Goal: Task Accomplishment & Management: Use online tool/utility

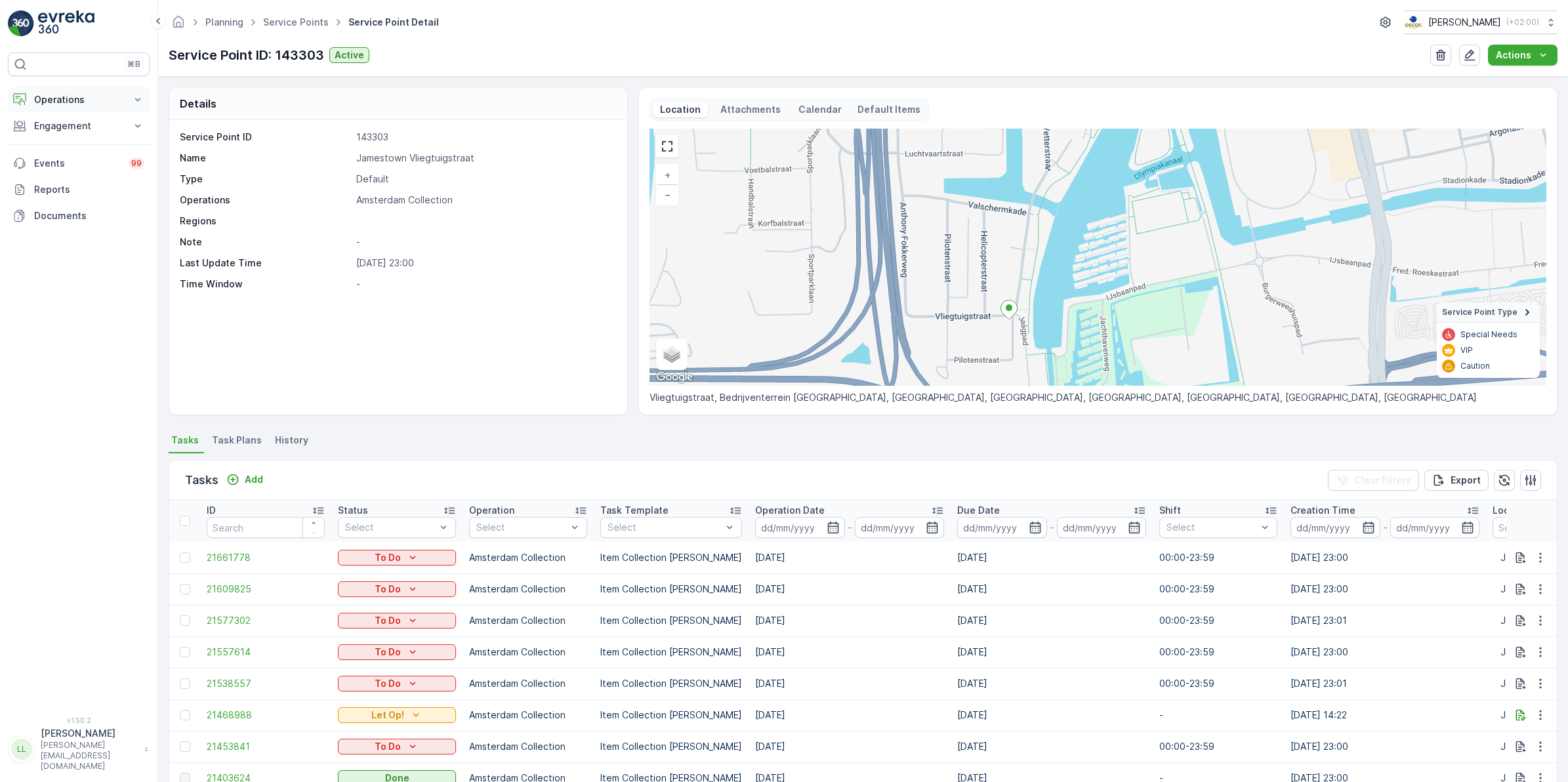
click at [120, 96] on p "Operations" at bounding box center [79, 100] width 89 height 13
click at [92, 153] on p "Routes & Tasks" at bounding box center [66, 158] width 67 height 13
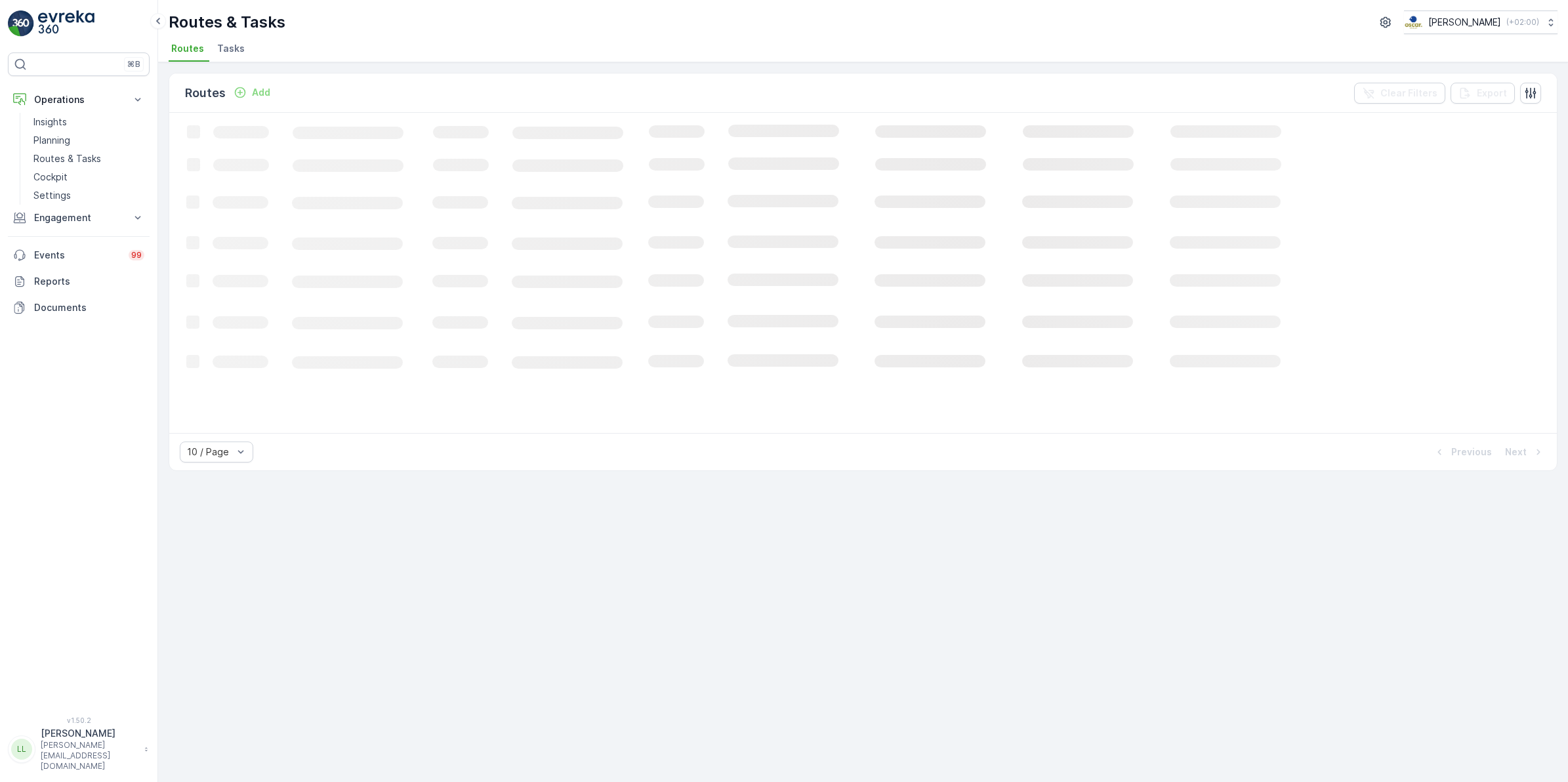
click at [225, 54] on span "Tasks" at bounding box center [231, 48] width 28 height 13
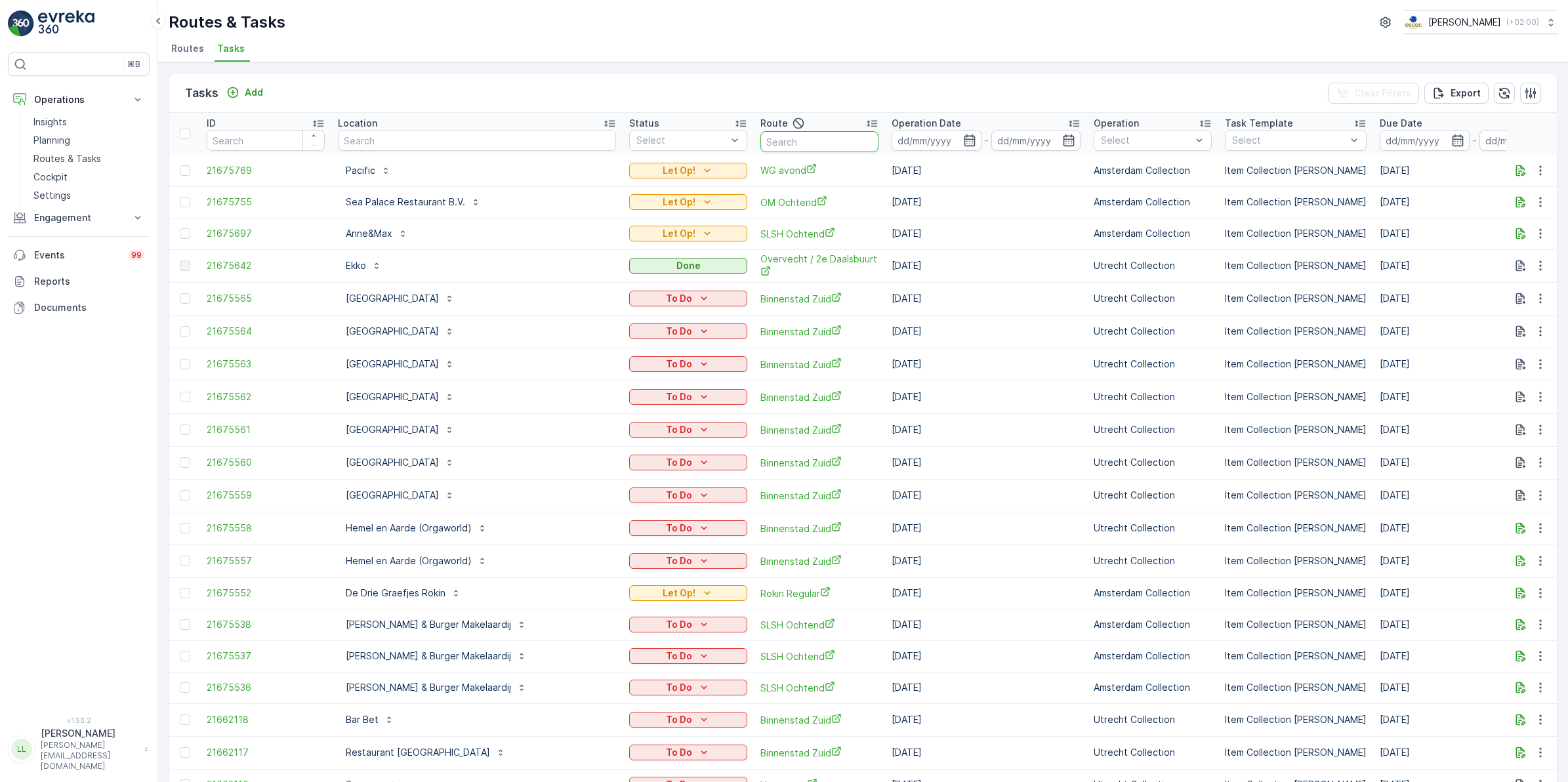
click at [761, 149] on input "text" at bounding box center [819, 142] width 118 height 21
type input "h"
click at [492, 131] on input "text" at bounding box center [477, 141] width 278 height 21
type input "hilton"
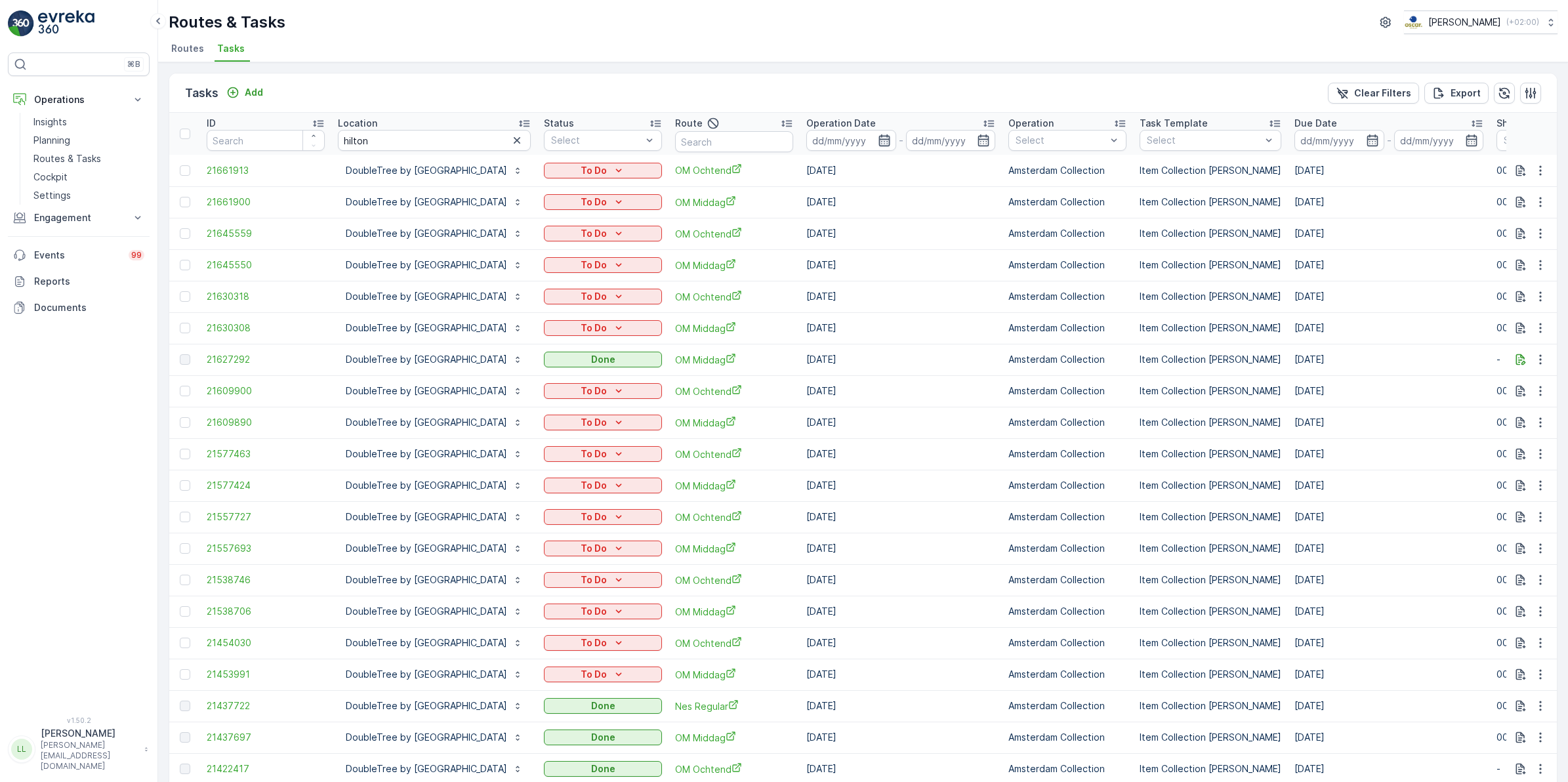
click at [891, 143] on icon "button" at bounding box center [884, 140] width 13 height 13
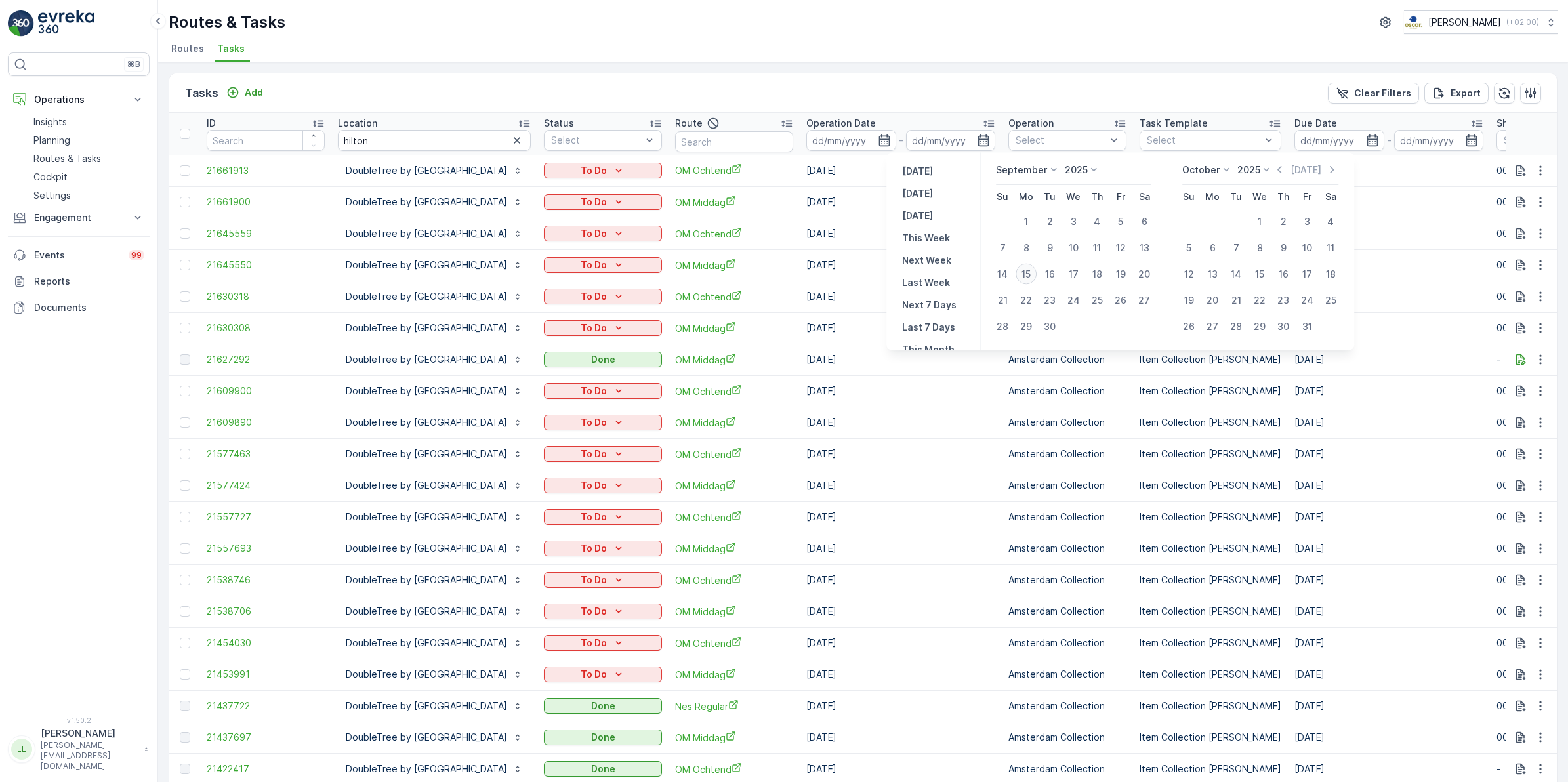
click at [1031, 273] on div "15" at bounding box center [1026, 275] width 21 height 21
type input "[DATE]"
click at [1031, 273] on div "15" at bounding box center [1026, 275] width 21 height 21
type input "[DATE]"
click at [1031, 273] on div "15" at bounding box center [1026, 275] width 21 height 21
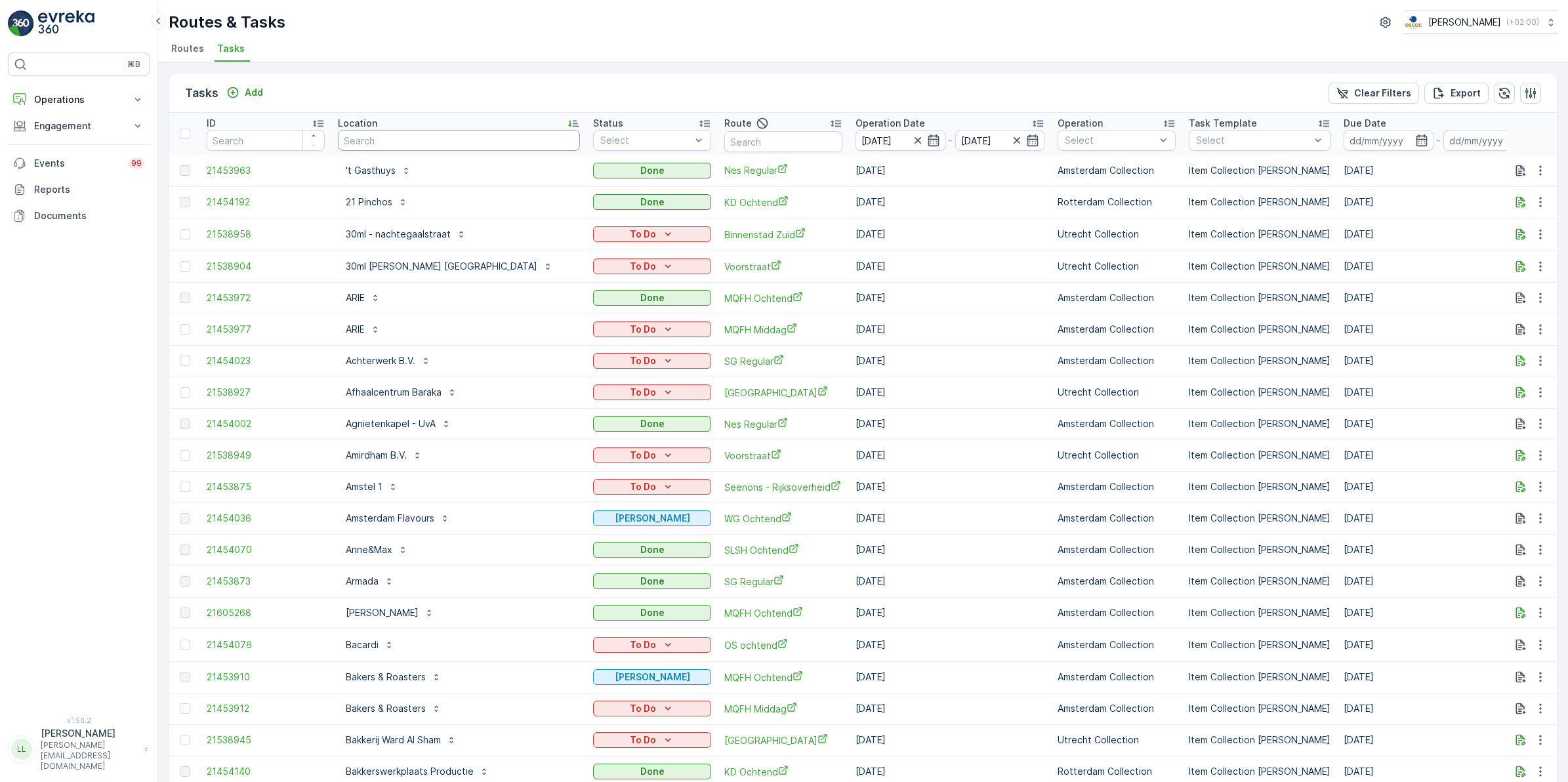
click at [408, 138] on input "text" at bounding box center [458, 141] width 242 height 21
click at [749, 136] on input "text" at bounding box center [783, 142] width 118 height 21
click at [427, 146] on input "text" at bounding box center [458, 141] width 242 height 21
type input "marine"
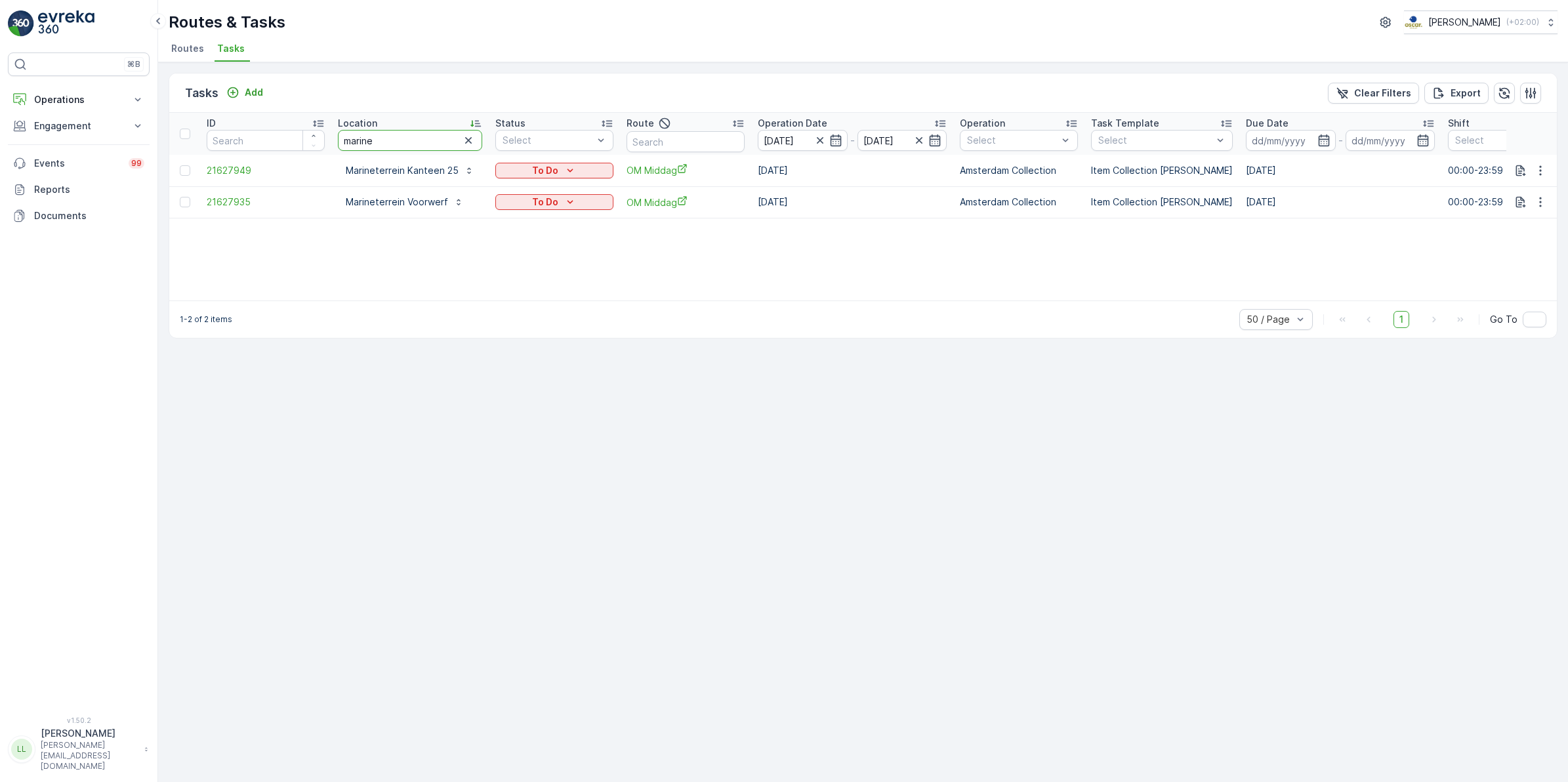
drag, startPoint x: 401, startPoint y: 146, endPoint x: 254, endPoint y: 158, distance: 147.5
click at [254, 158] on table "ID Location marine Status Select Route Operation Date 15.09.2025 - 15.09.2025 O…" at bounding box center [1195, 165] width 2051 height 106
type input "hil"
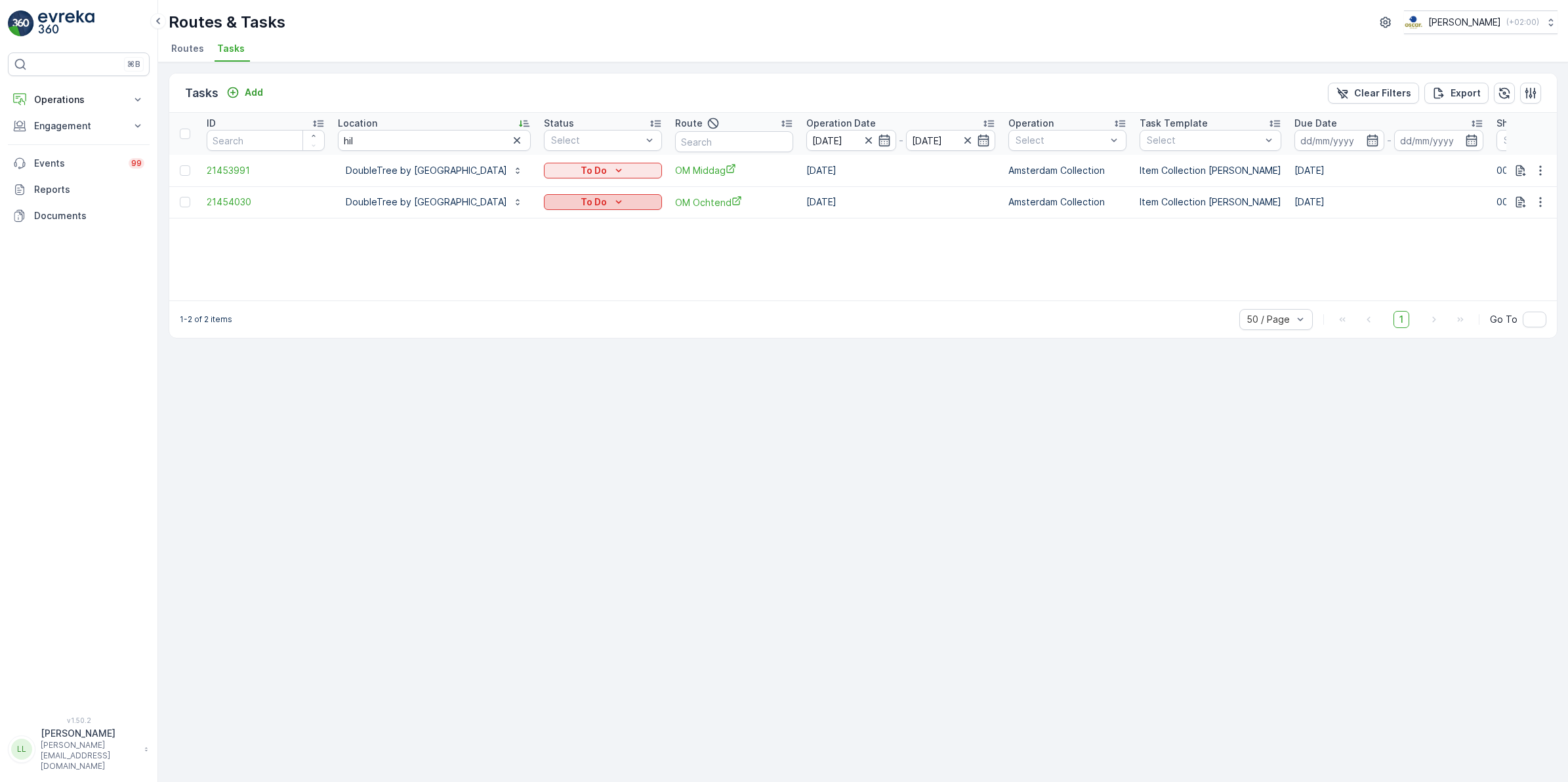
click at [657, 197] on div "To Do" at bounding box center [603, 202] width 108 height 13
click at [655, 255] on div "Done" at bounding box center [668, 257] width 83 height 18
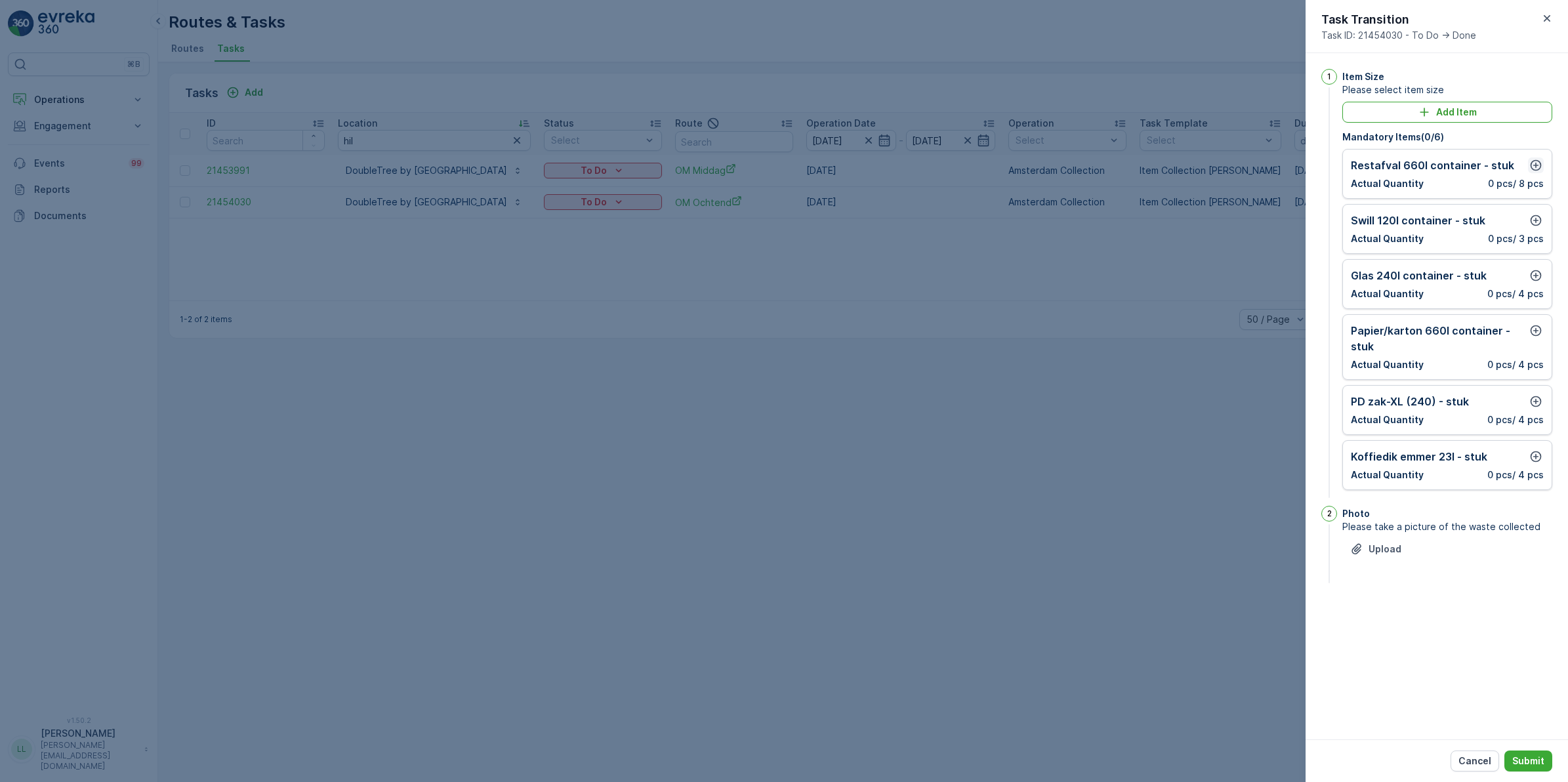
click at [1537, 164] on icon "button" at bounding box center [1536, 165] width 13 height 13
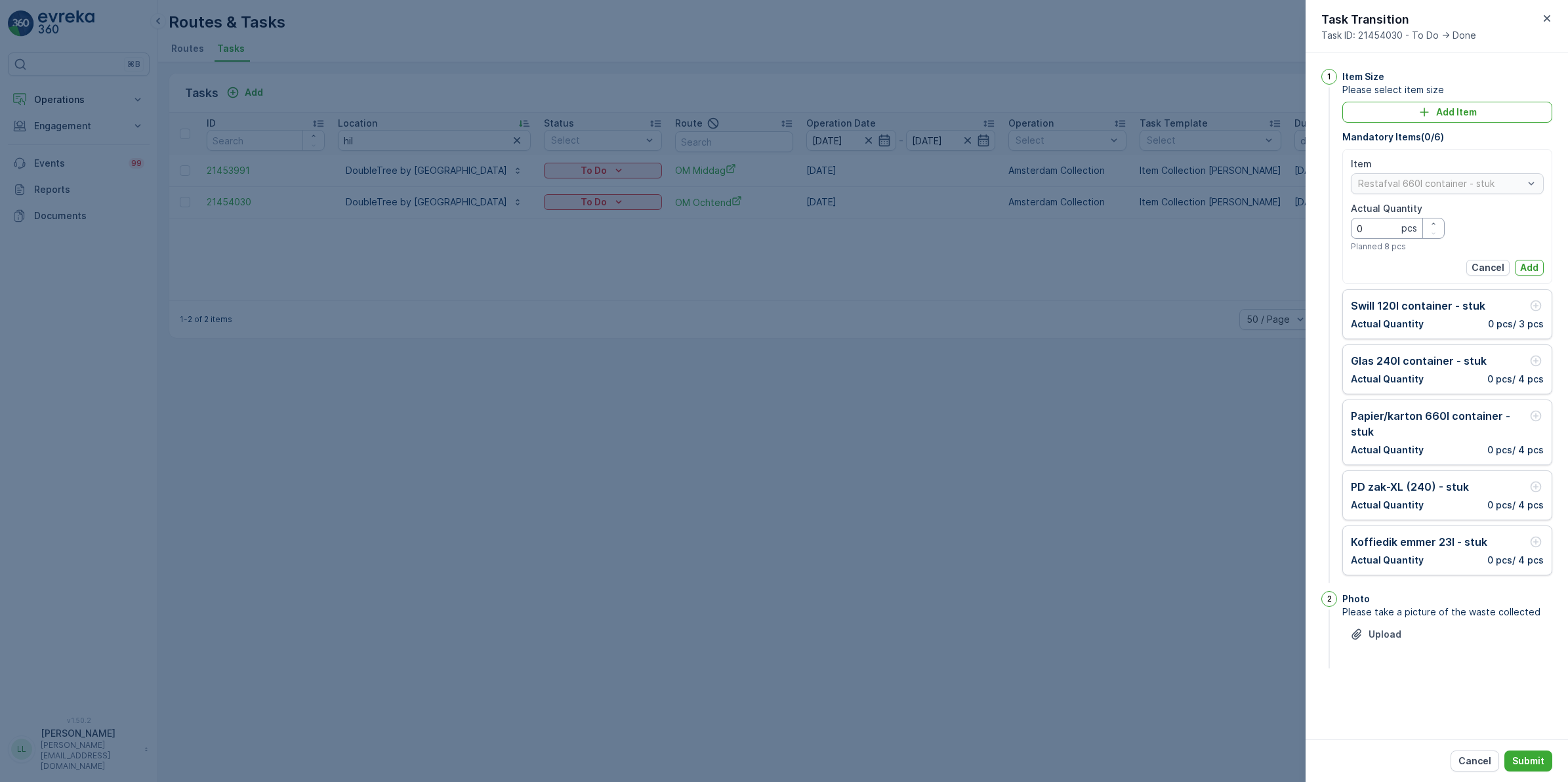
click at [1391, 234] on Quantity "0" at bounding box center [1397, 228] width 94 height 21
type Quantity "7"
click at [1521, 263] on p "Add" at bounding box center [1529, 268] width 18 height 13
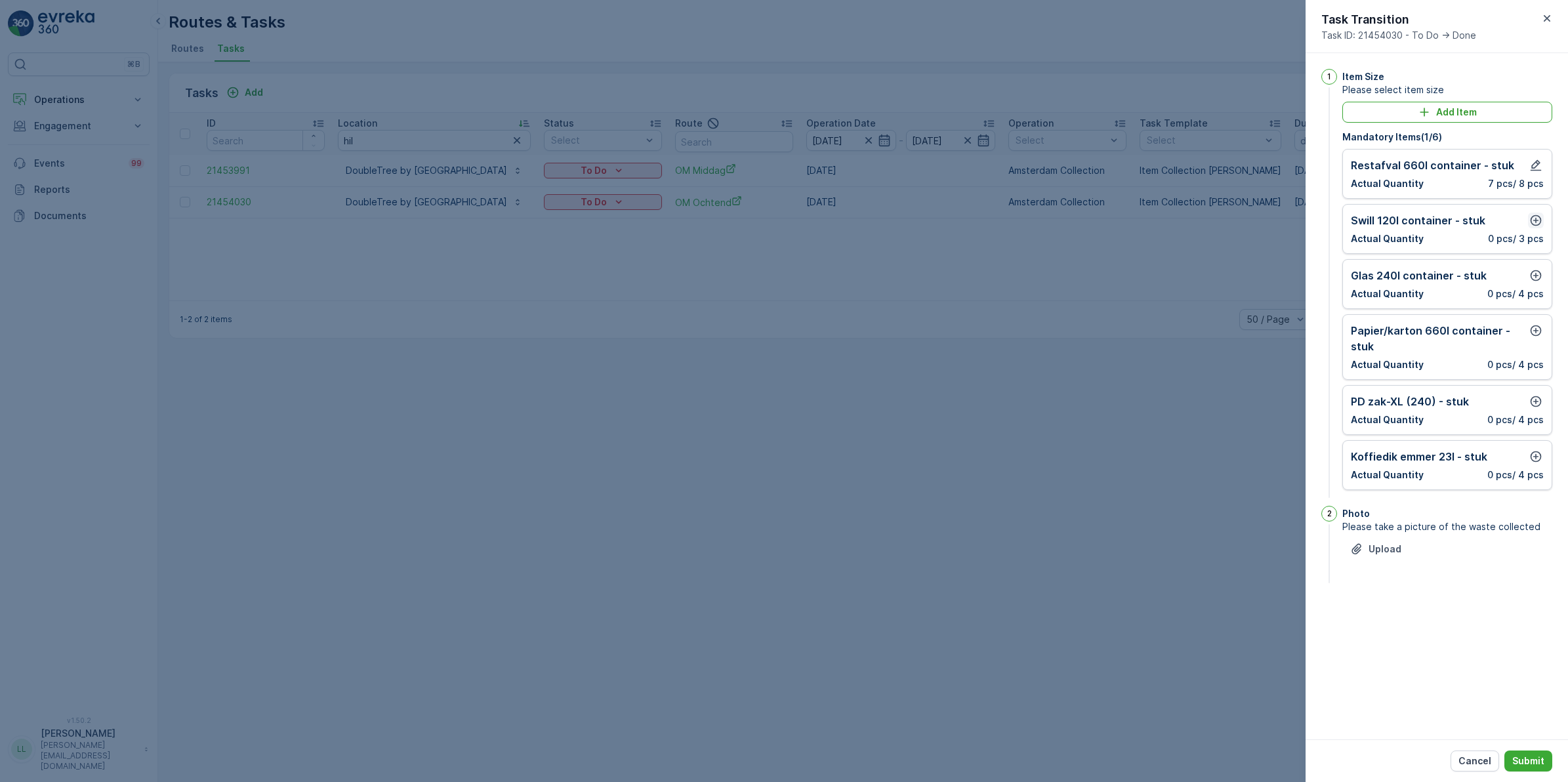
click at [1536, 220] on icon "button" at bounding box center [1536, 220] width 11 height 11
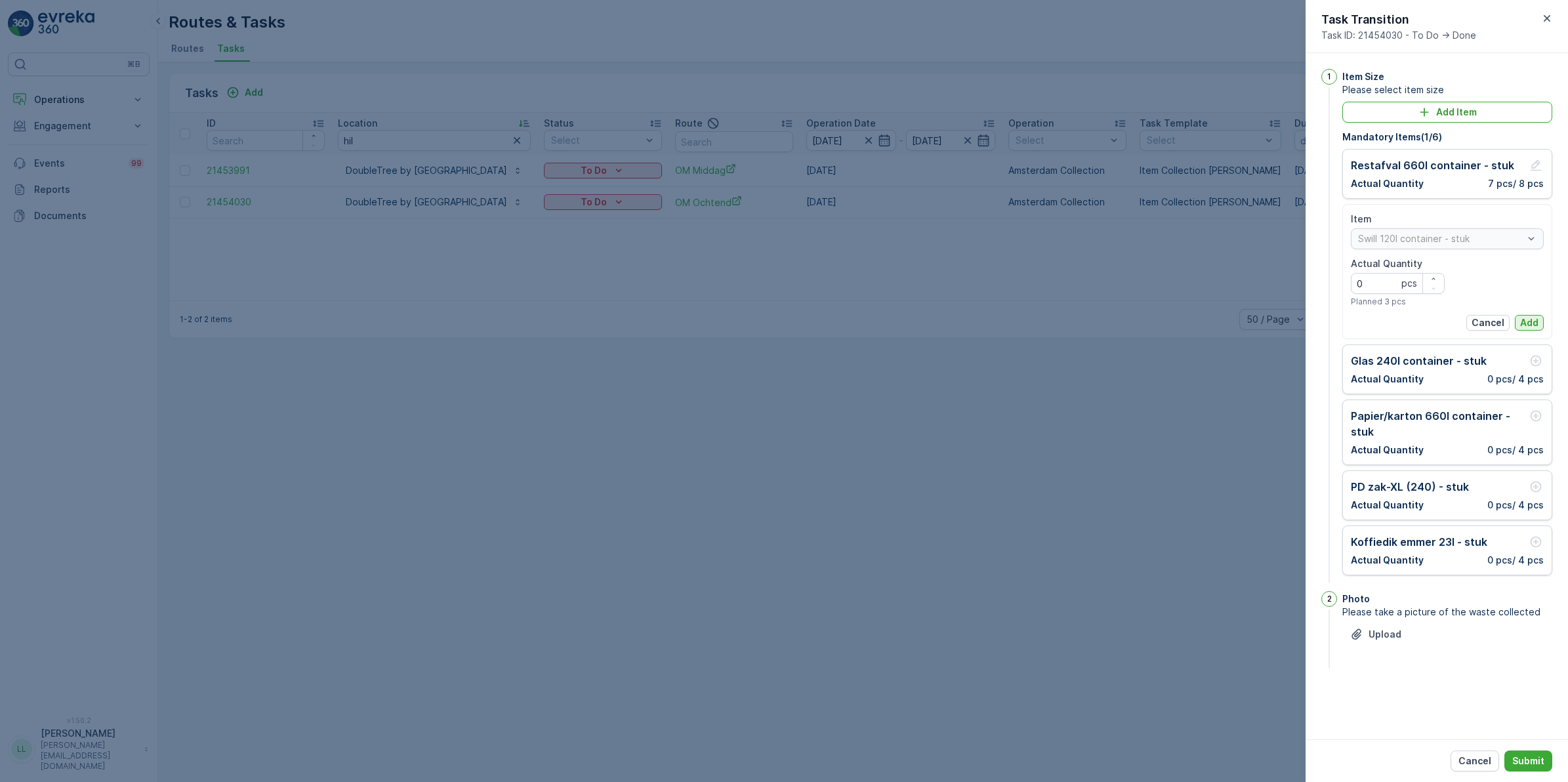
click at [1527, 328] on p "Add" at bounding box center [1529, 323] width 18 height 13
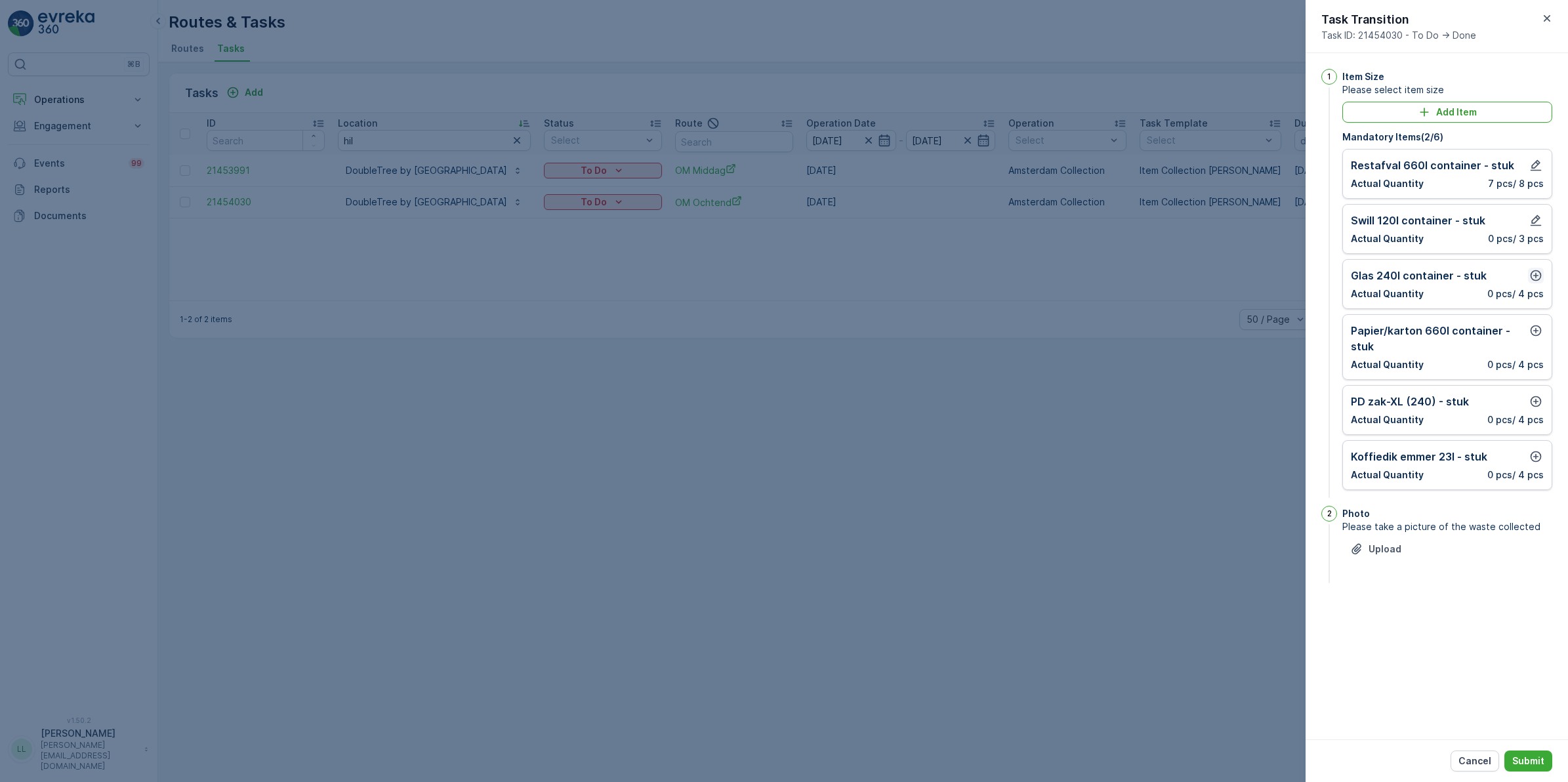
click at [1538, 277] on icon "button" at bounding box center [1536, 276] width 13 height 13
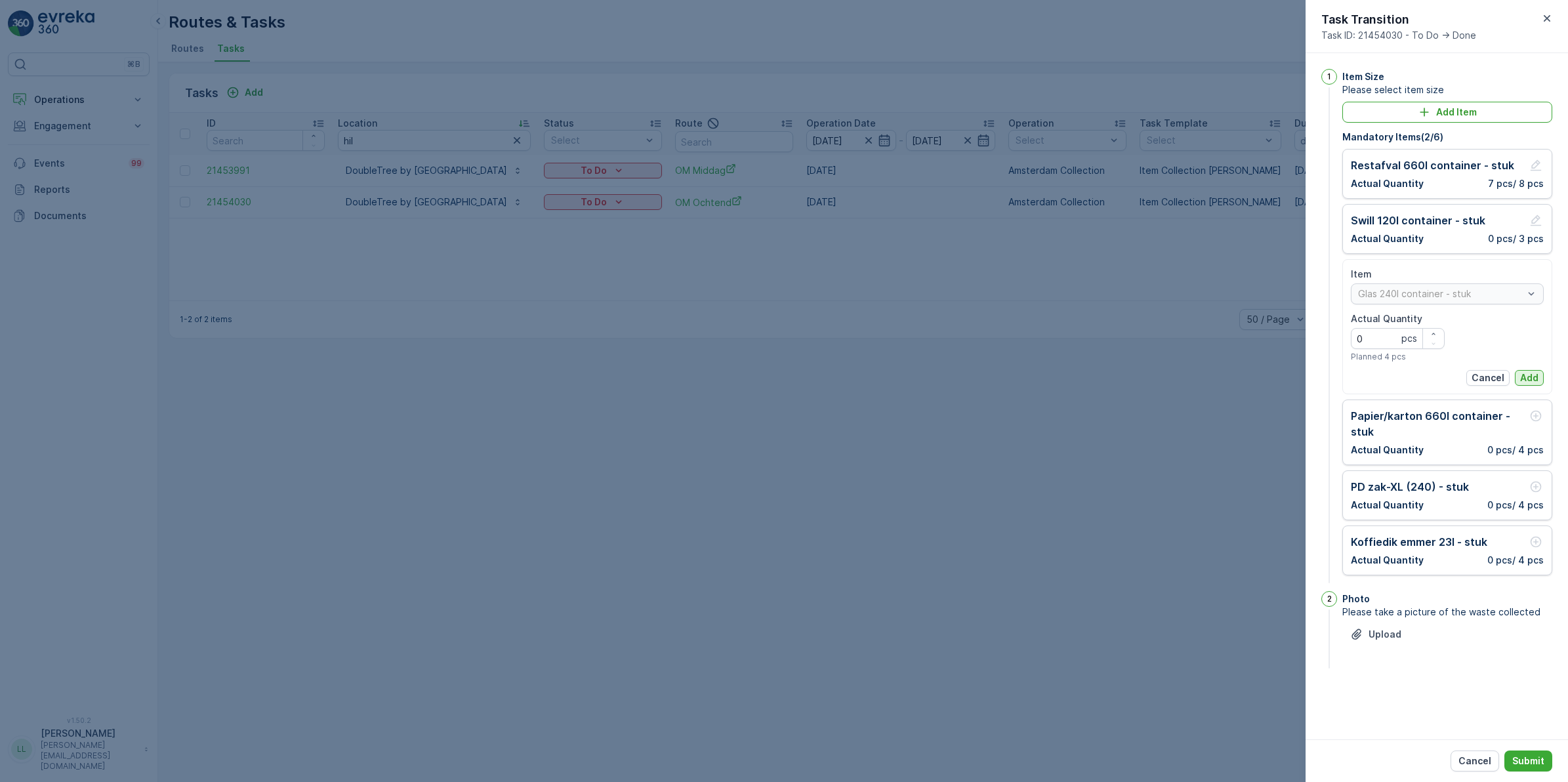
click at [1525, 375] on p "Add" at bounding box center [1529, 378] width 18 height 13
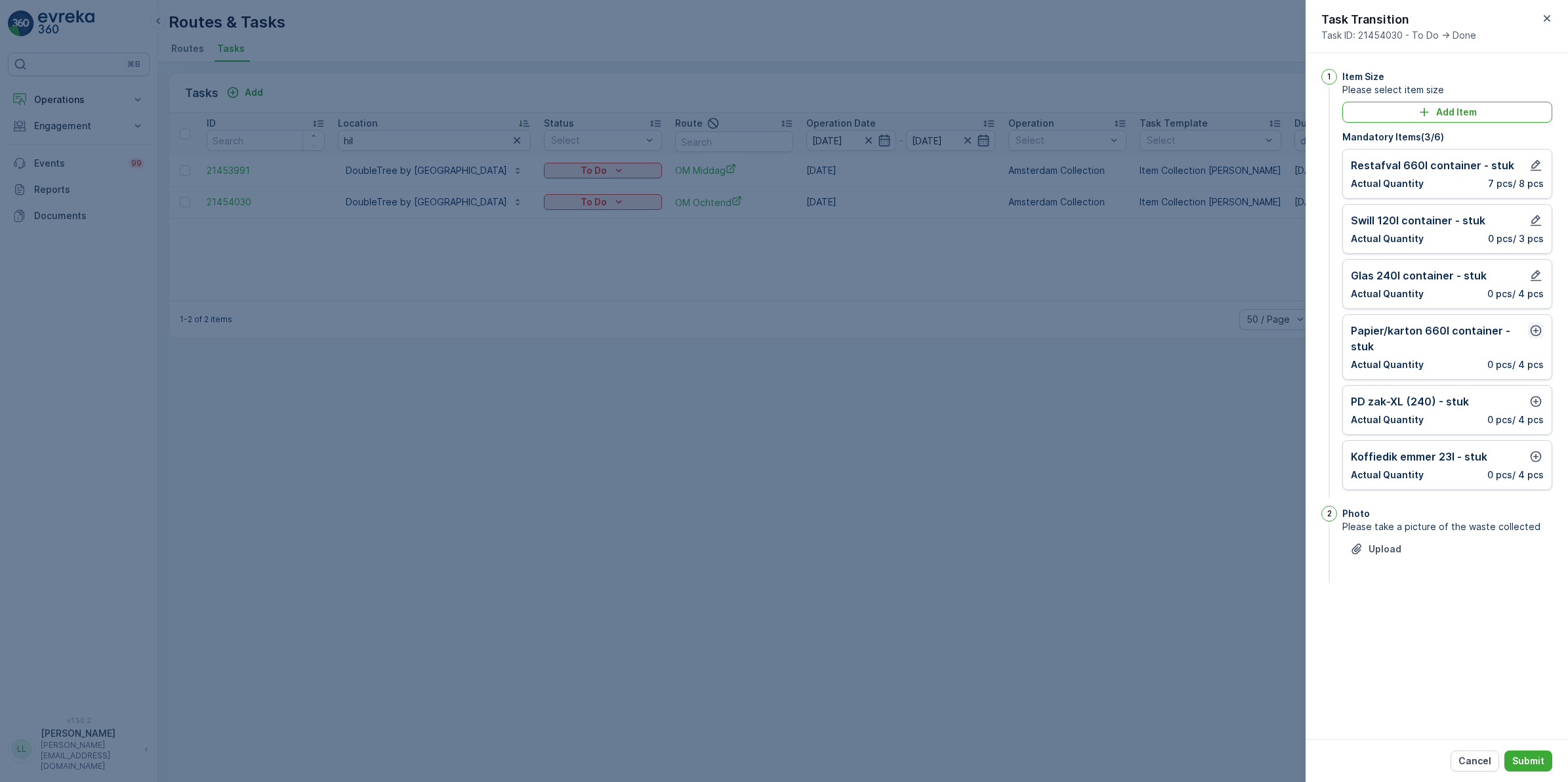
click at [1536, 332] on icon "button" at bounding box center [1536, 331] width 11 height 11
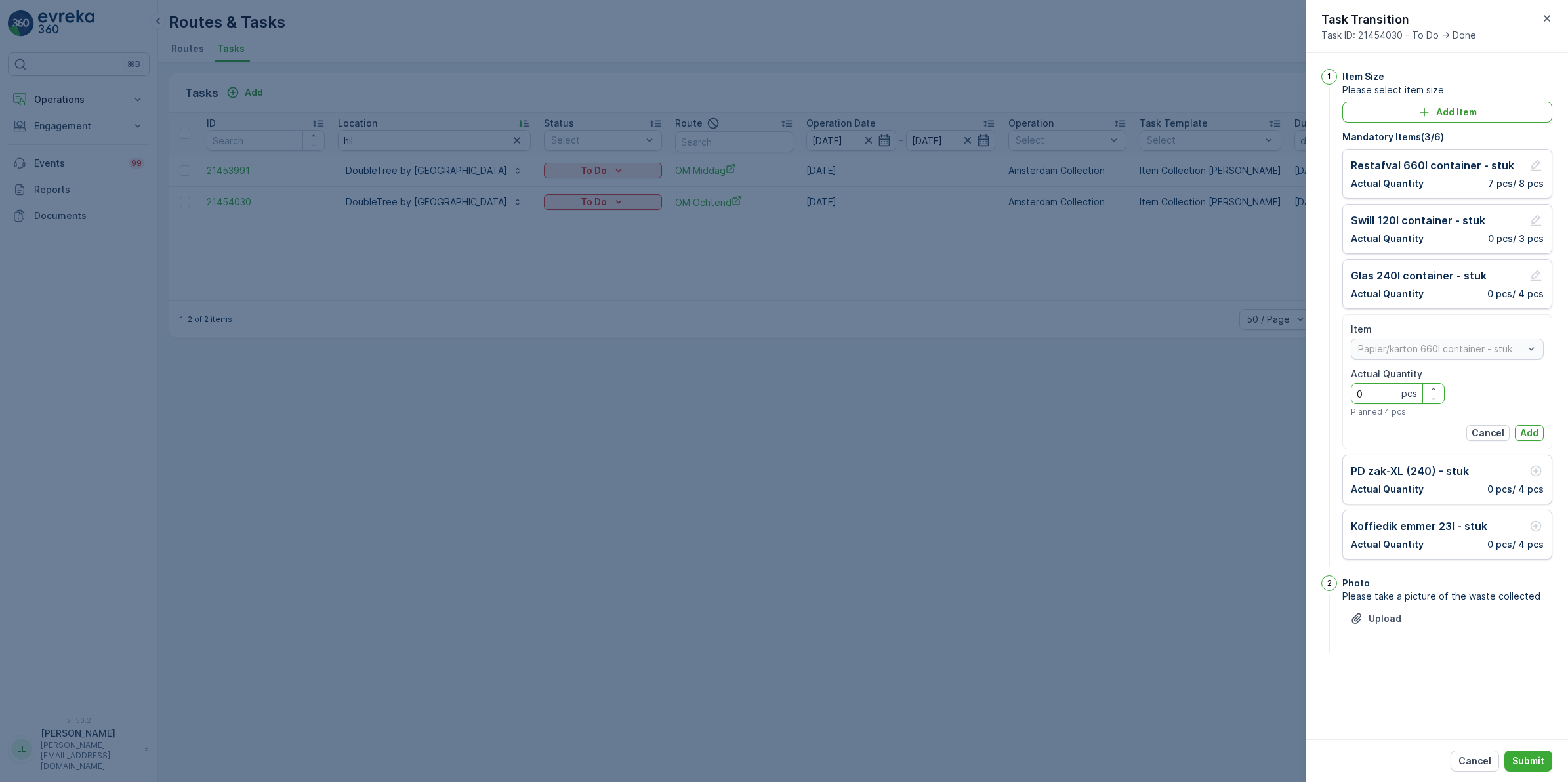
click at [1394, 389] on Quantity "0" at bounding box center [1397, 394] width 94 height 21
type Quantity "1"
click at [1523, 434] on p "Add" at bounding box center [1529, 433] width 18 height 13
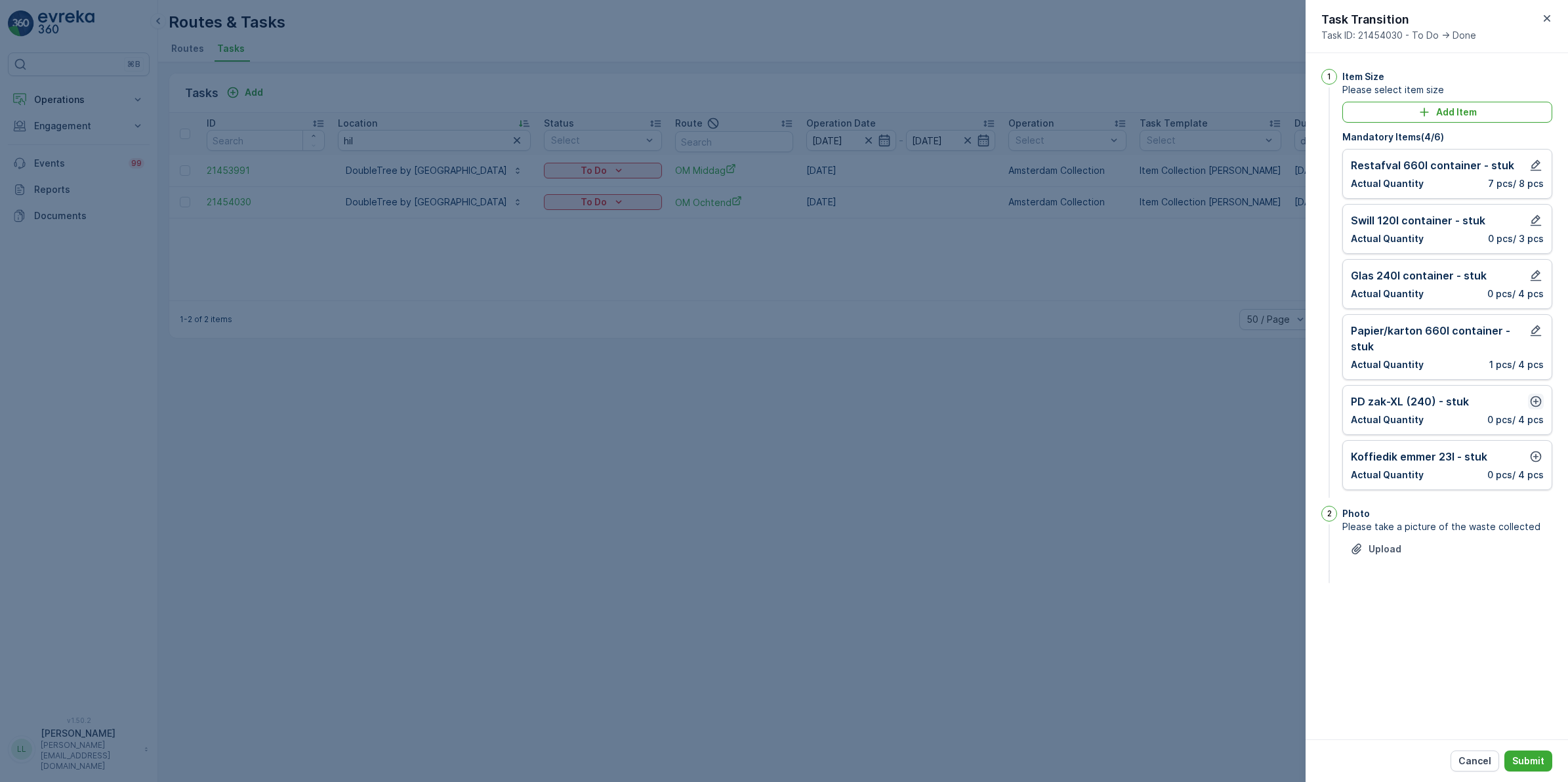
click at [1537, 401] on icon "button" at bounding box center [1536, 401] width 13 height 13
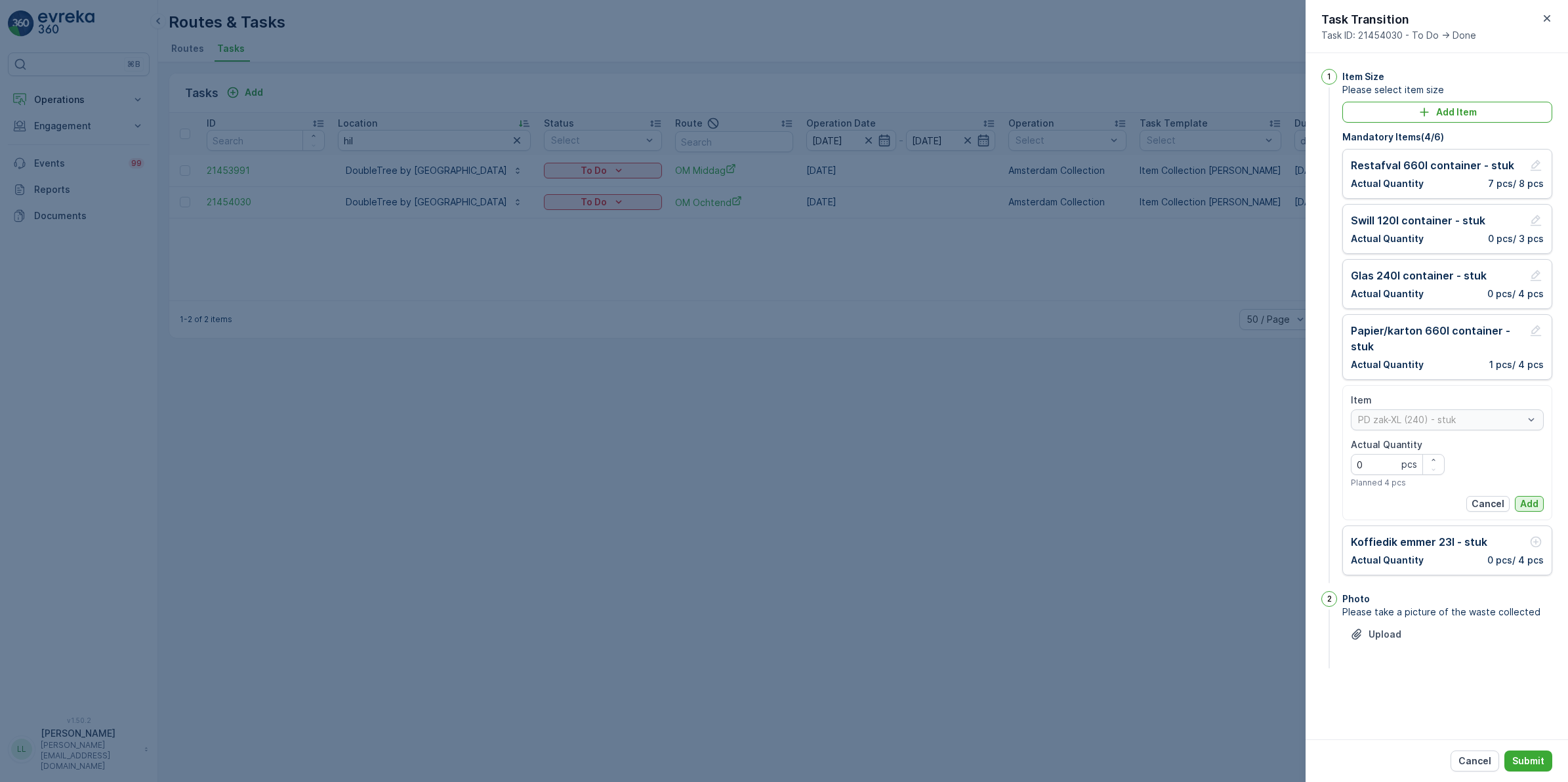
click at [1537, 511] on p "Add" at bounding box center [1529, 504] width 18 height 13
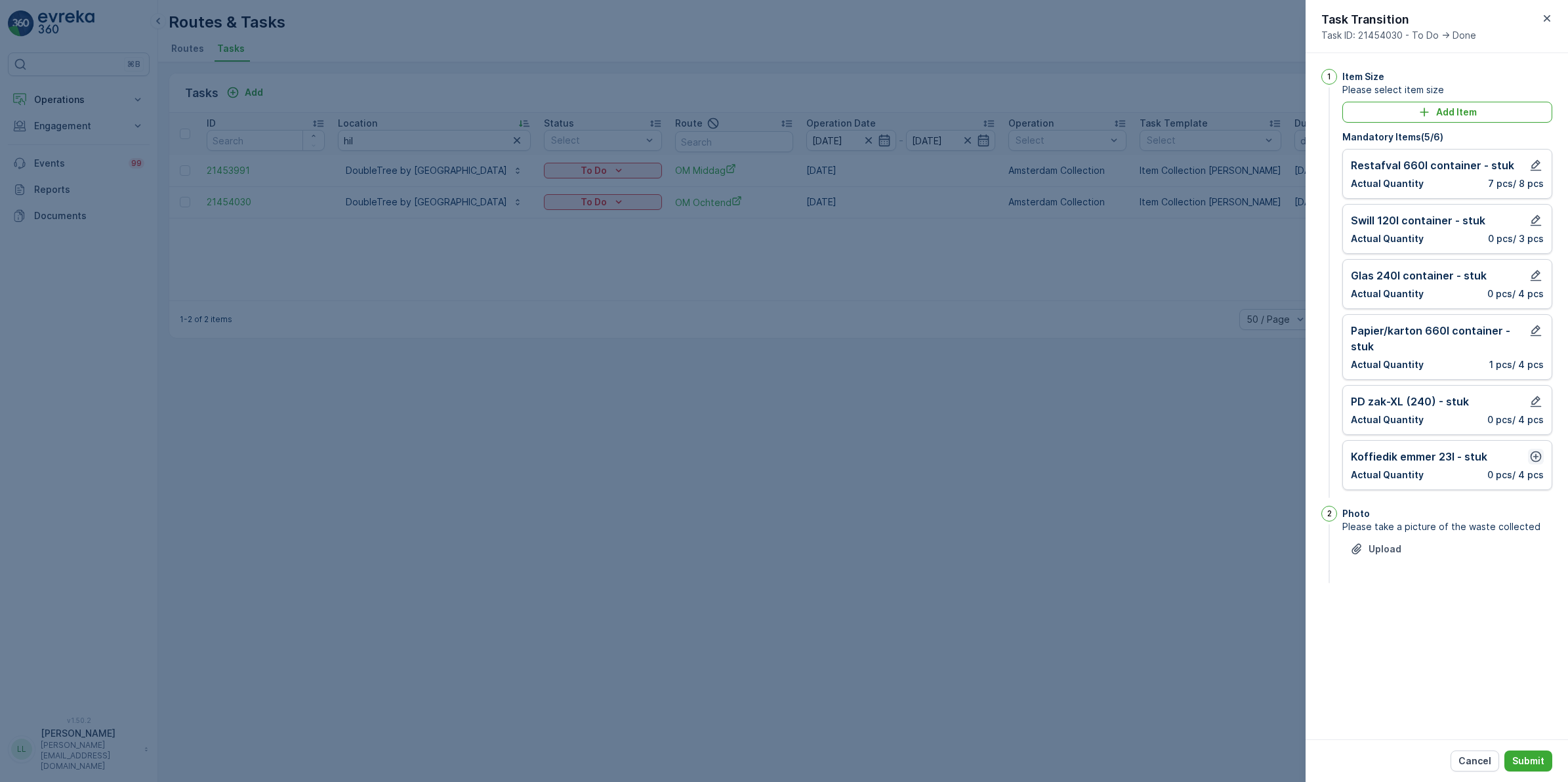
click at [1536, 457] on icon "button" at bounding box center [1536, 457] width 11 height 11
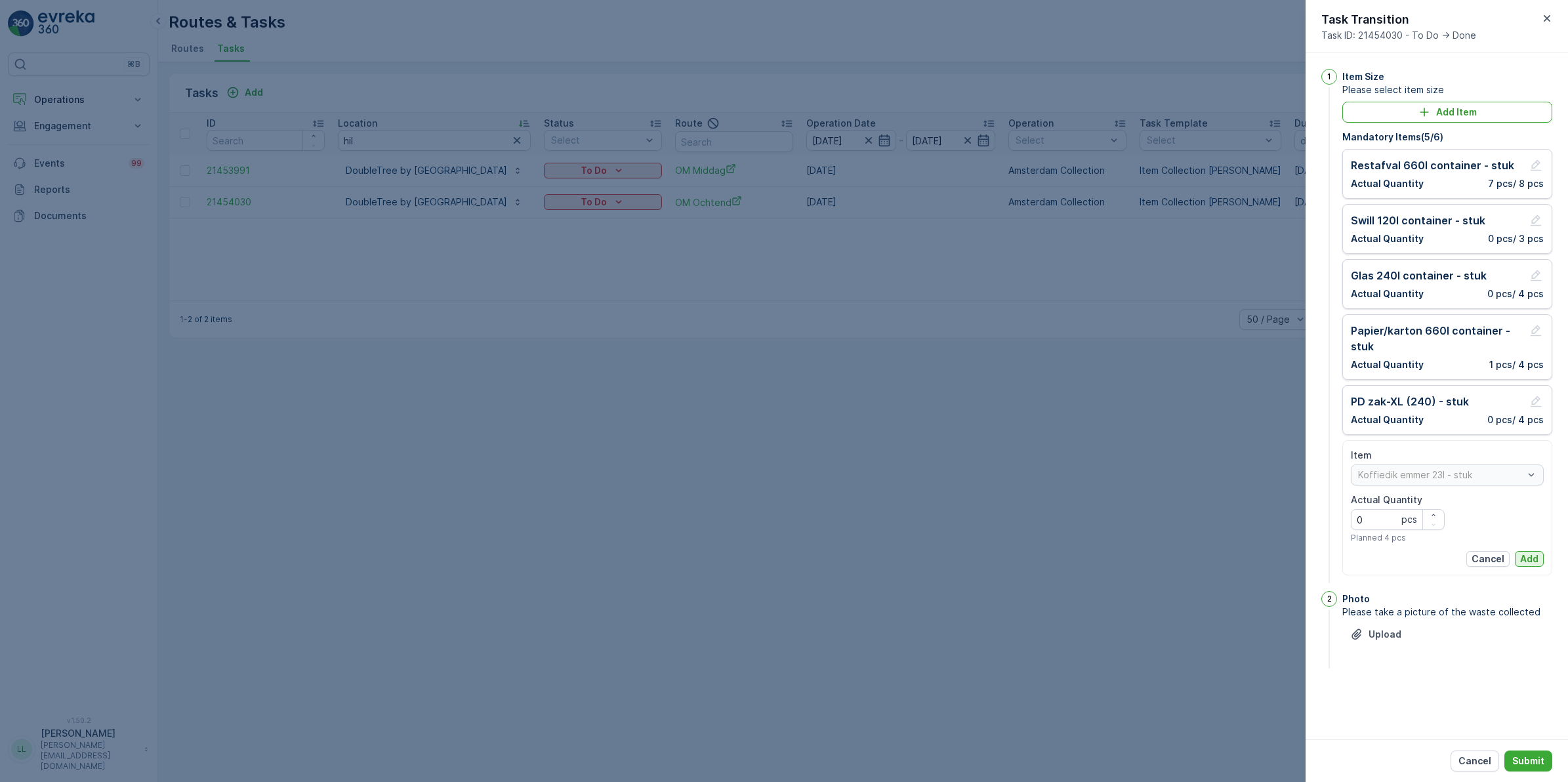
click at [1536, 556] on p "Add" at bounding box center [1529, 559] width 18 height 13
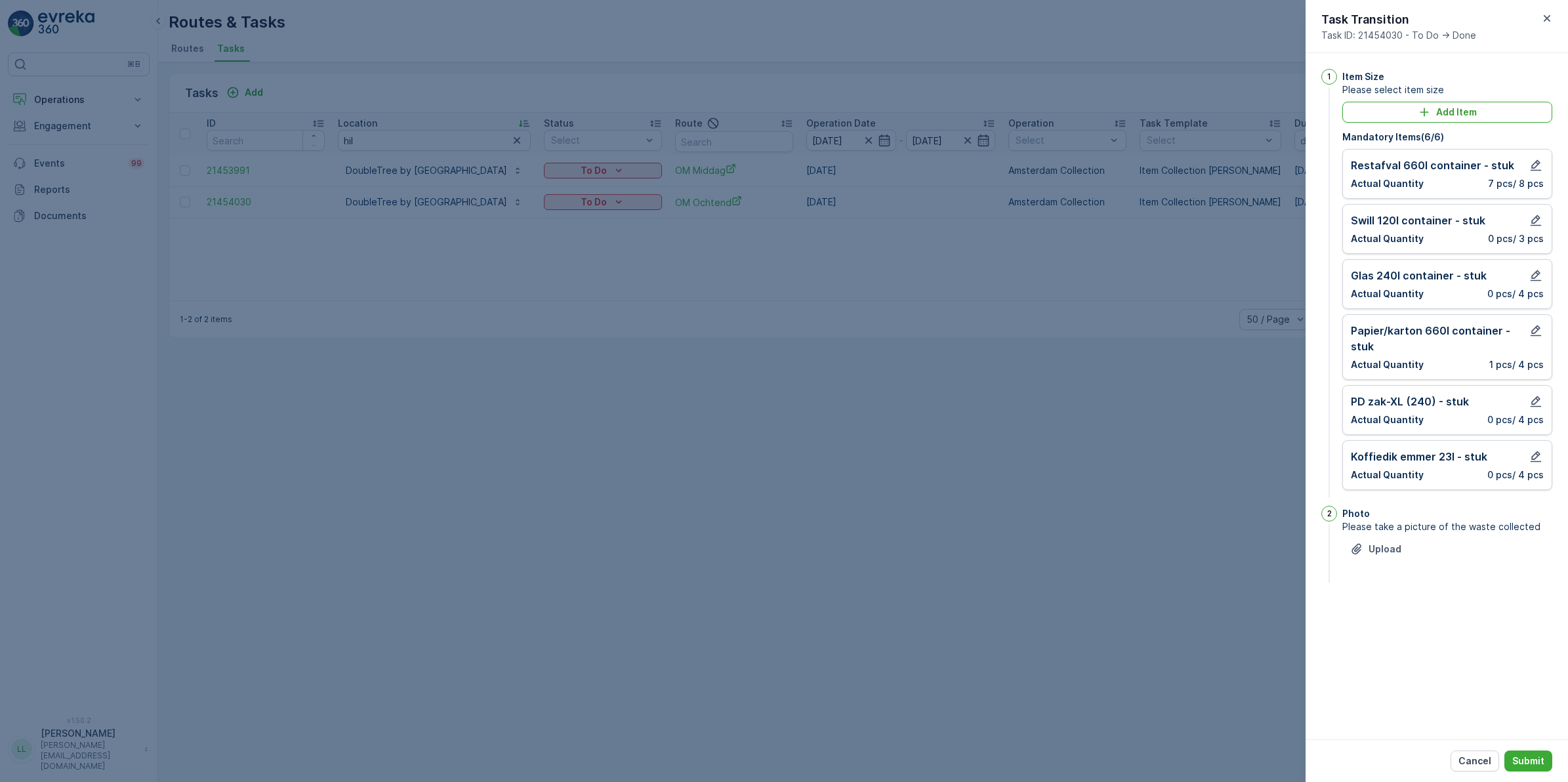
drag, startPoint x: 1534, startPoint y: 756, endPoint x: 1530, endPoint y: 743, distance: 13.6
click at [1536, 756] on p "Submit" at bounding box center [1528, 761] width 32 height 13
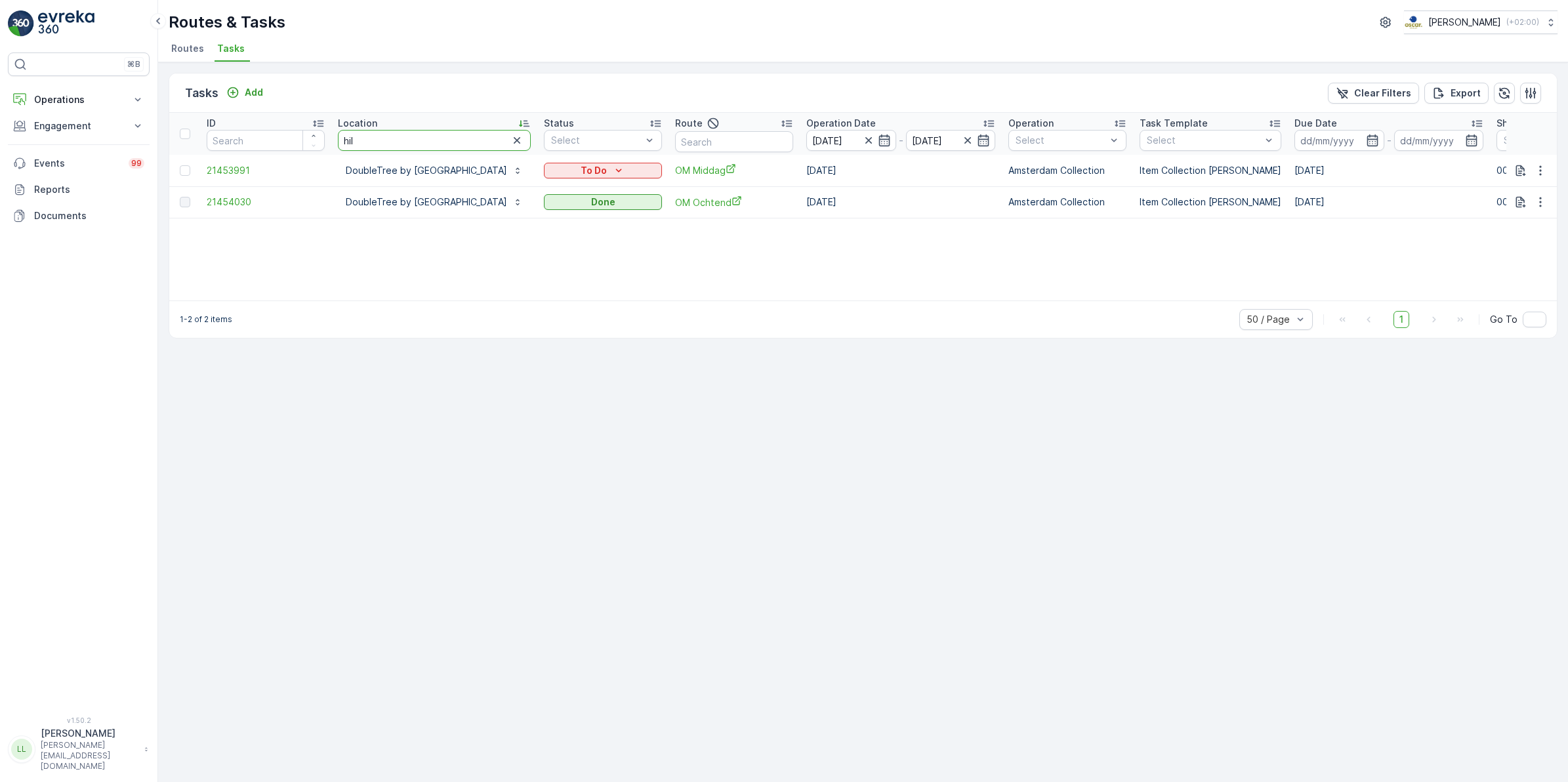
drag, startPoint x: 375, startPoint y: 141, endPoint x: 300, endPoint y: 143, distance: 75.0
click at [300, 143] on tr "ID Location hil Status Select Route Operation Date 15.09.2025 - 15.09.2025 Oper…" at bounding box center [1219, 134] width 2099 height 42
type input "dune"
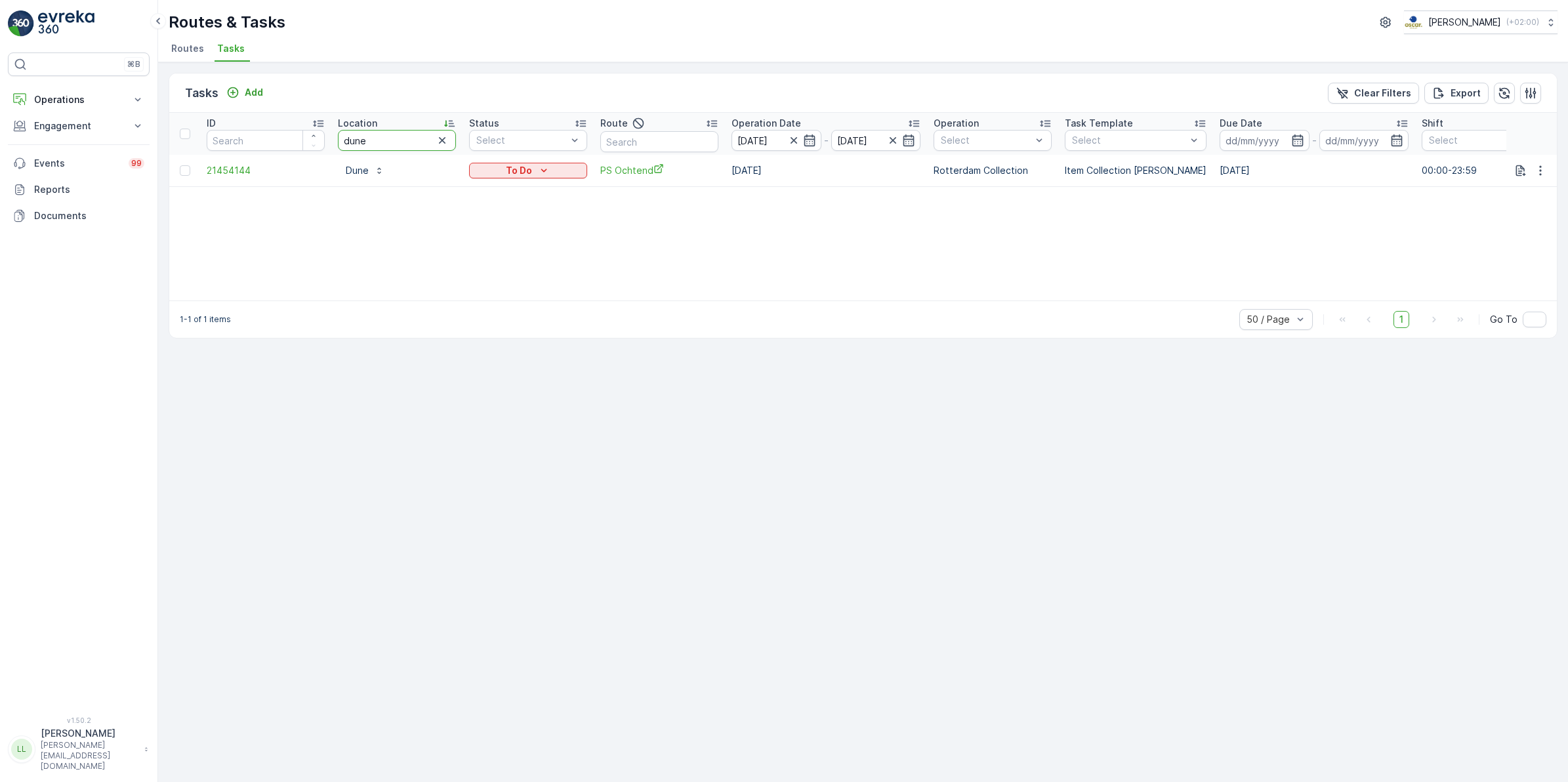
click at [405, 138] on input "dune" at bounding box center [396, 141] width 118 height 21
drag, startPoint x: 328, startPoint y: 151, endPoint x: 322, endPoint y: 153, distance: 6.3
click at [322, 153] on tr "ID Location dune Status Select Route Operation Date 15.09.2025 - 15.09.2025 Ope…" at bounding box center [1181, 134] width 2024 height 42
type input "ijdok"
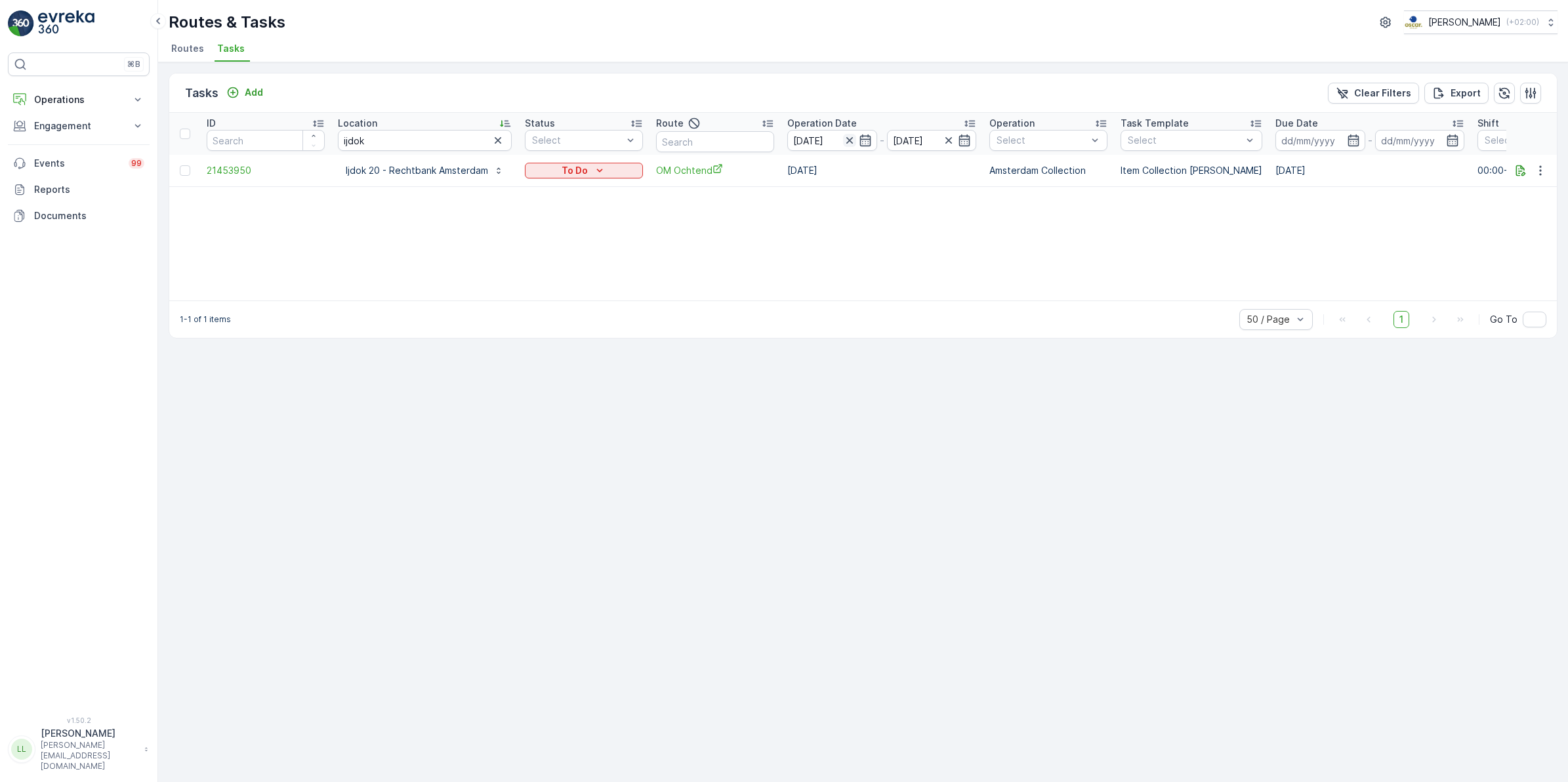
drag, startPoint x: 847, startPoint y: 141, endPoint x: 858, endPoint y: 141, distance: 11.0
click at [847, 141] on icon "button" at bounding box center [849, 140] width 13 height 13
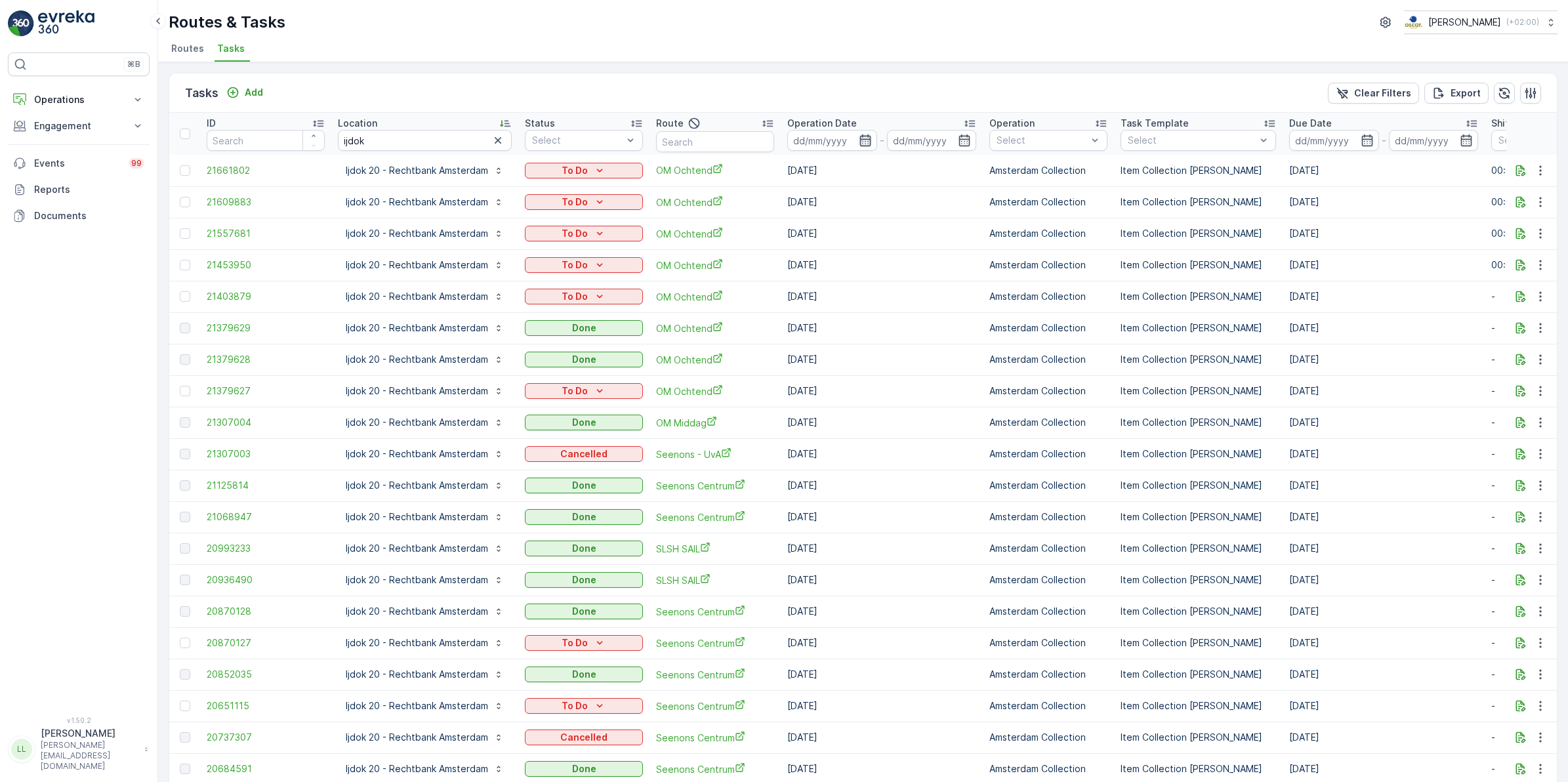
click at [872, 141] on icon "button" at bounding box center [865, 140] width 13 height 13
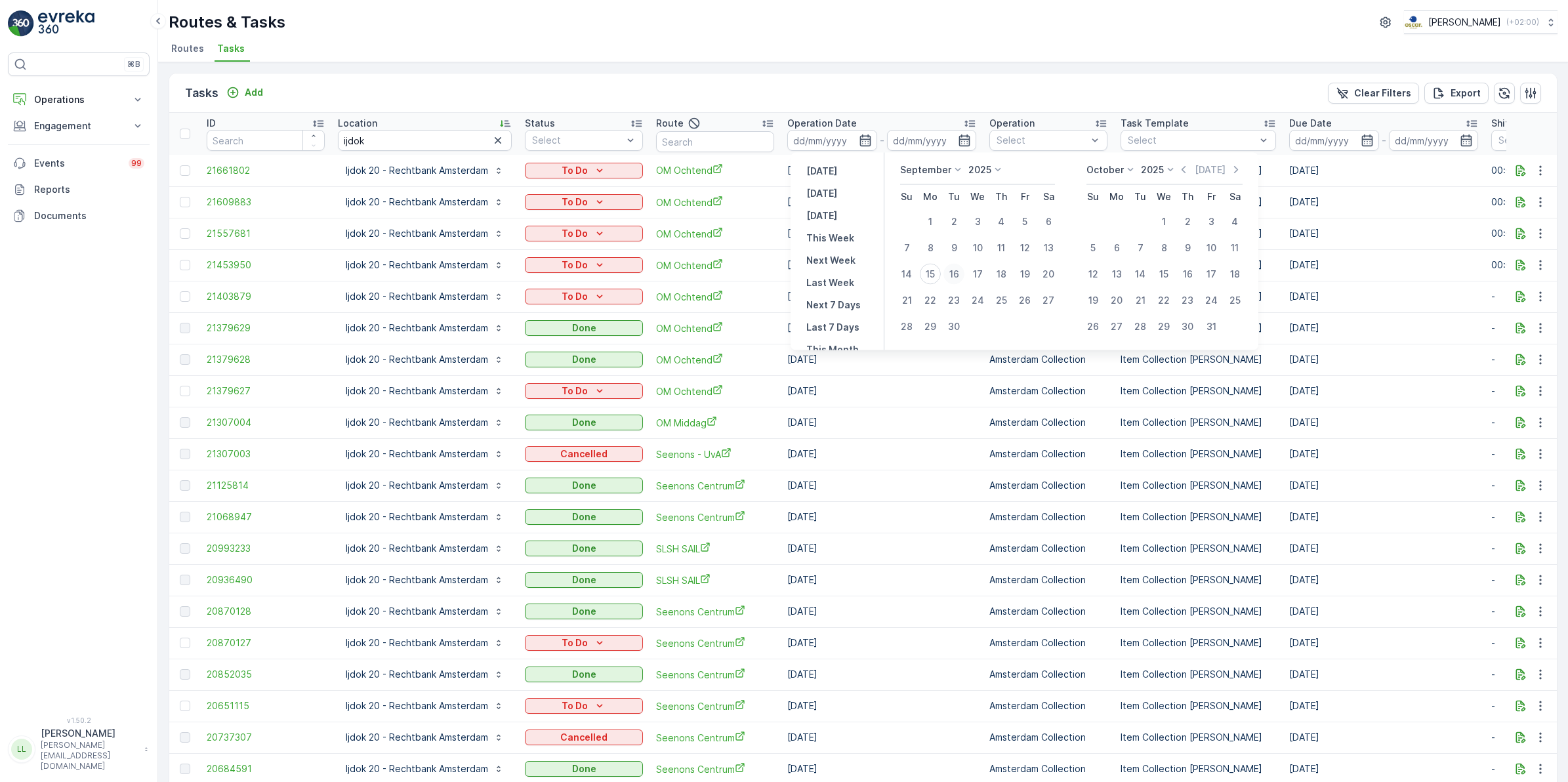
click at [937, 272] on div "15" at bounding box center [930, 275] width 21 height 21
type input "[DATE]"
click at [931, 280] on div "15" at bounding box center [930, 275] width 21 height 21
type input "[DATE]"
click at [1008, 277] on div "18" at bounding box center [1001, 275] width 21 height 21
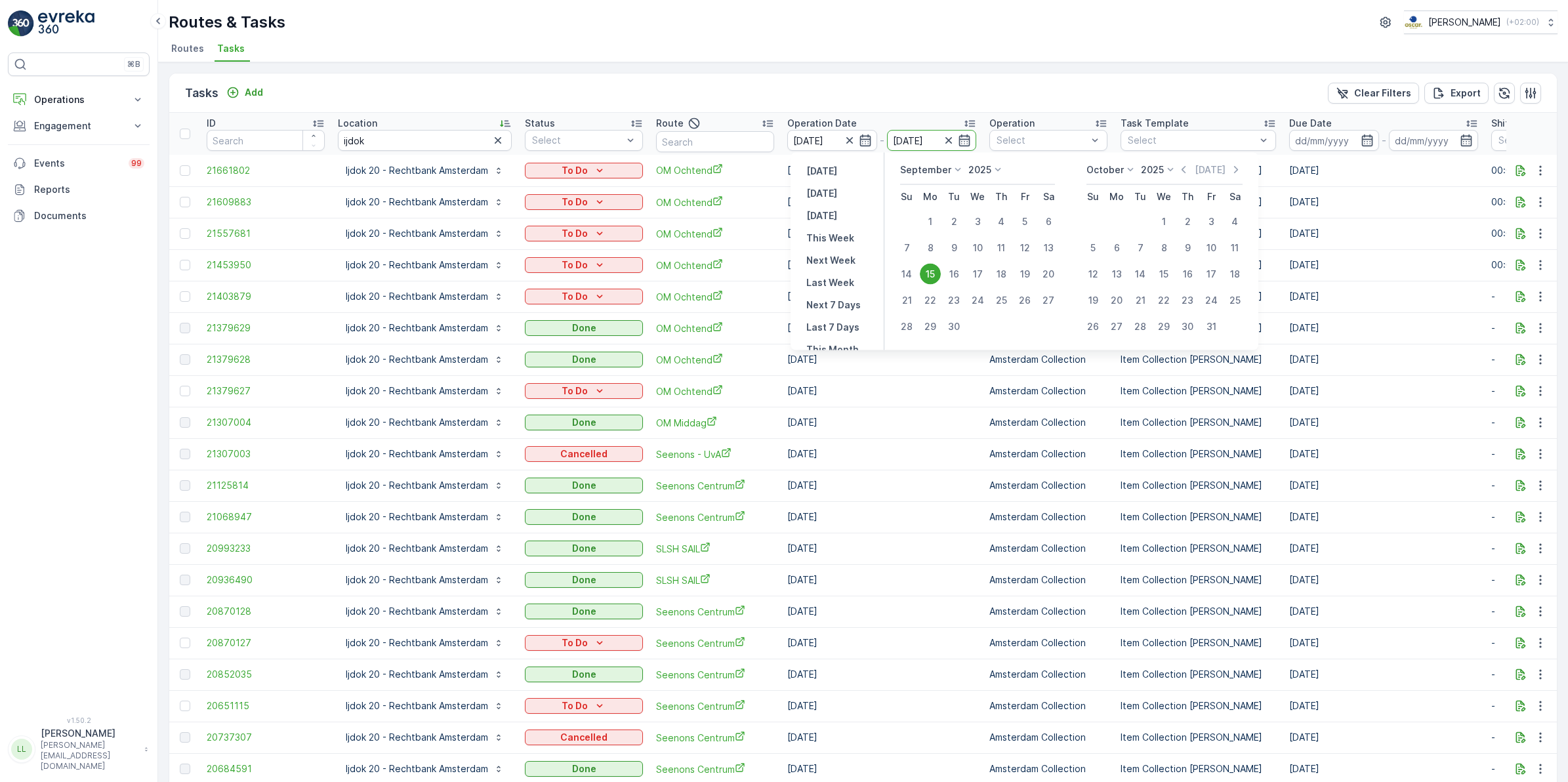
type input "18.09.2025"
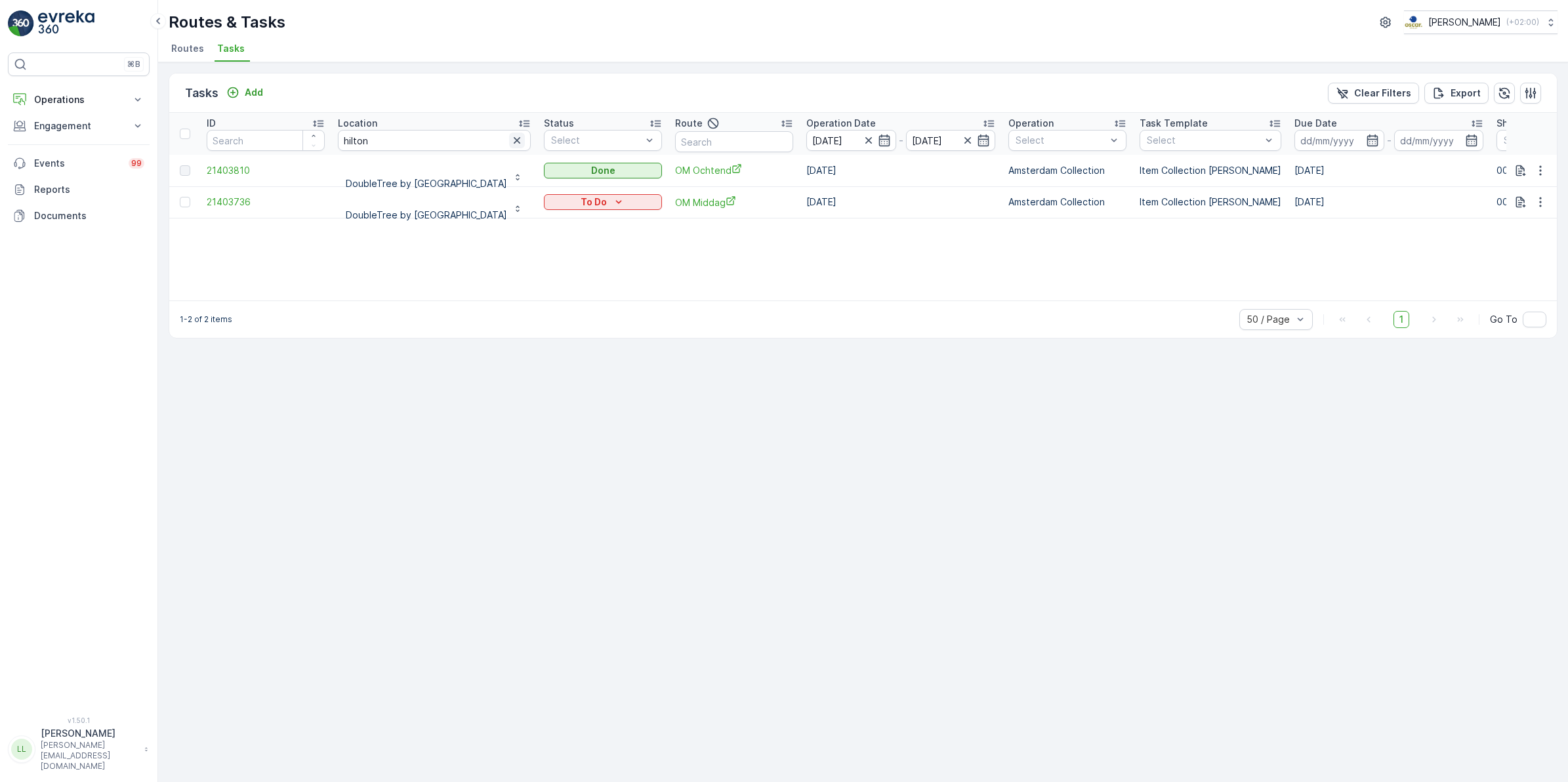
click at [520, 140] on icon "button" at bounding box center [517, 141] width 7 height 7
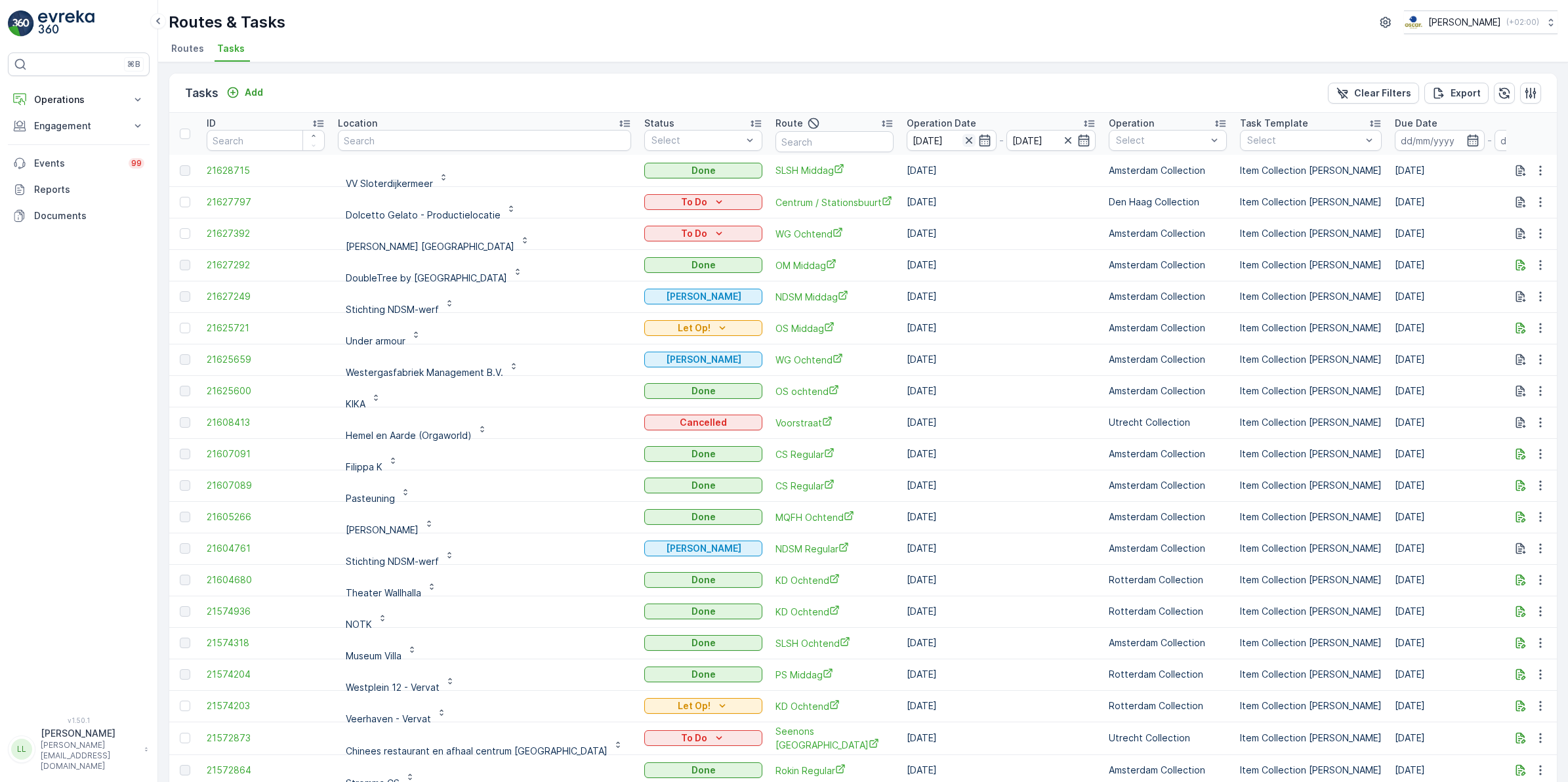
click at [965, 138] on icon "button" at bounding box center [969, 141] width 7 height 7
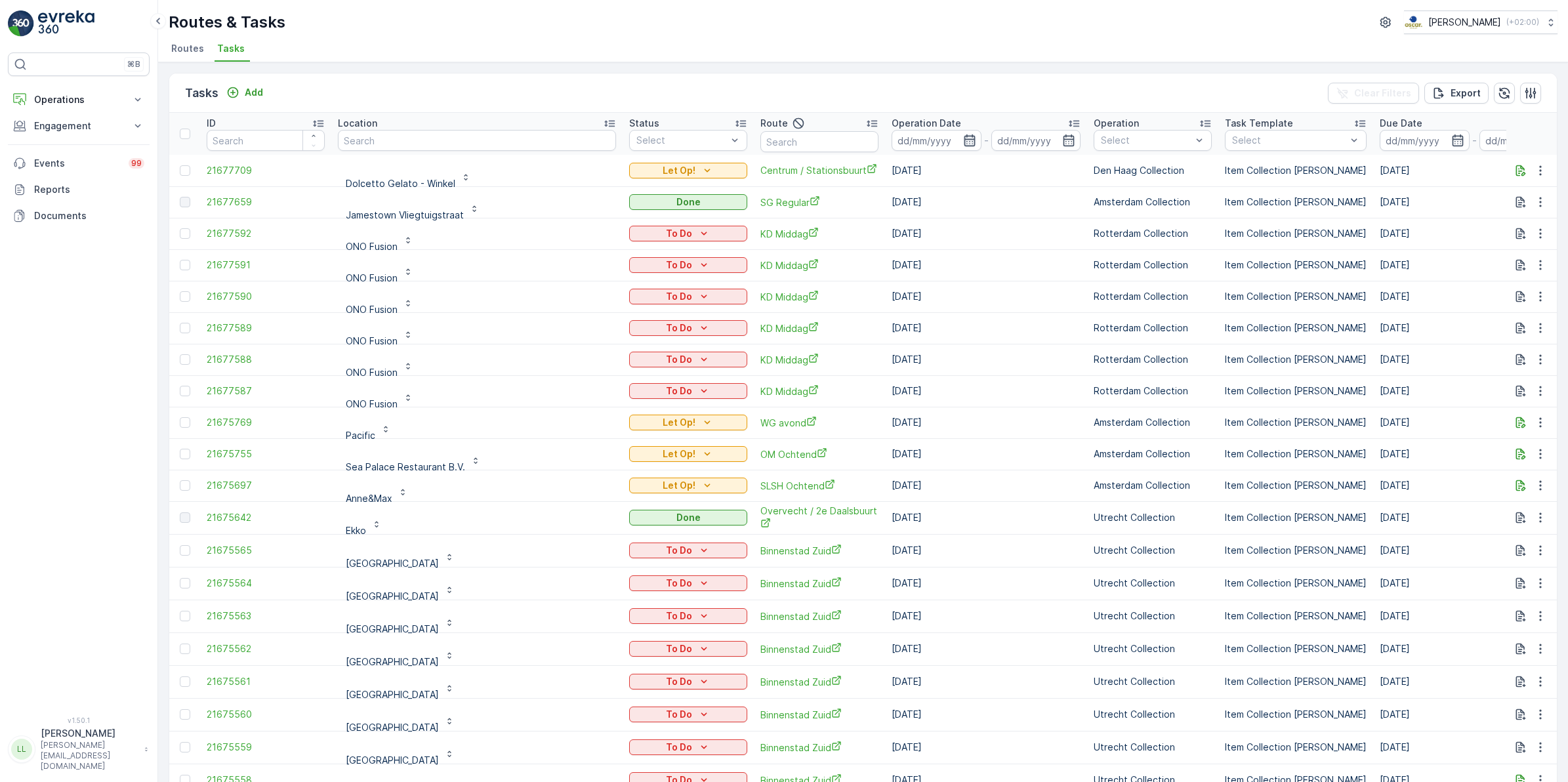
click at [963, 136] on icon "button" at bounding box center [969, 140] width 13 height 13
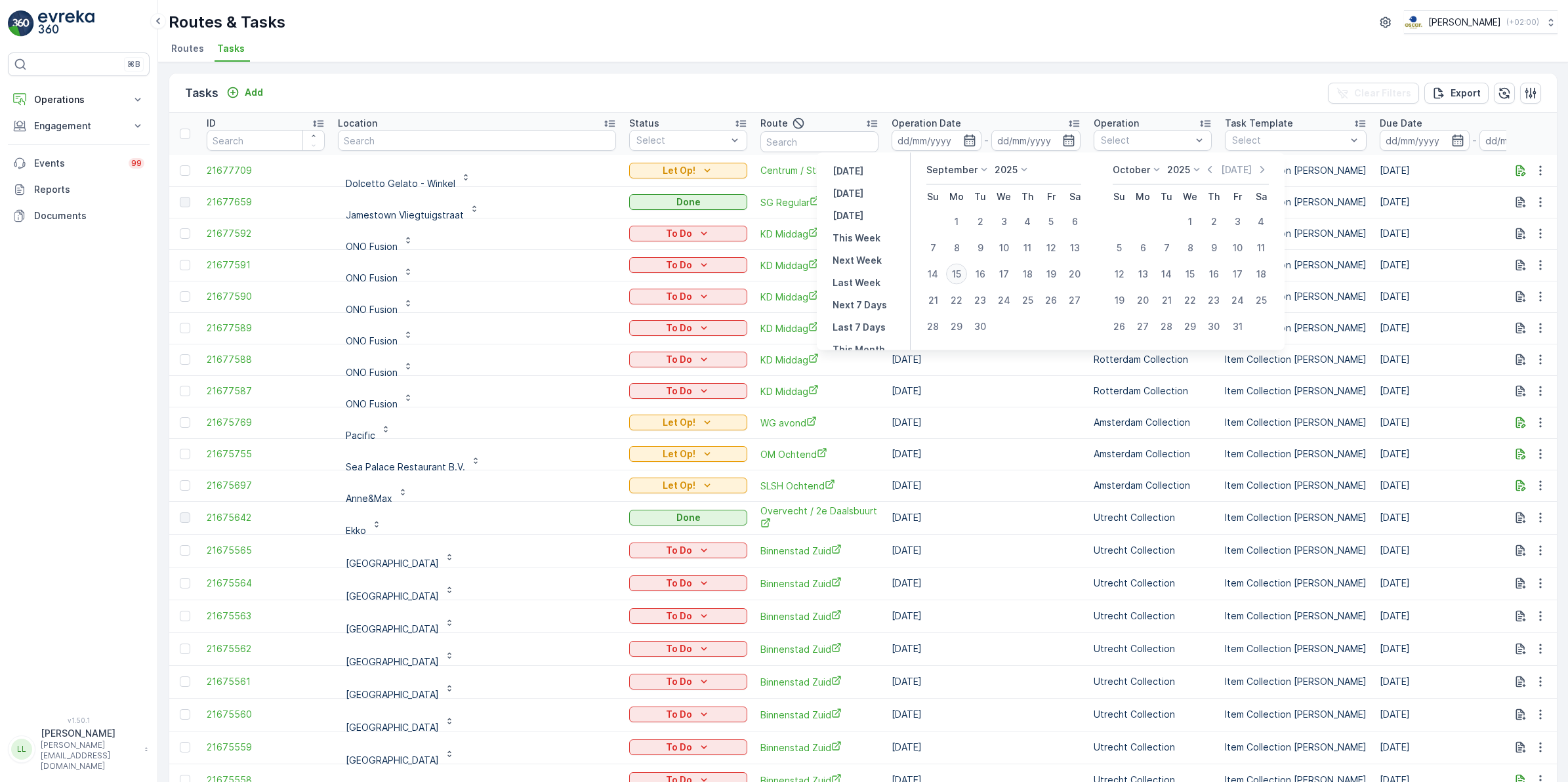
click at [962, 276] on div "15" at bounding box center [957, 275] width 21 height 21
type input "[DATE]"
click at [962, 276] on div "15" at bounding box center [957, 275] width 21 height 21
type input "[DATE]"
click at [962, 276] on div "15" at bounding box center [957, 275] width 21 height 21
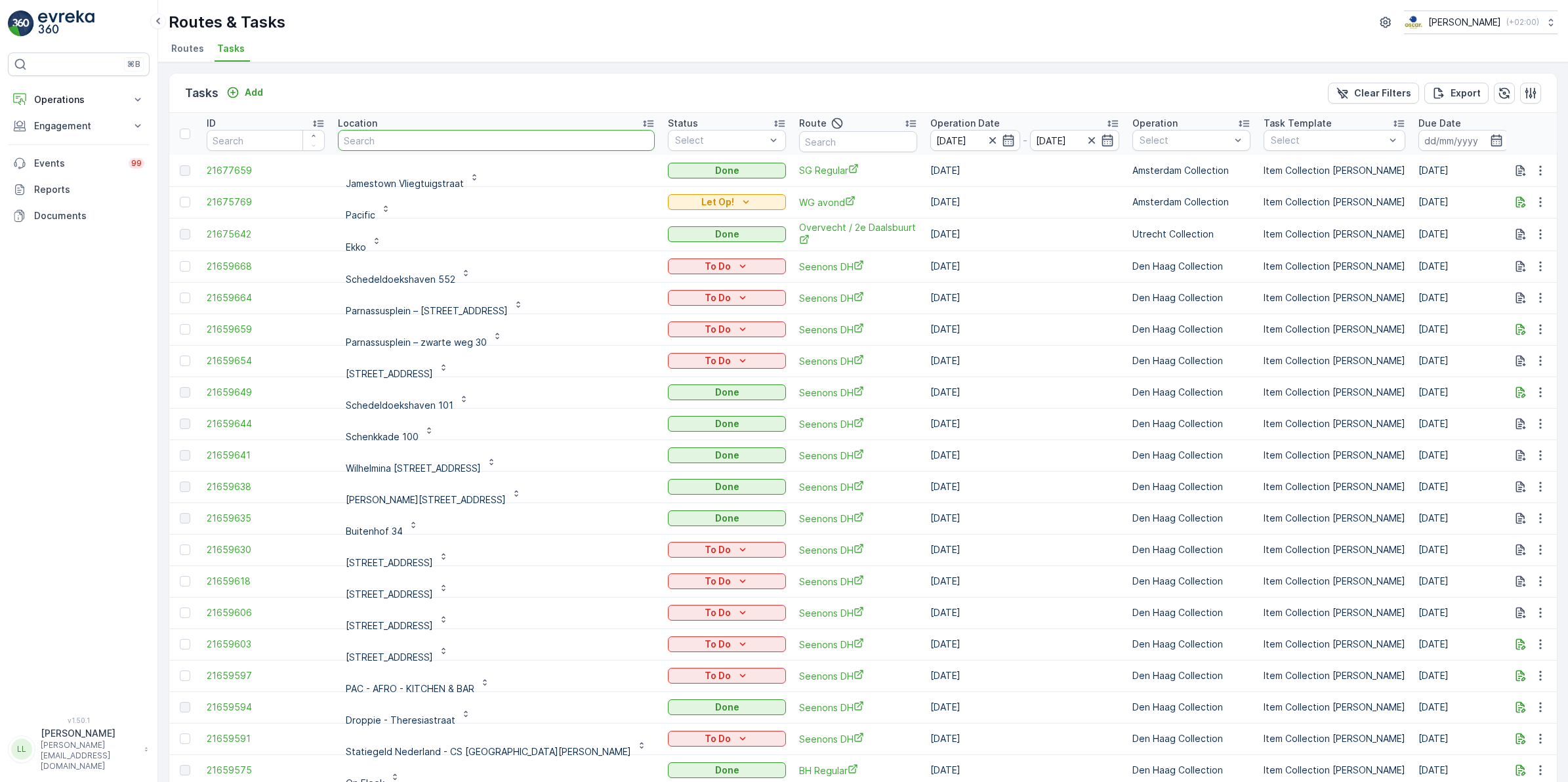
click at [440, 141] on input "text" at bounding box center [496, 141] width 317 height 21
type input "tiber"
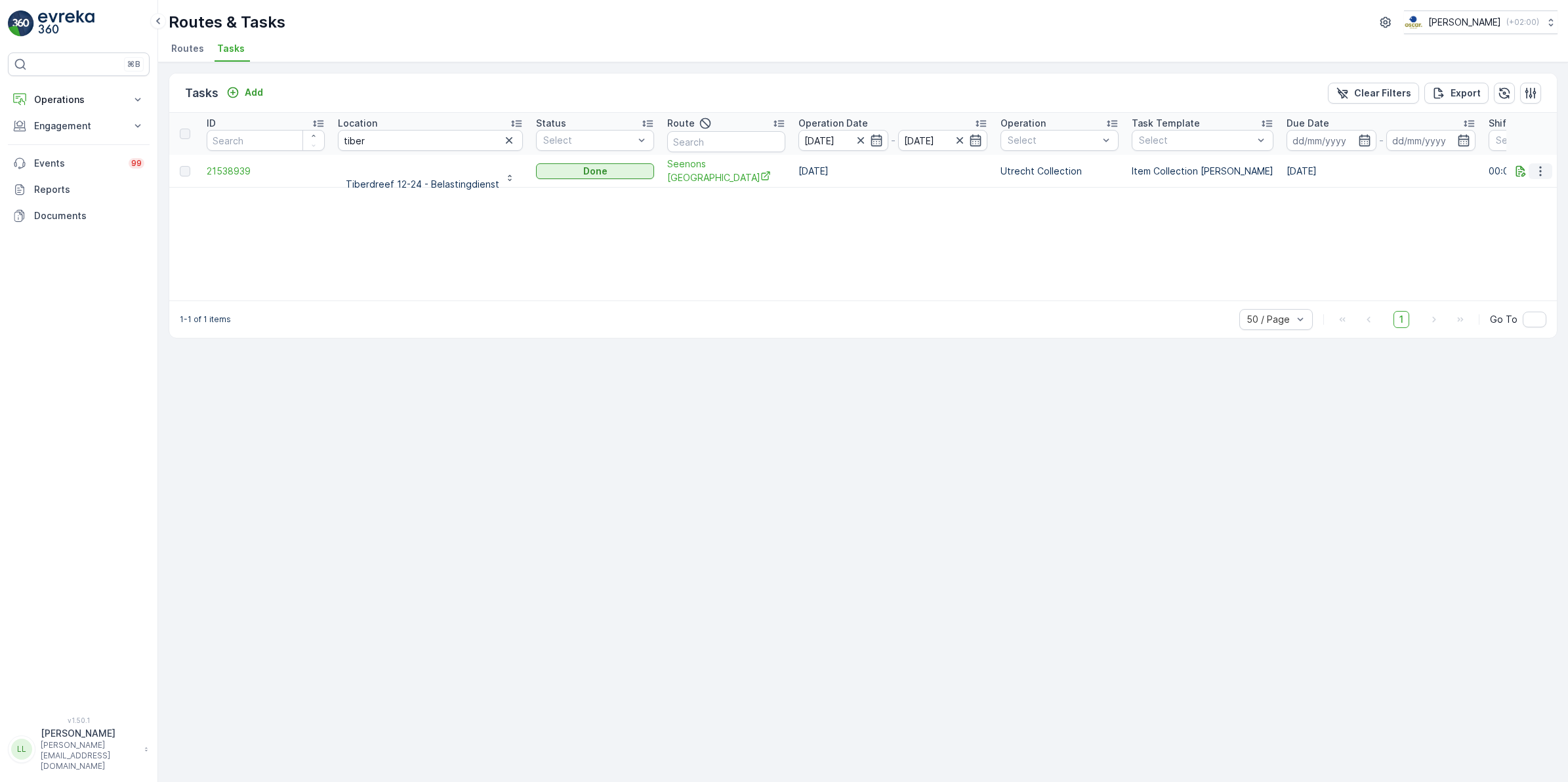
click at [1539, 171] on icon "button" at bounding box center [1540, 171] width 13 height 13
click at [1537, 188] on span "See More Details" at bounding box center [1524, 189] width 76 height 13
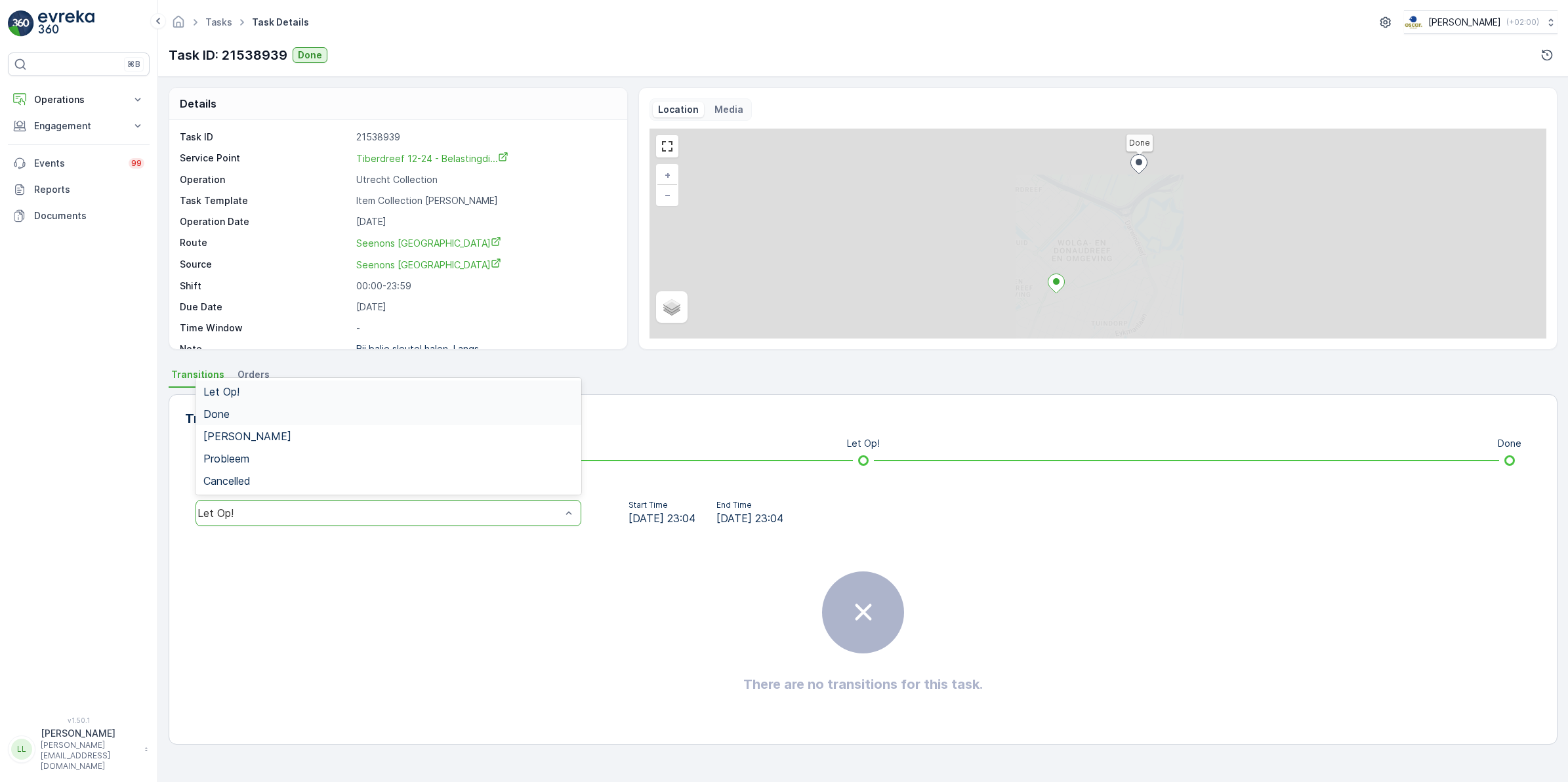
click at [254, 414] on div "Done" at bounding box center [388, 415] width 370 height 12
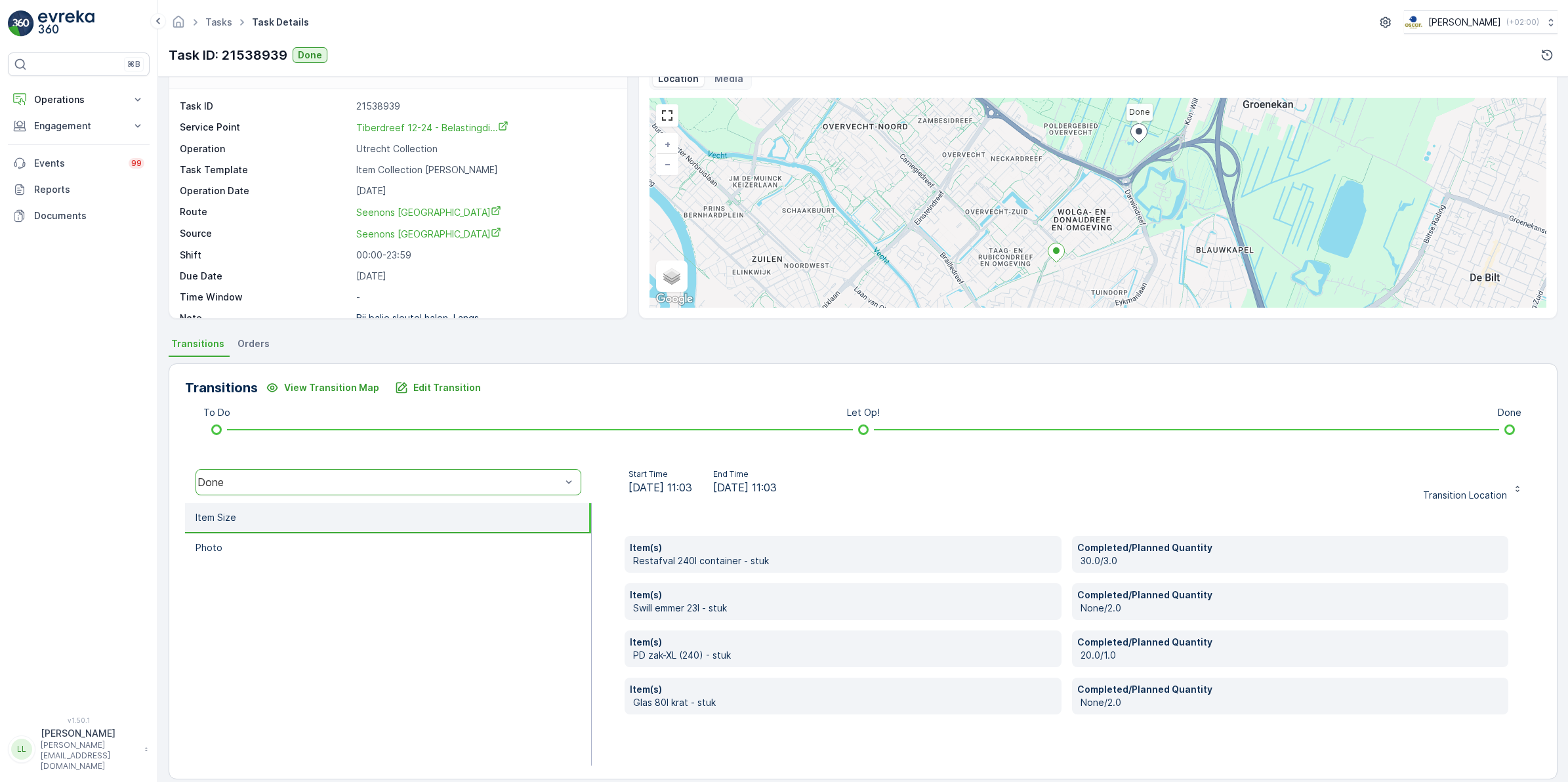
scroll to position [45, 0]
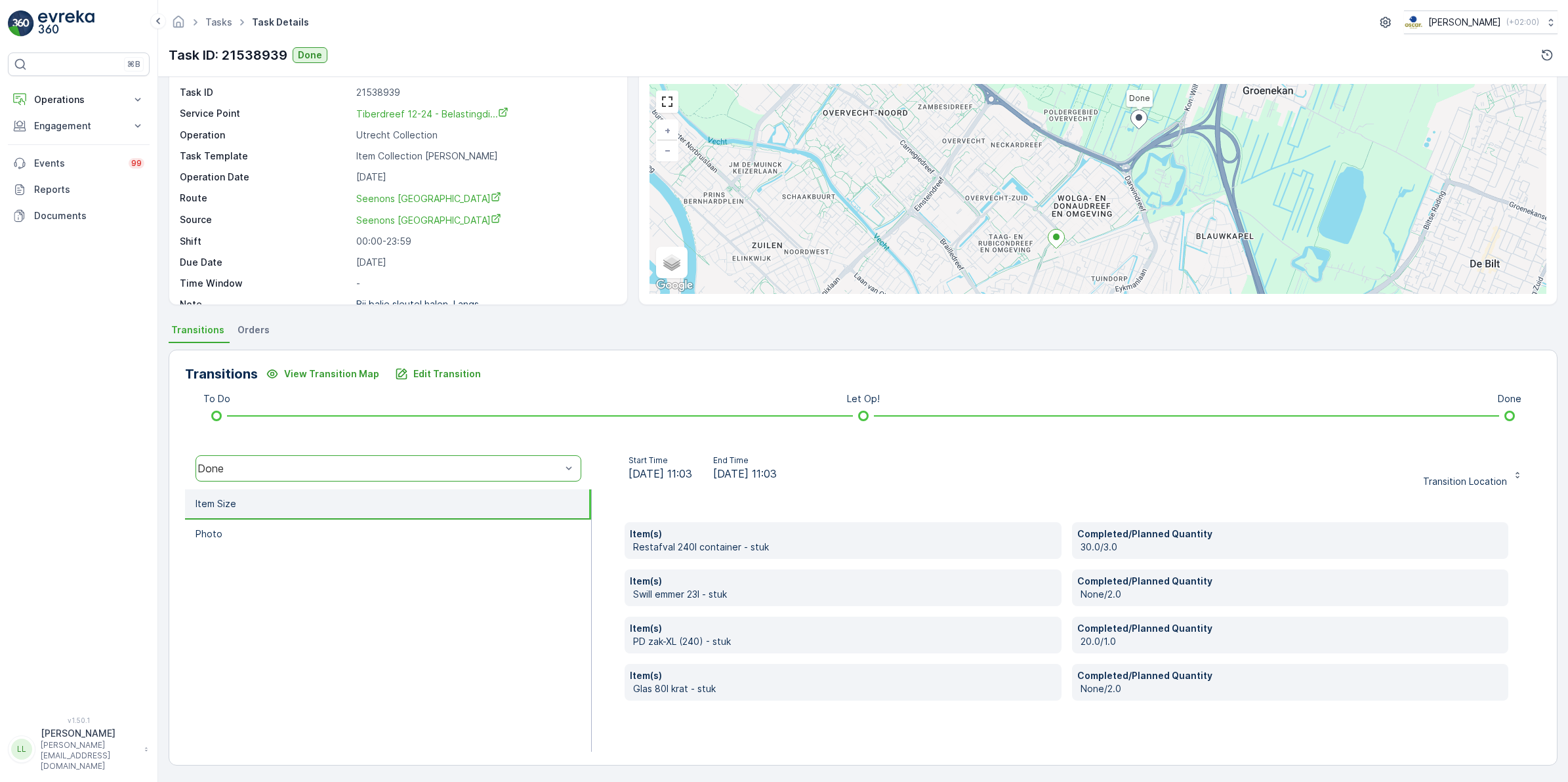
click at [1129, 546] on p "30.0/3.0" at bounding box center [1292, 547] width 422 height 13
click at [414, 377] on p "Edit Transition" at bounding box center [447, 374] width 67 height 13
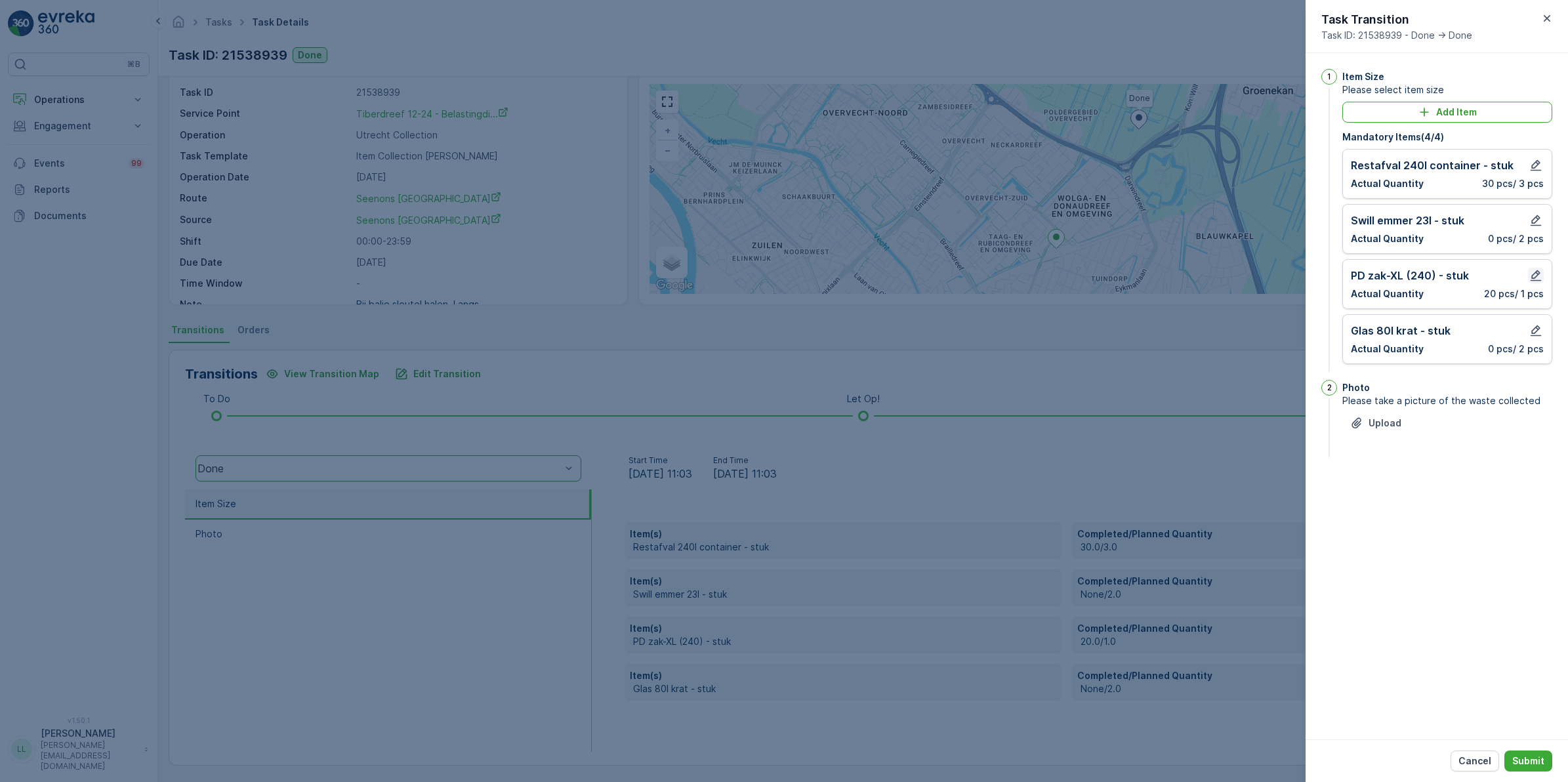
click at [1537, 270] on icon "button" at bounding box center [1536, 276] width 13 height 13
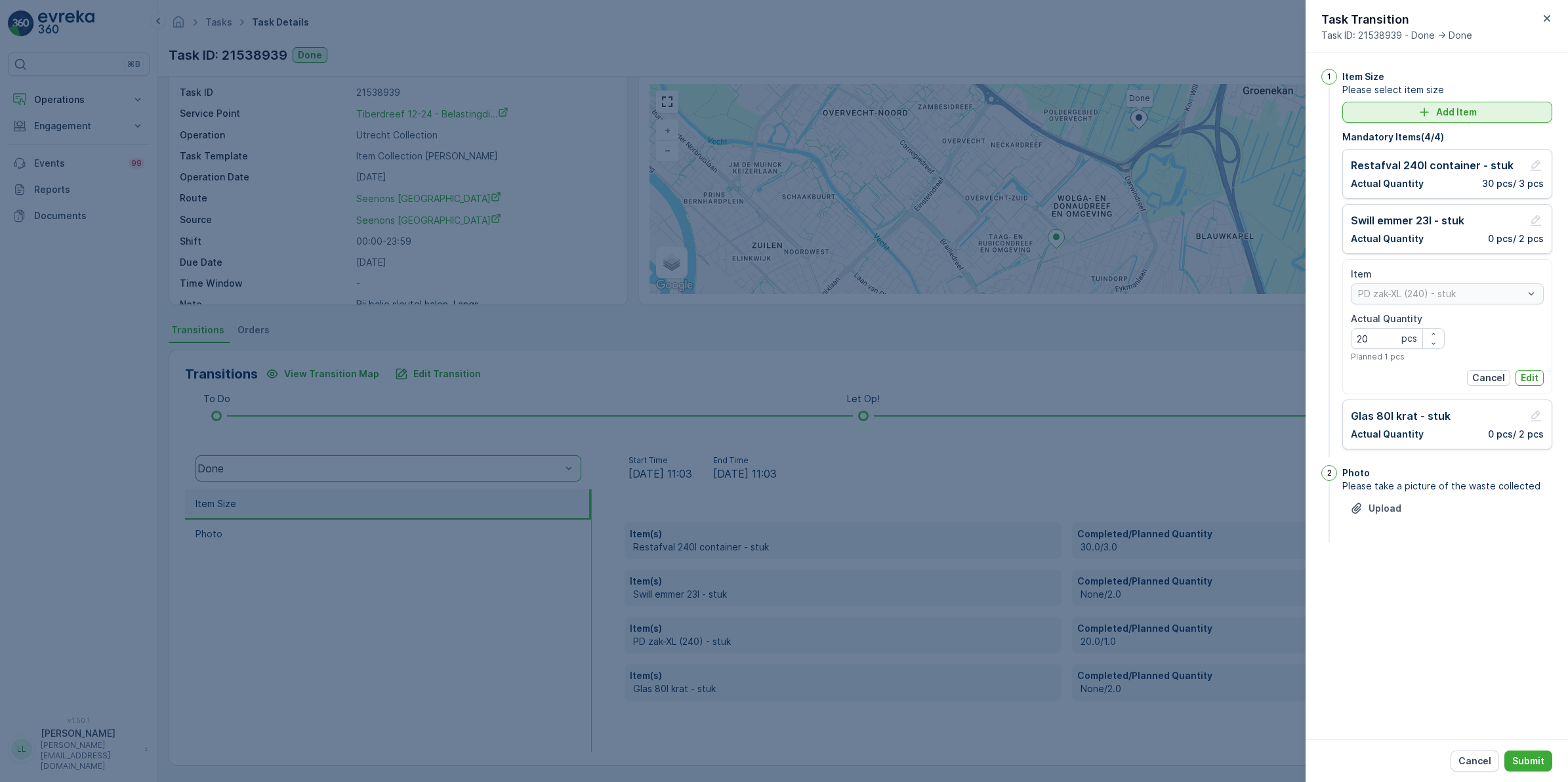
click at [1442, 118] on p "Add Item" at bounding box center [1456, 112] width 41 height 13
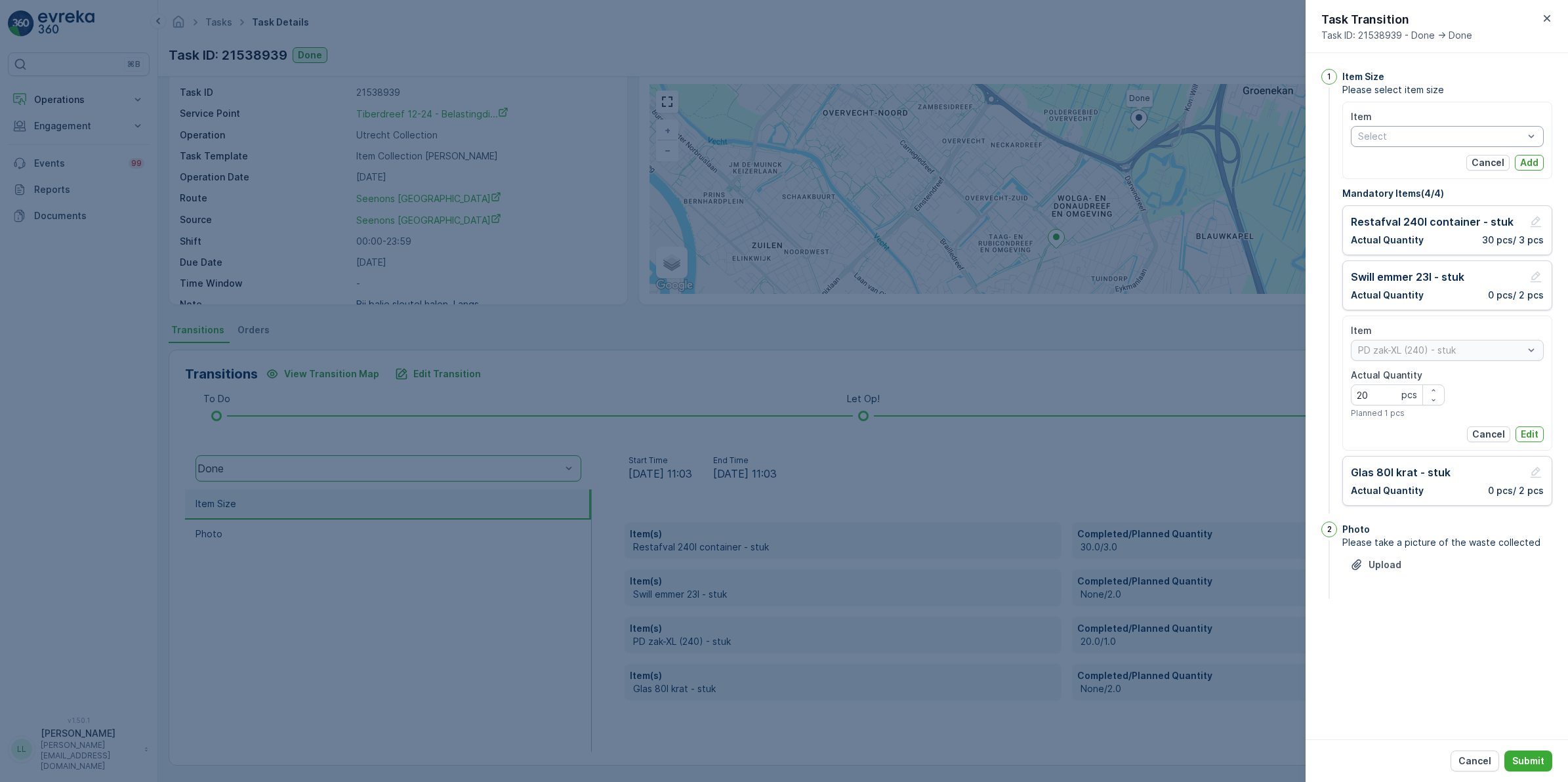
click at [1452, 143] on div "Select" at bounding box center [1447, 136] width 193 height 21
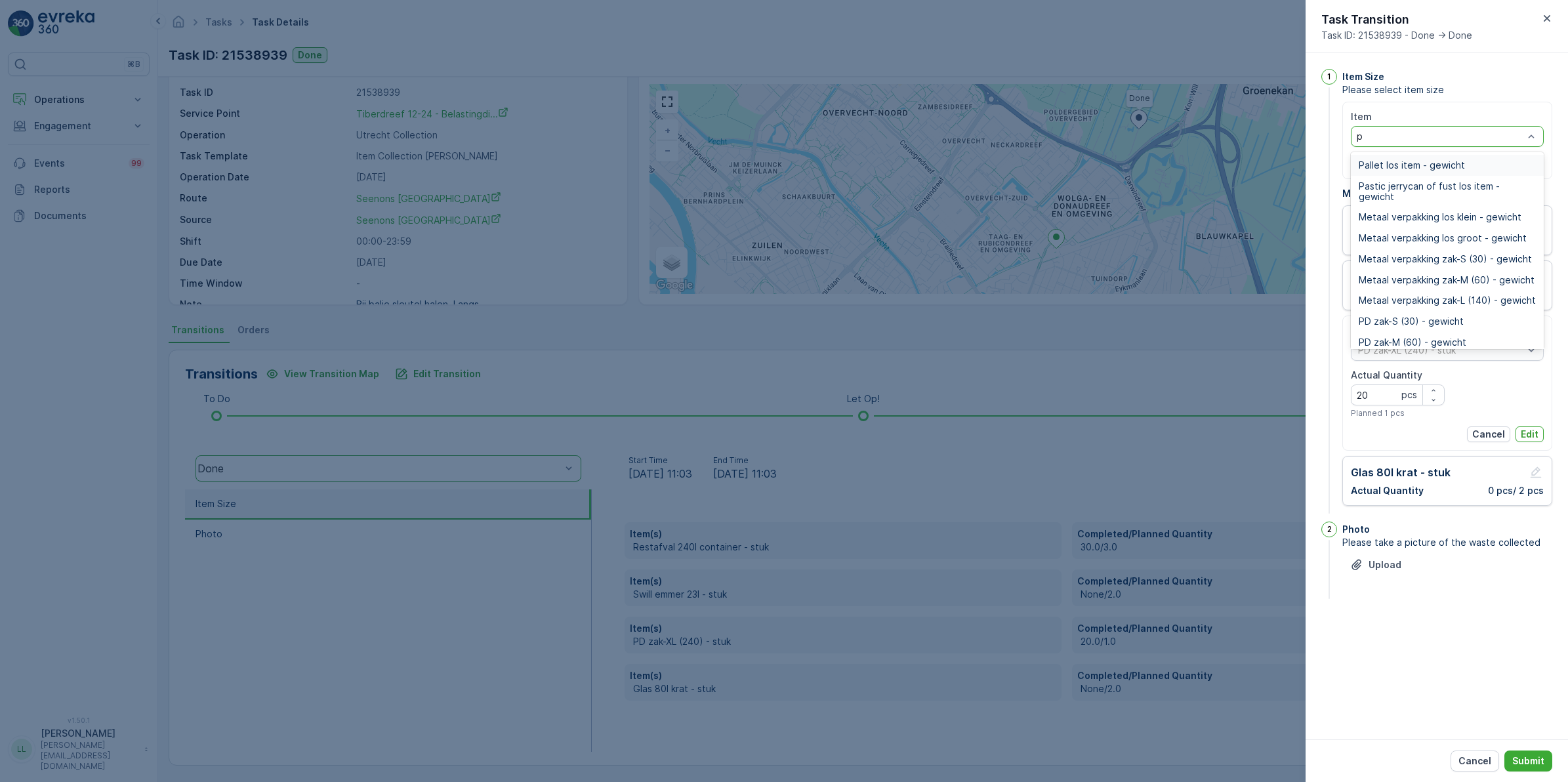
type input "pd"
click at [1454, 208] on span "PD zak-L (140) - gewicht" at bounding box center [1413, 207] width 109 height 10
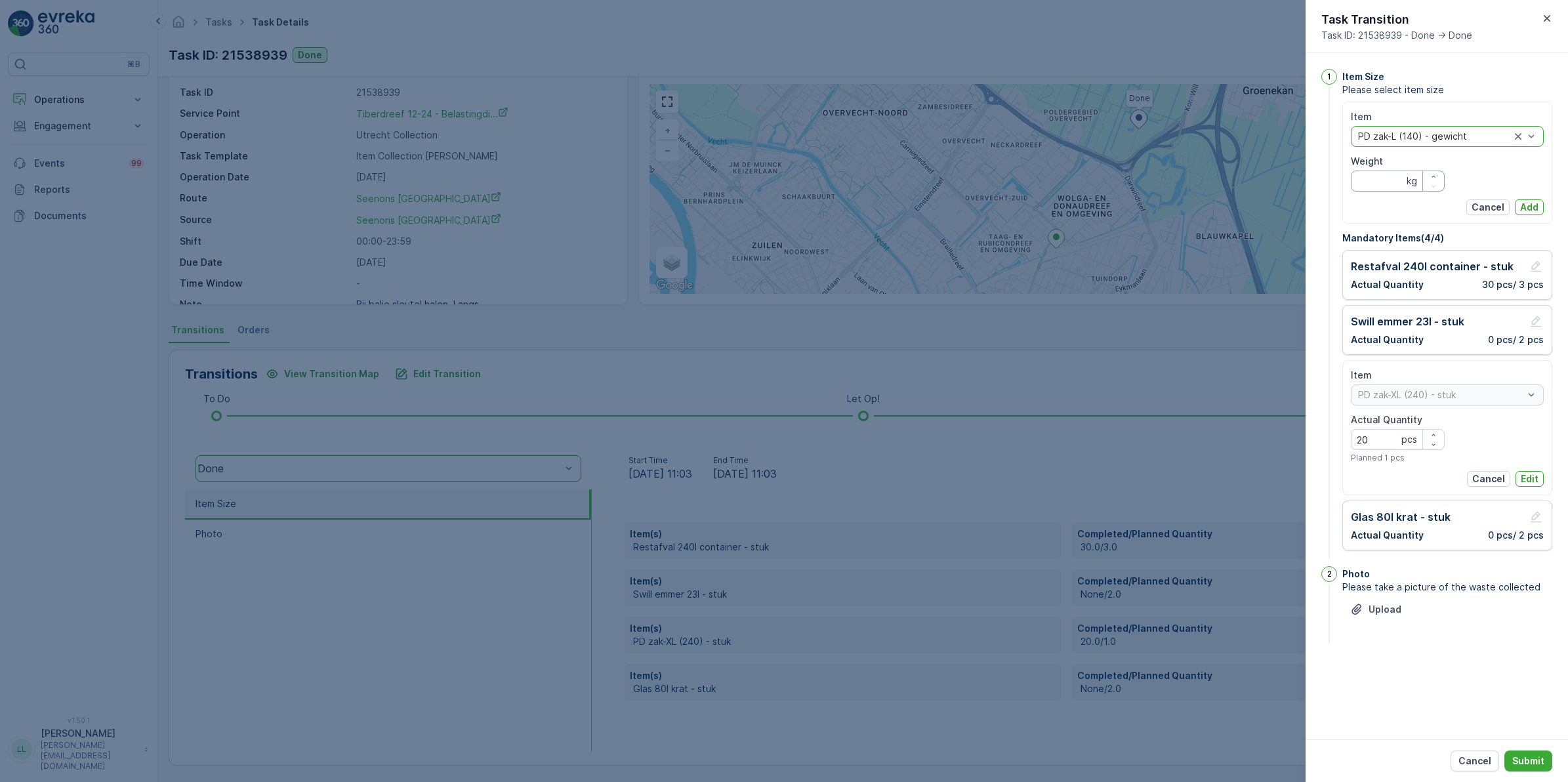
click at [1395, 181] on input "Weight" at bounding box center [1397, 181] width 94 height 21
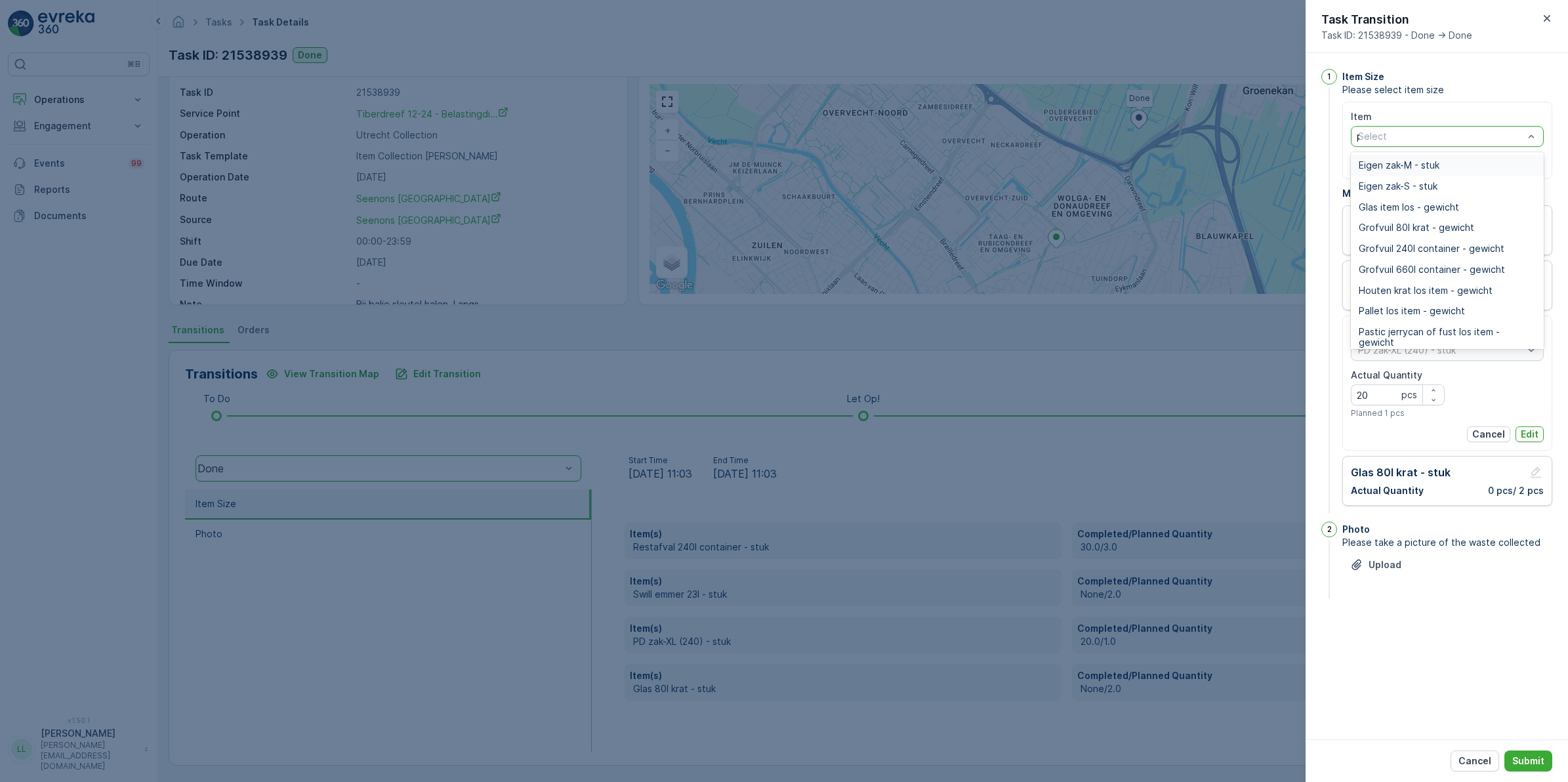
type input "pd"
click at [1460, 247] on div "PD zak-L (140) - stuk" at bounding box center [1447, 251] width 178 height 10
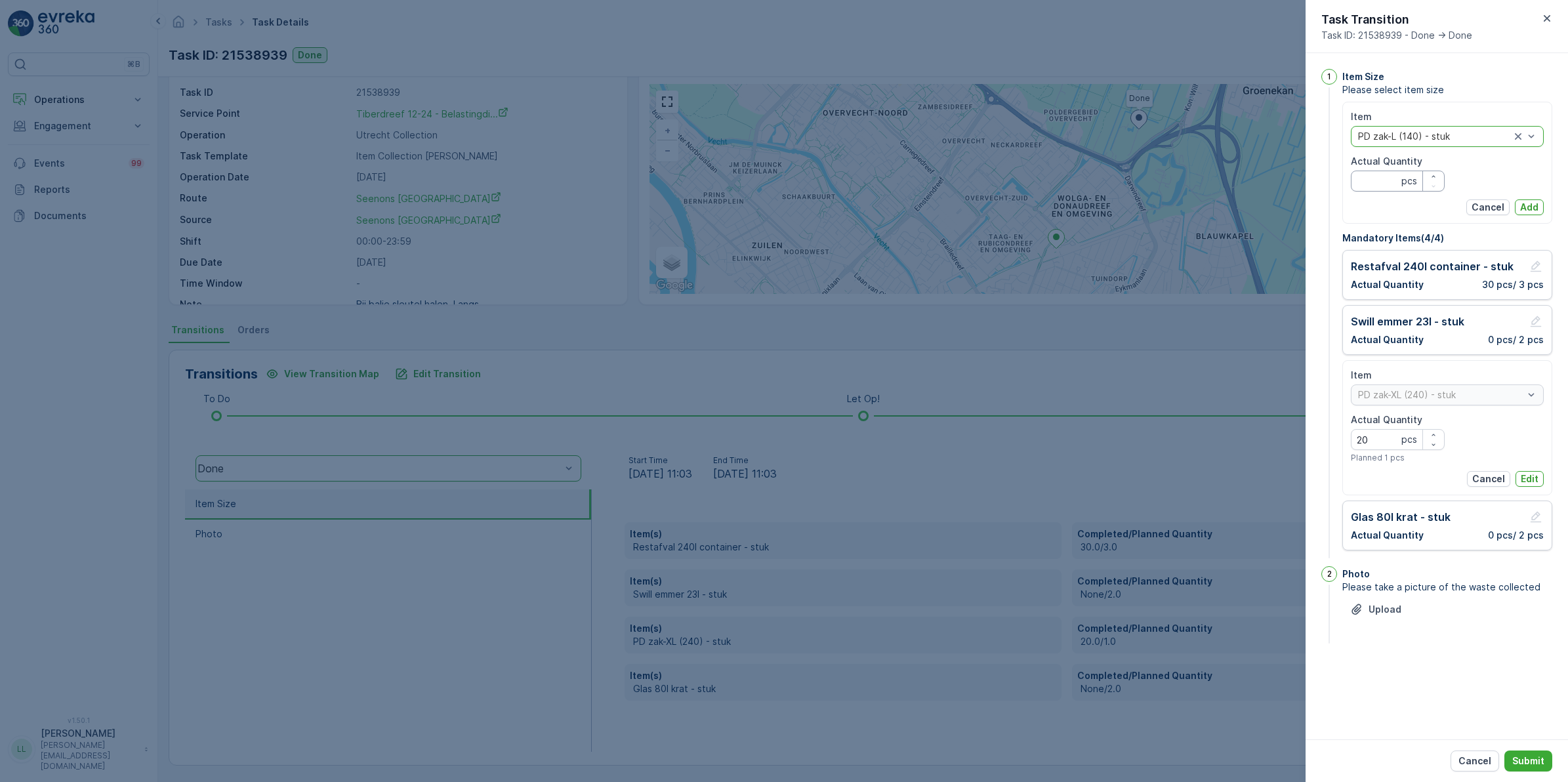
click at [1391, 184] on Quantity "Actual Quantity" at bounding box center [1397, 181] width 94 height 21
type Quantity "20"
click at [1528, 206] on p "Add" at bounding box center [1529, 207] width 18 height 13
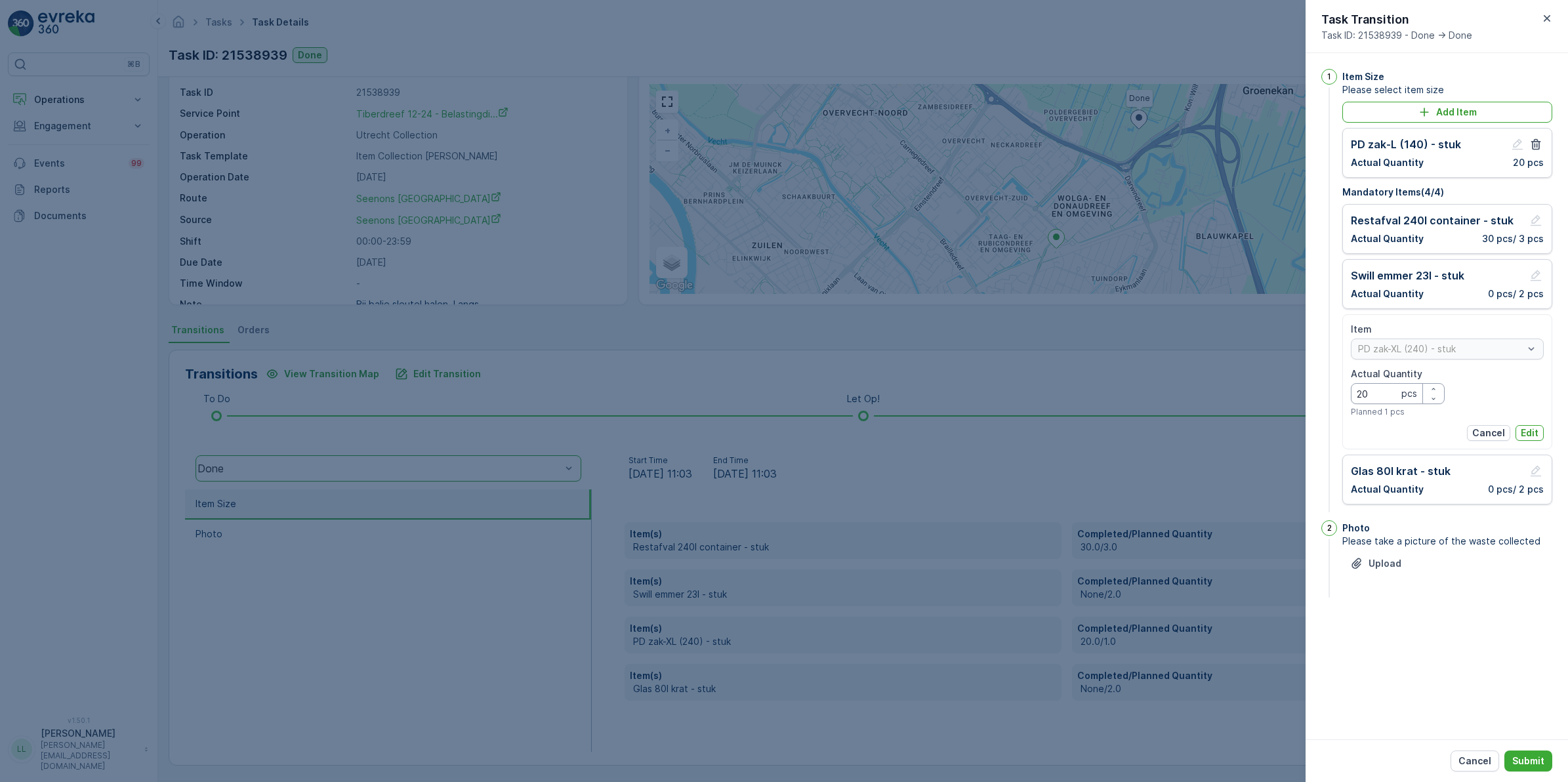
click at [1393, 391] on Quantity "20" at bounding box center [1397, 394] width 94 height 21
type Quantity "2"
type Quantity "0"
click at [1536, 429] on p "Edit" at bounding box center [1530, 433] width 17 height 13
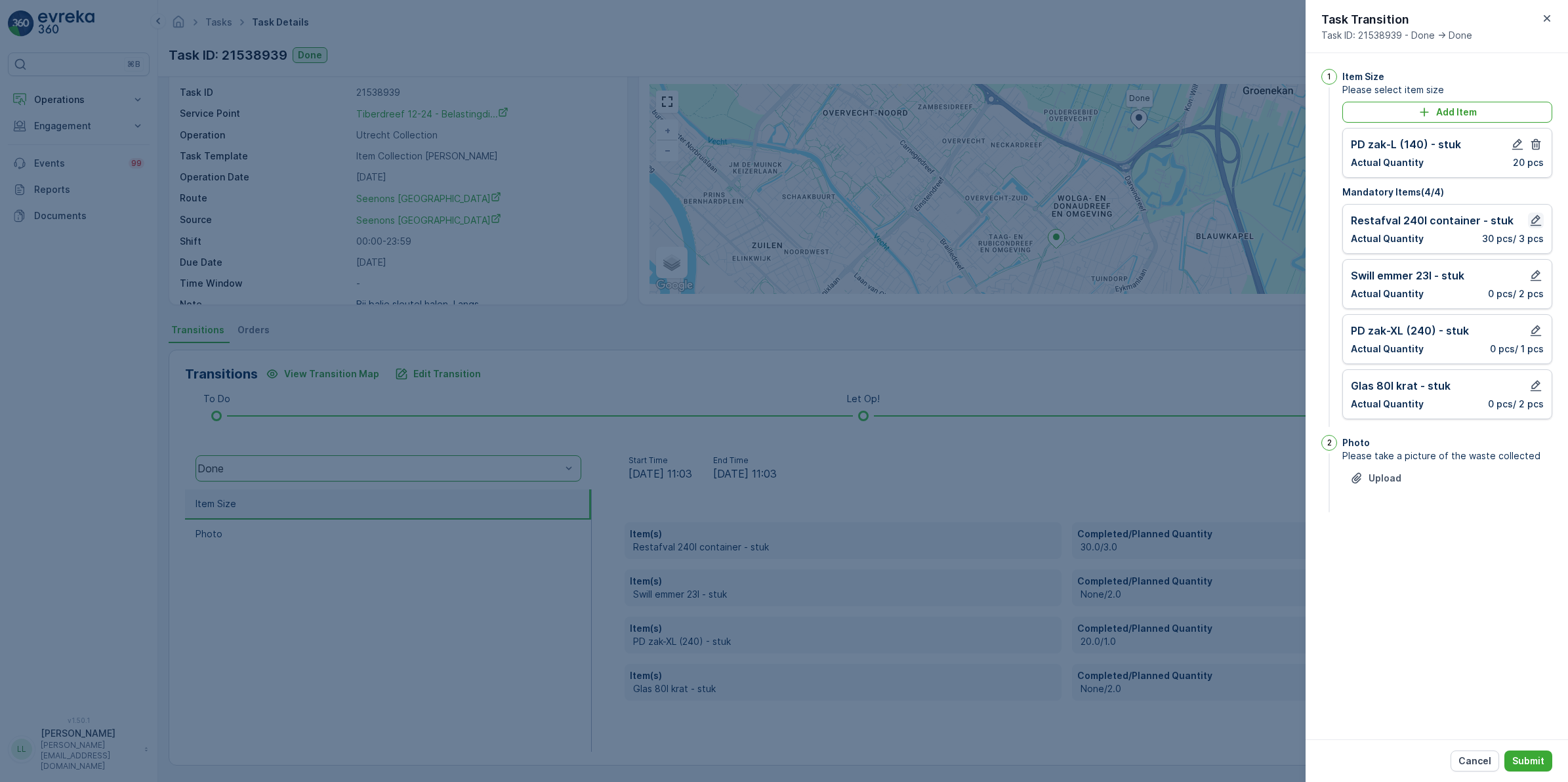
click at [1536, 221] on icon "button" at bounding box center [1536, 220] width 13 height 13
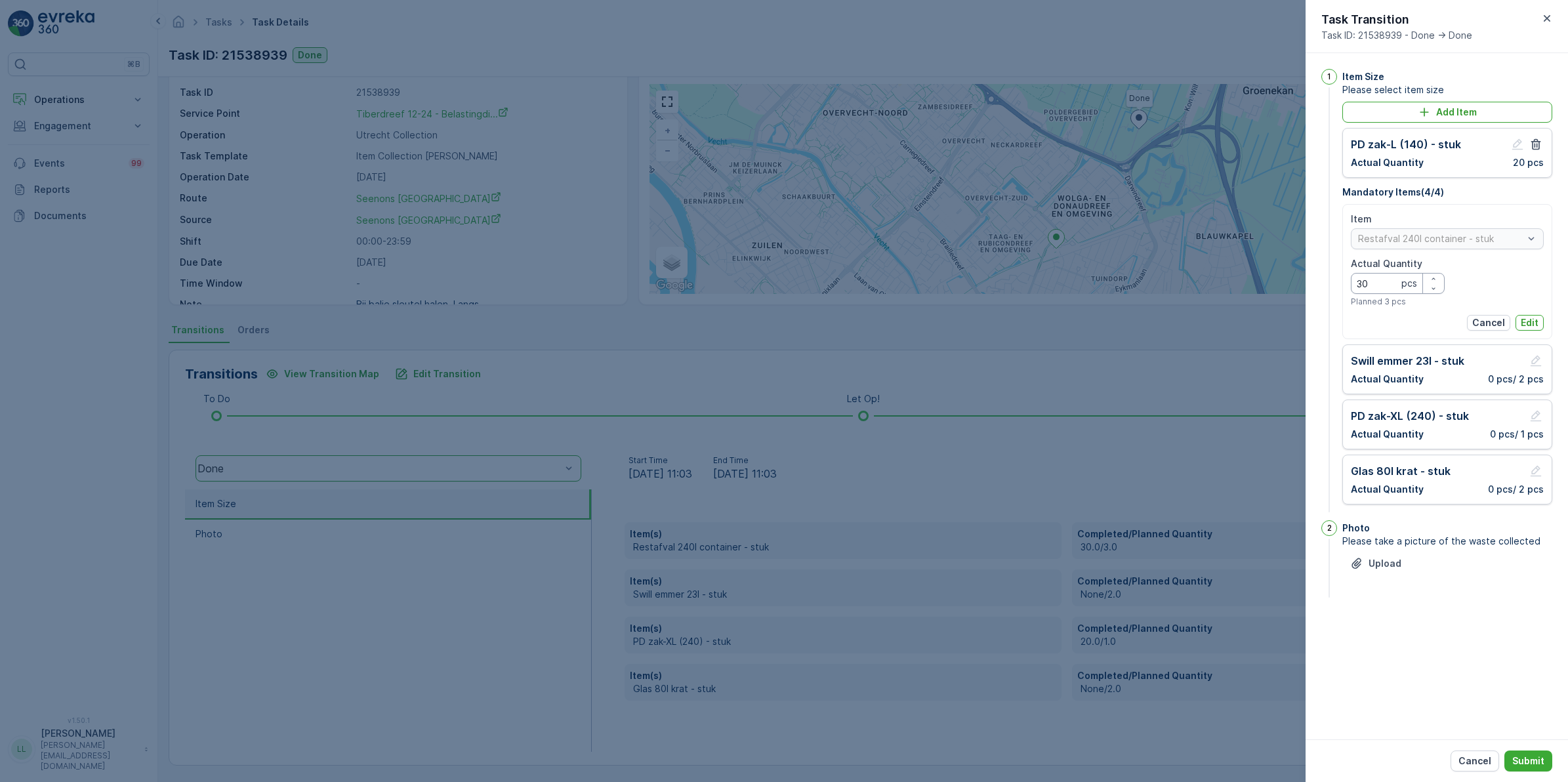
click at [1376, 277] on Quantity "30" at bounding box center [1397, 283] width 94 height 21
type Quantity "3"
type Quantity "0"
click at [1528, 319] on p "Edit" at bounding box center [1530, 323] width 17 height 13
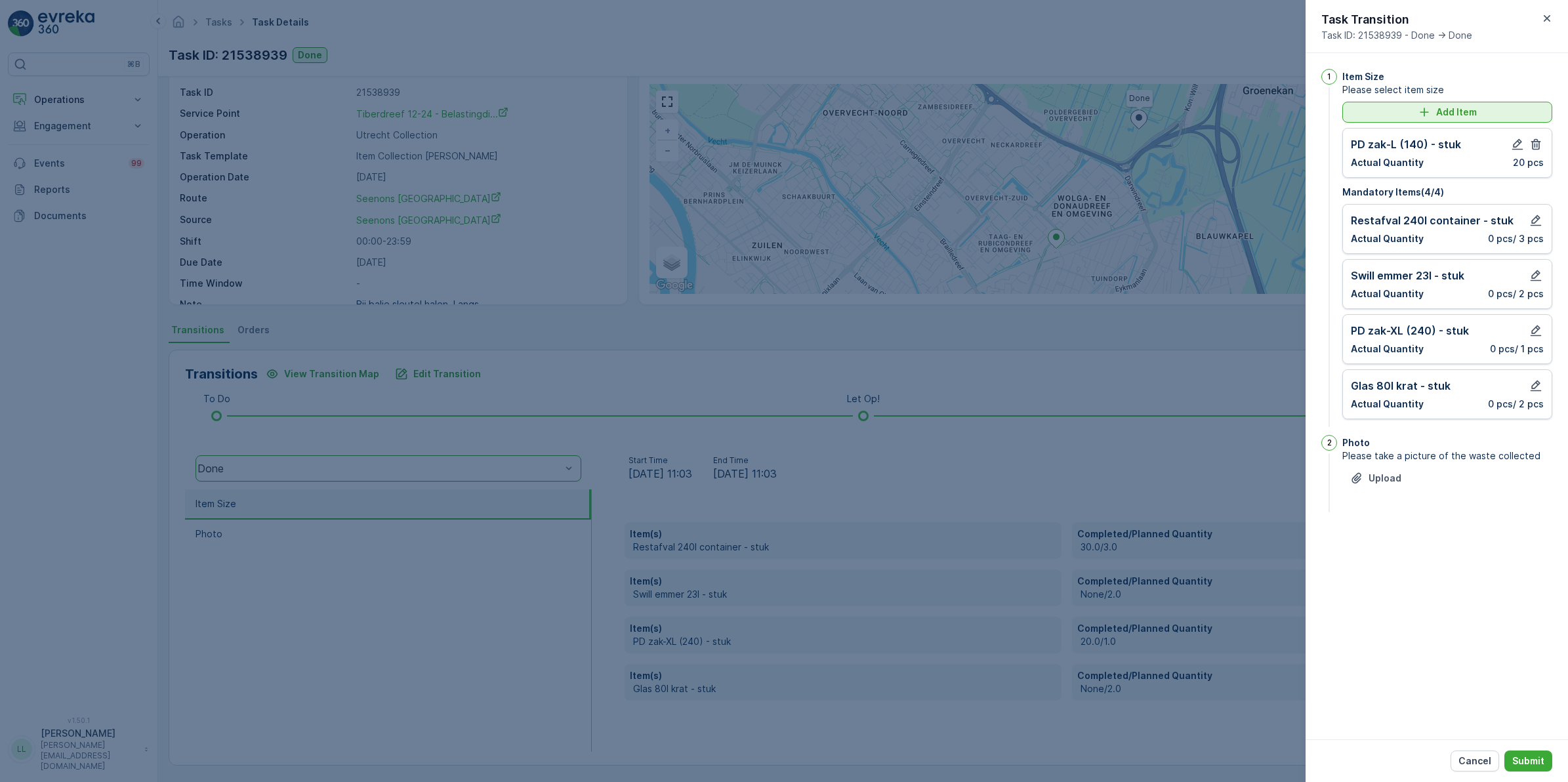
click at [1477, 112] on div "Add Item" at bounding box center [1447, 112] width 194 height 13
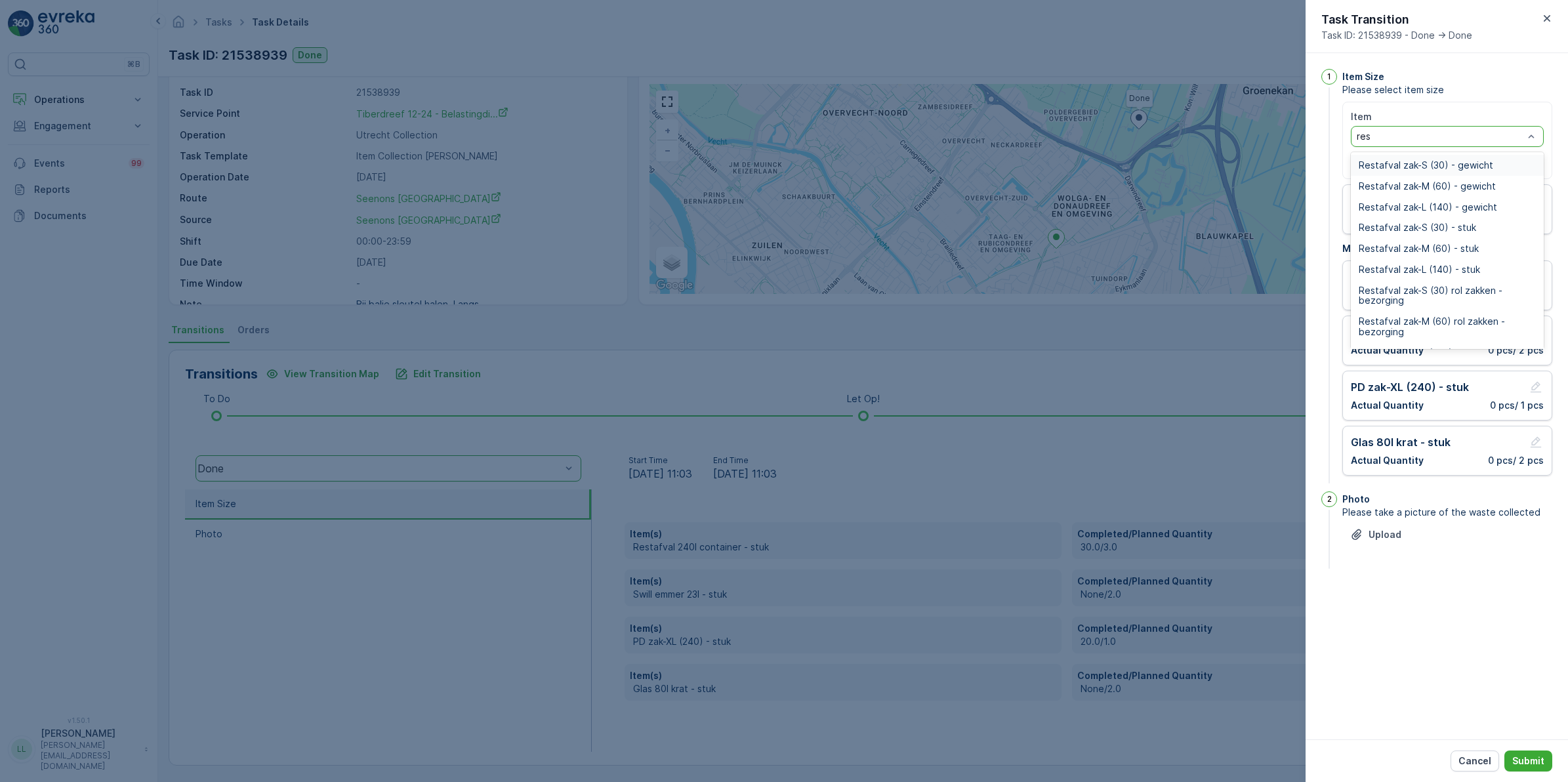
type input "rest"
click at [1474, 202] on span "Restafval zak-L (140) - gewicht" at bounding box center [1428, 207] width 138 height 10
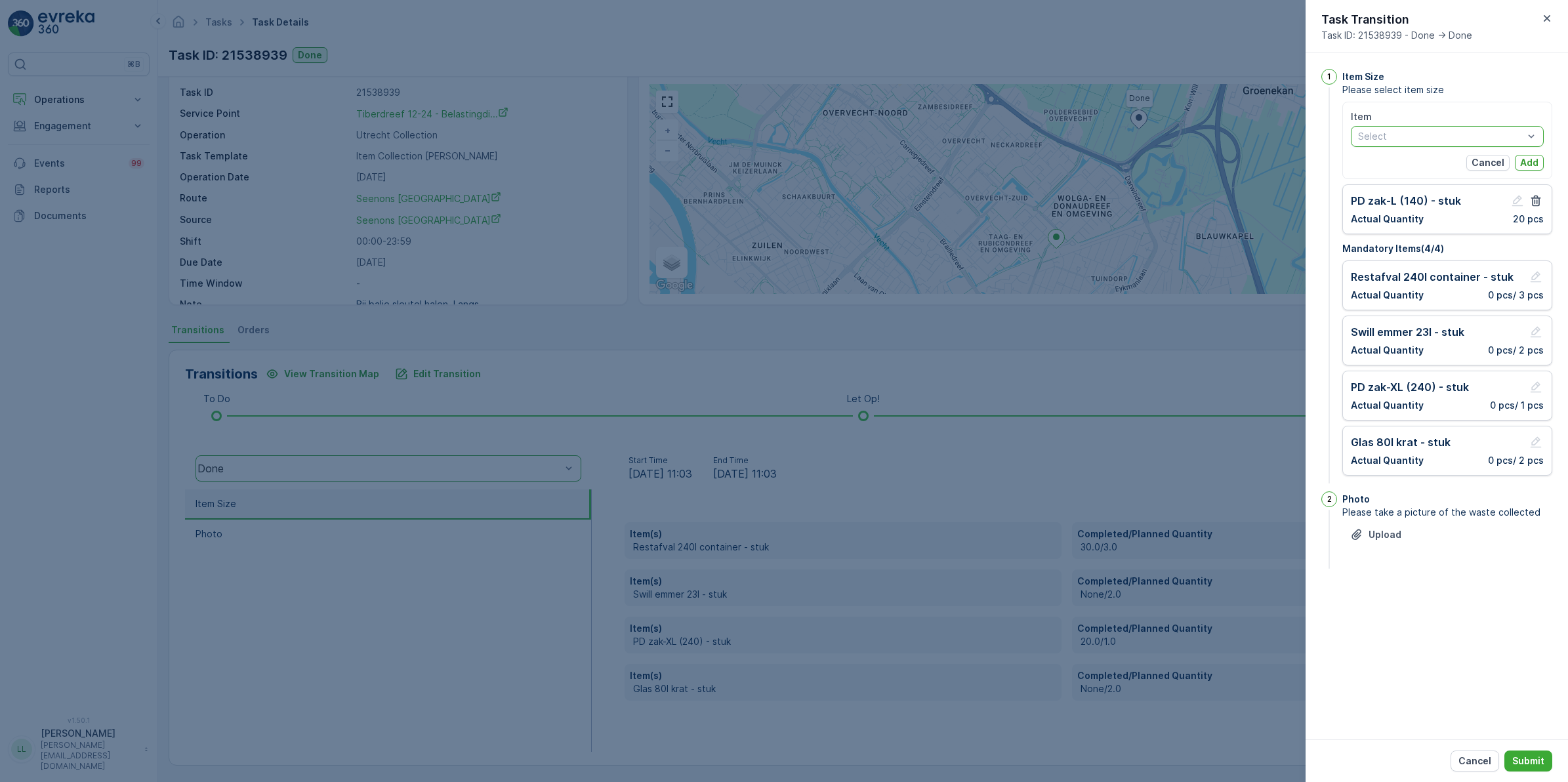
click at [1476, 117] on div "Item" at bounding box center [1447, 116] width 193 height 13
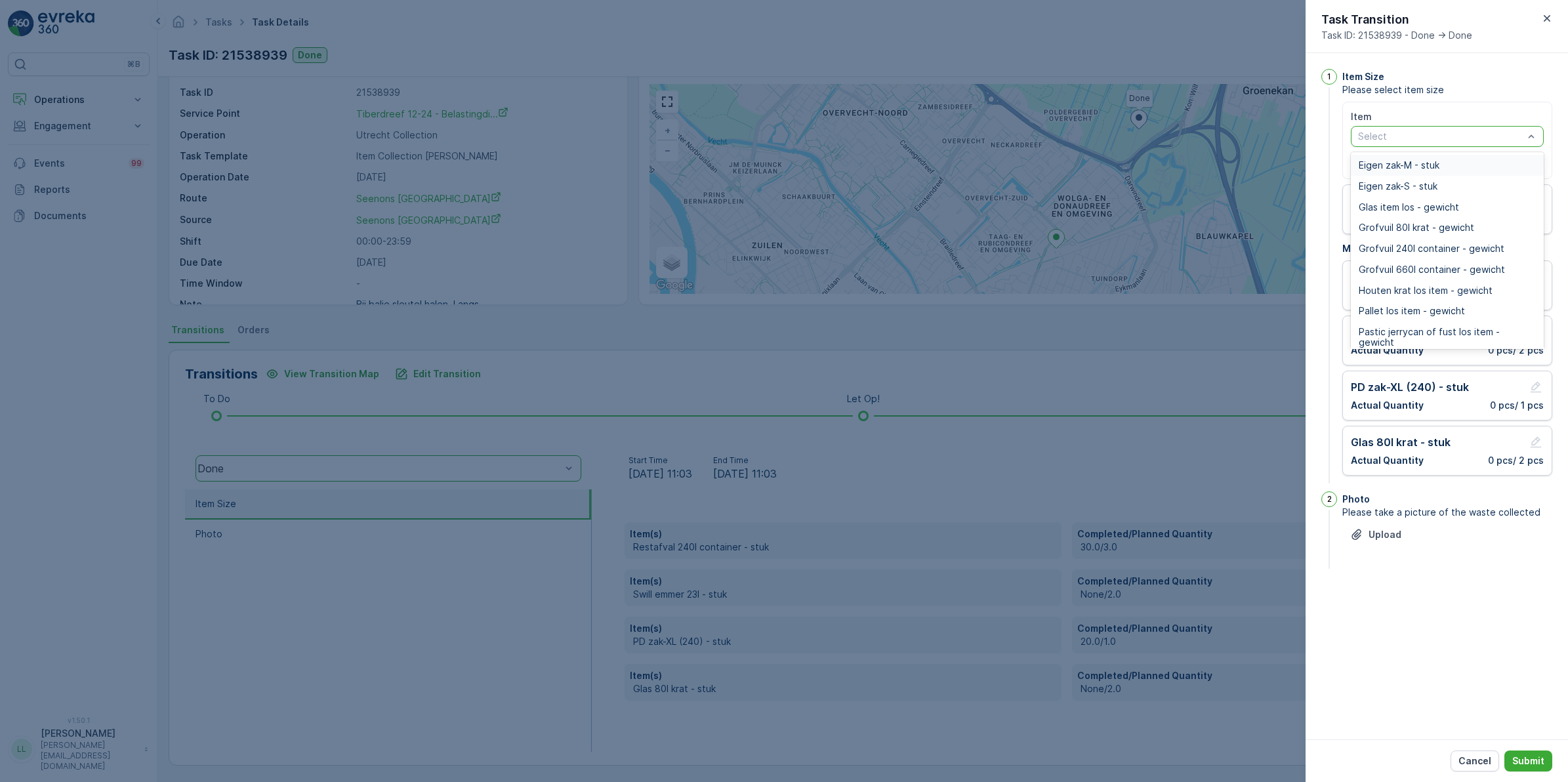
click at [1471, 126] on div "Select" at bounding box center [1447, 136] width 193 height 21
type input "rest"
click at [1481, 263] on div "Restafval zak-L (140) - stuk" at bounding box center [1447, 269] width 193 height 21
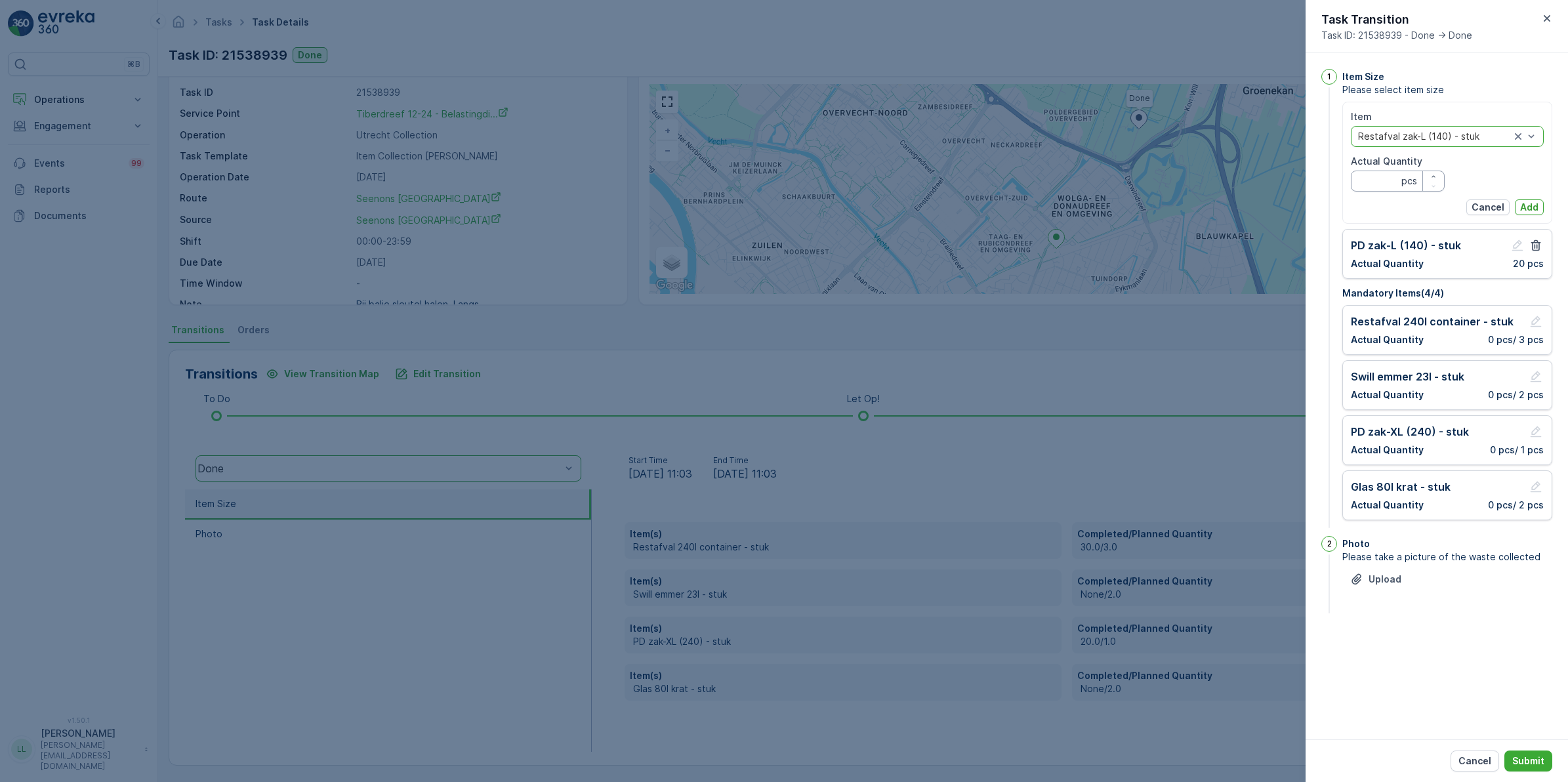
click at [1382, 181] on Quantity "Actual Quantity" at bounding box center [1397, 181] width 94 height 21
type Quantity "30"
click at [1536, 210] on p "Add" at bounding box center [1529, 207] width 18 height 13
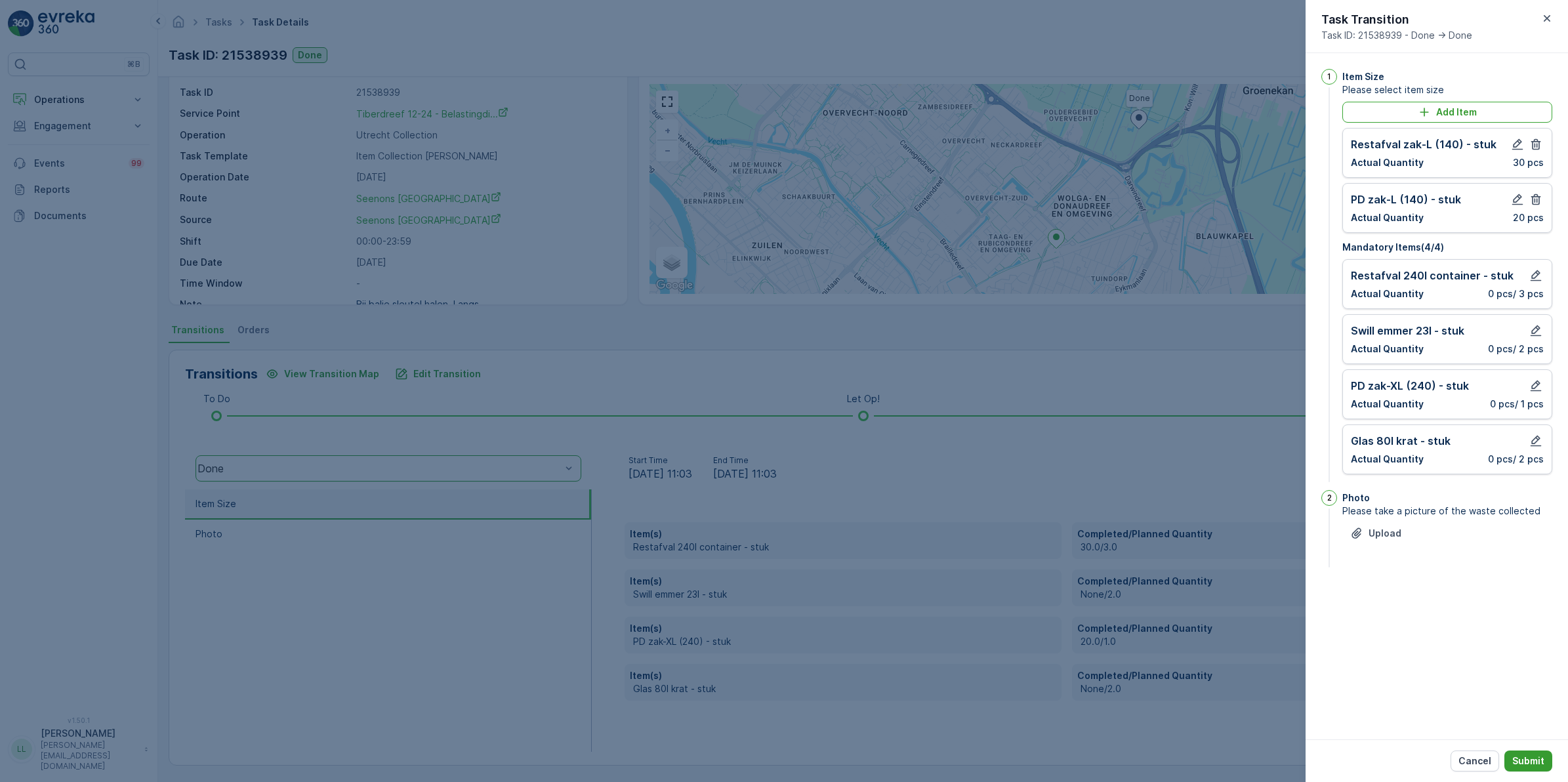
click at [1533, 761] on p "Submit" at bounding box center [1528, 761] width 32 height 13
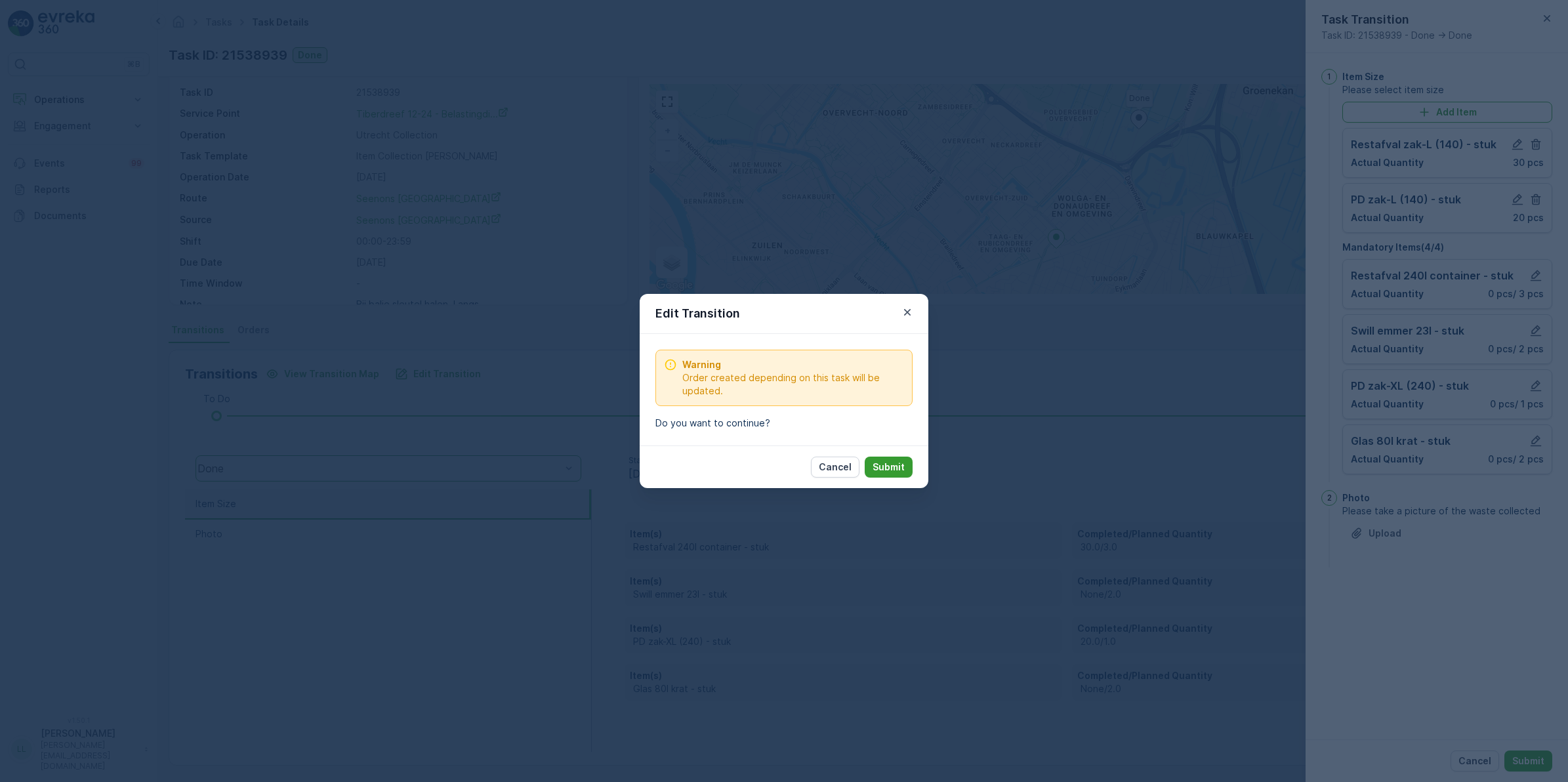
click at [880, 466] on p "Submit" at bounding box center [889, 467] width 32 height 13
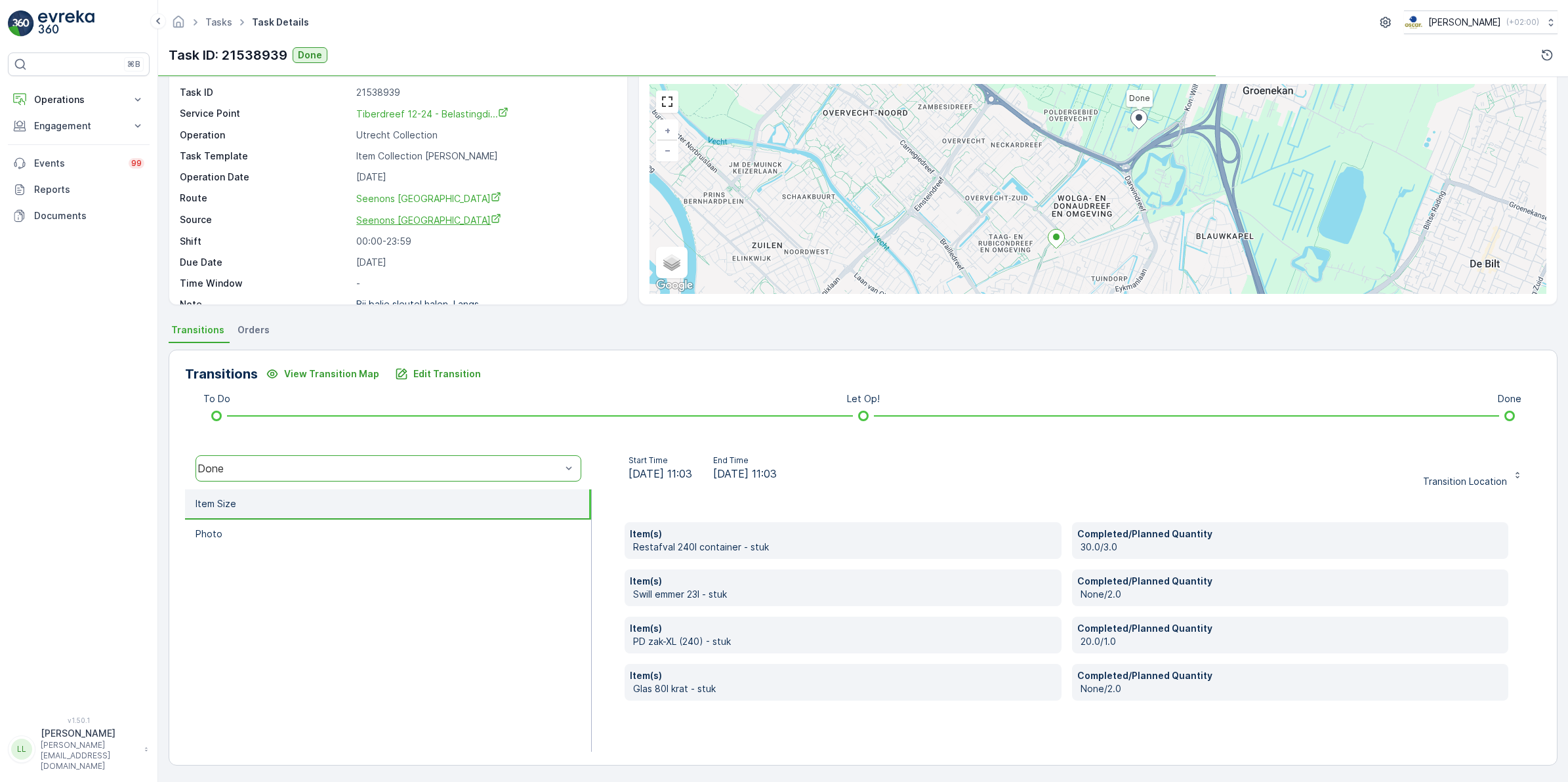
scroll to position [0, 0]
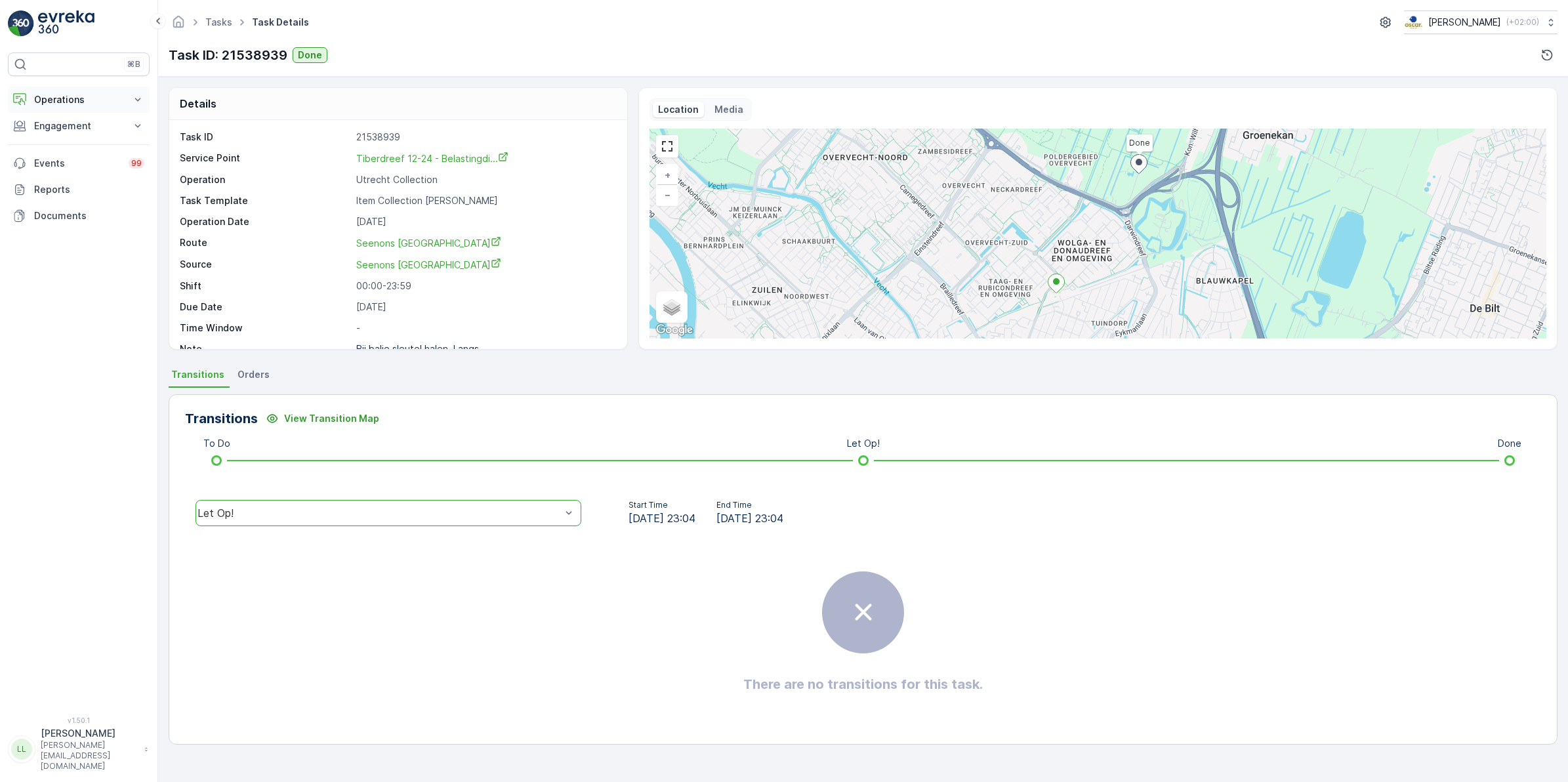
click at [61, 100] on p "Operations" at bounding box center [79, 100] width 89 height 13
click at [89, 152] on p "Routes & Tasks" at bounding box center [66, 158] width 67 height 13
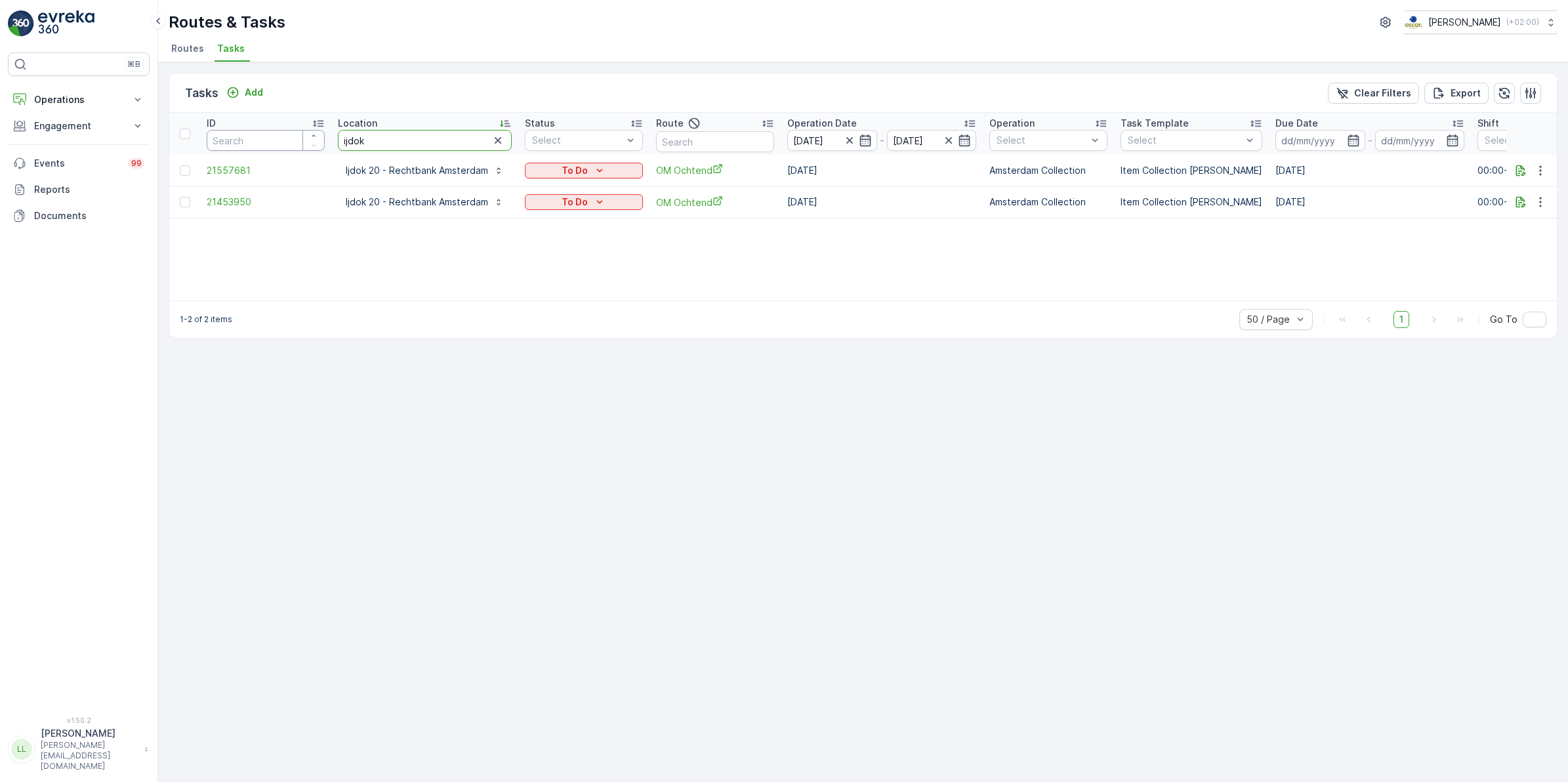
drag, startPoint x: 411, startPoint y: 136, endPoint x: 251, endPoint y: 141, distance: 160.1
click at [251, 141] on tr "ID Location ijdok Status Select Route Operation Date 15.09.2025 - 18.09.2025 Op…" at bounding box center [1209, 134] width 2080 height 42
type input "b"
type input "vlieg"
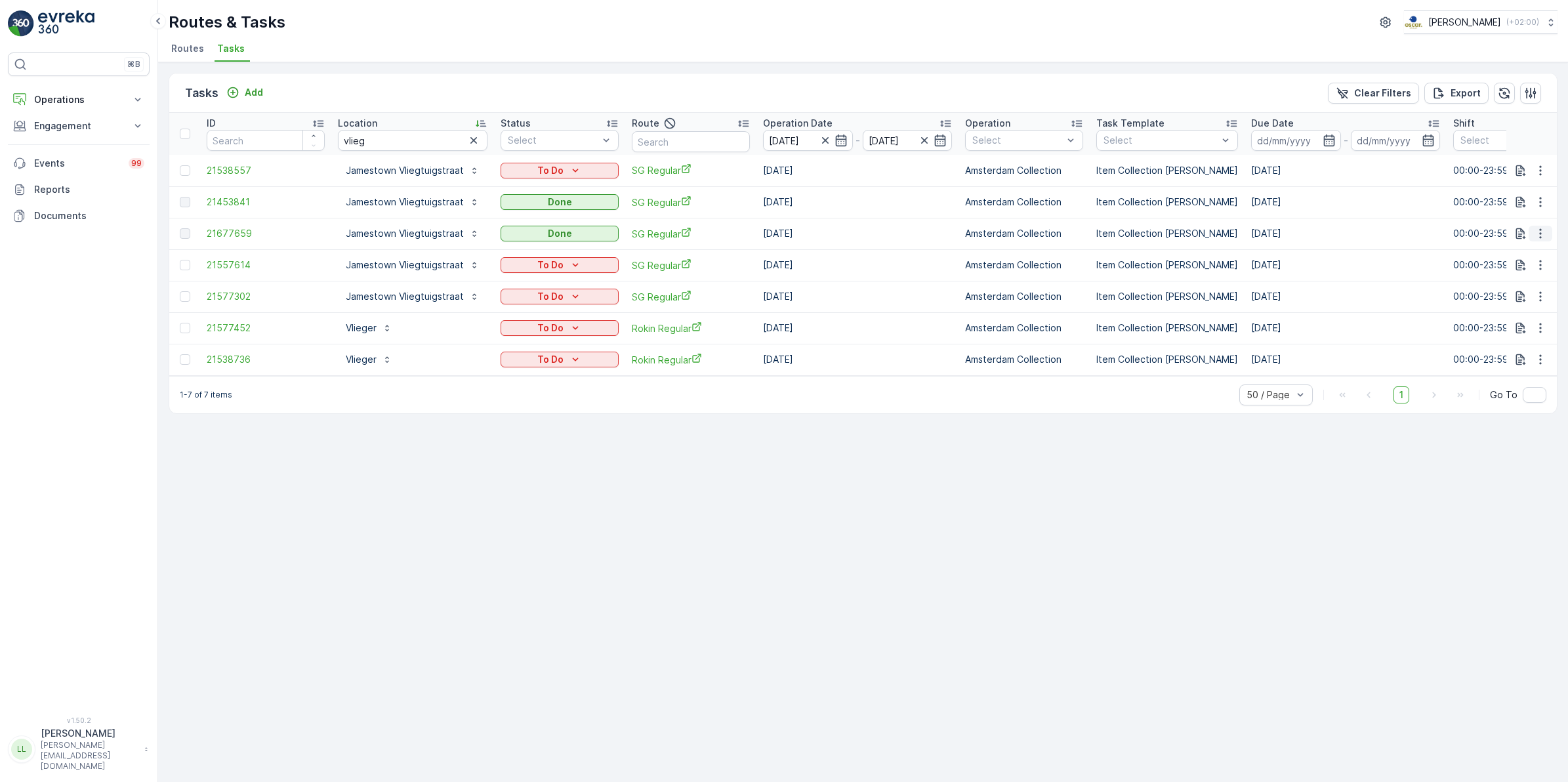
click at [1544, 230] on icon "button" at bounding box center [1540, 234] width 13 height 13
click at [1533, 247] on span "See More Details" at bounding box center [1524, 253] width 76 height 13
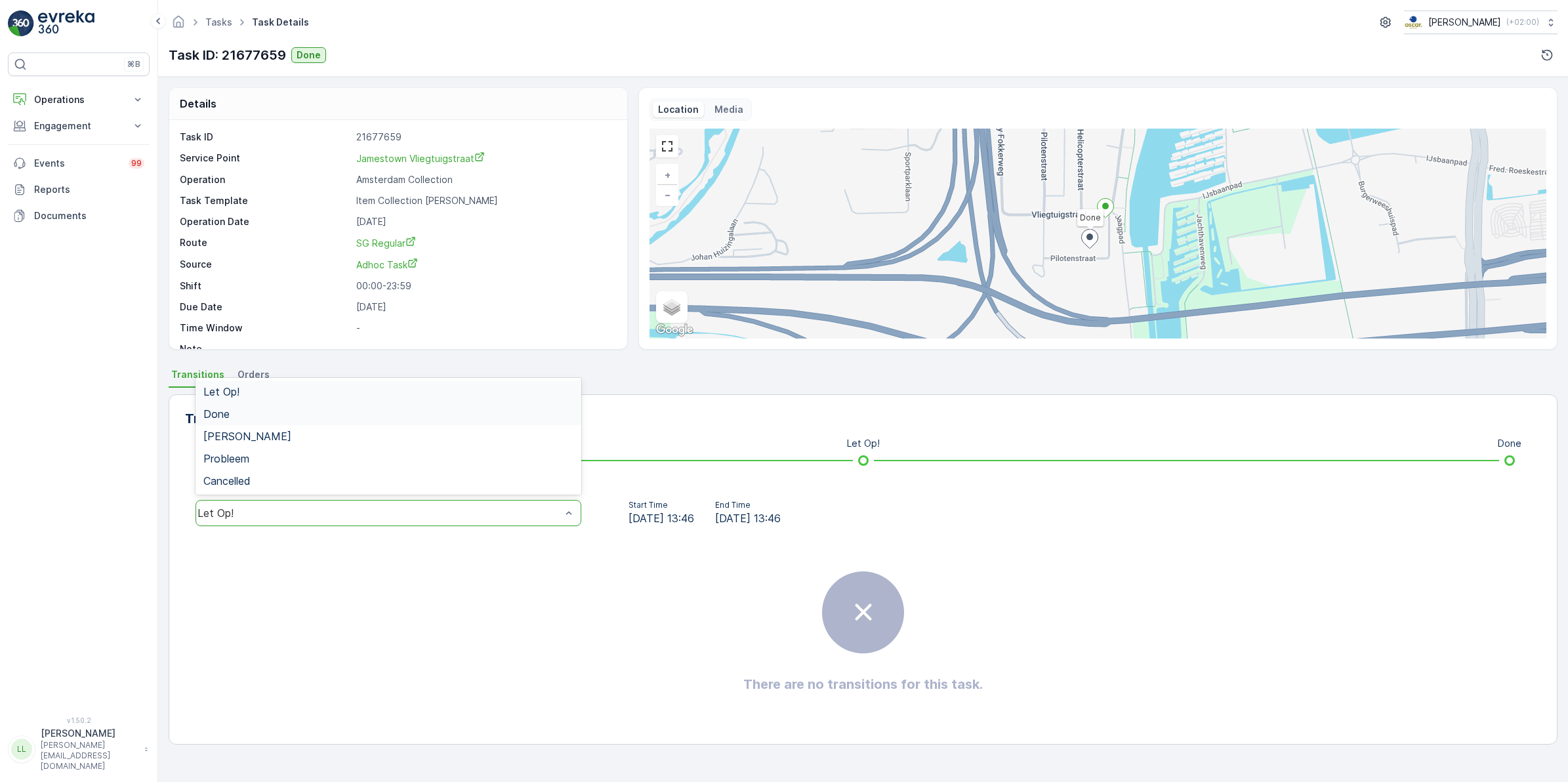
click at [272, 411] on div "Done" at bounding box center [388, 415] width 370 height 12
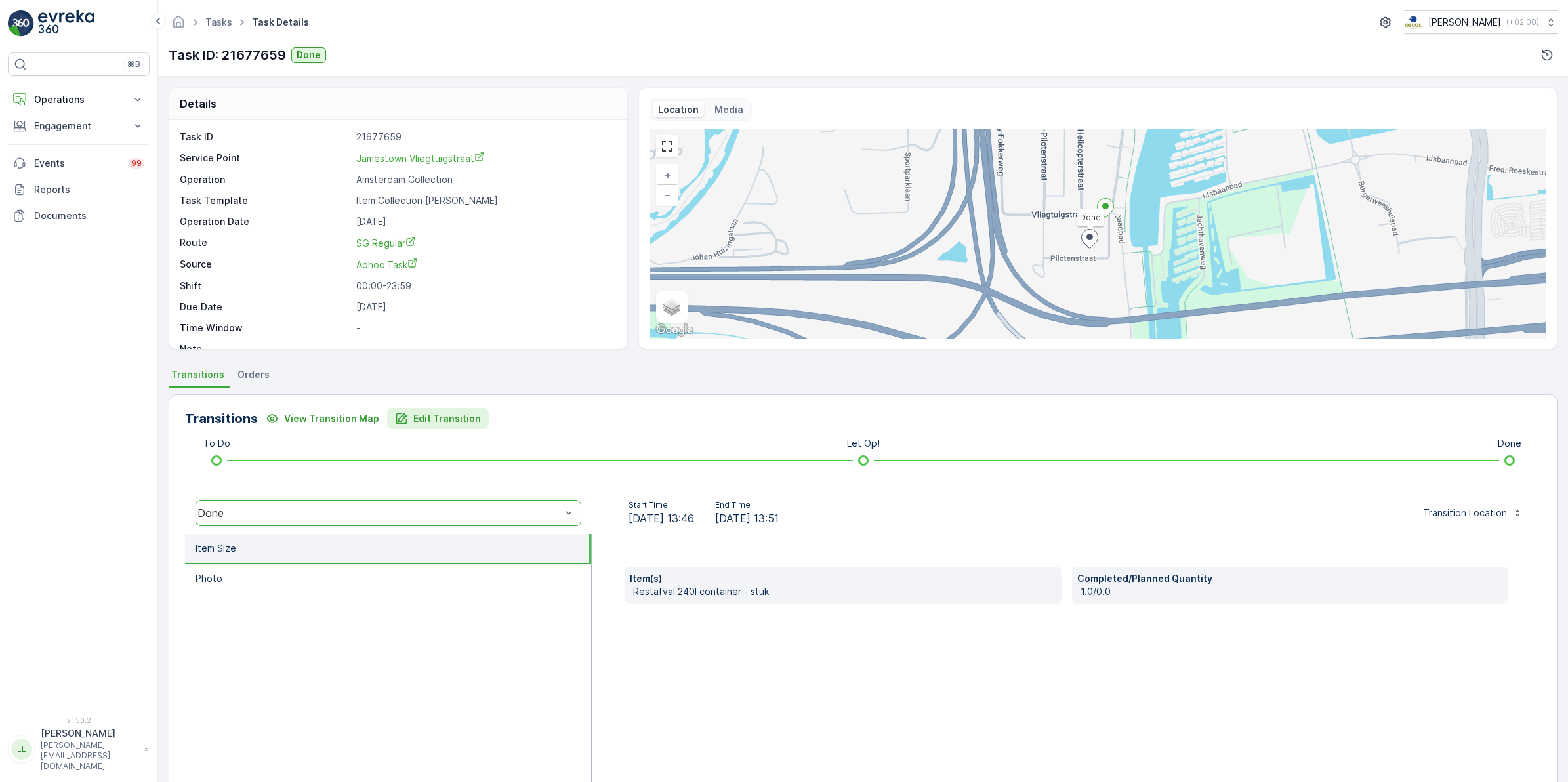
click at [450, 418] on p "Edit Transition" at bounding box center [447, 418] width 67 height 13
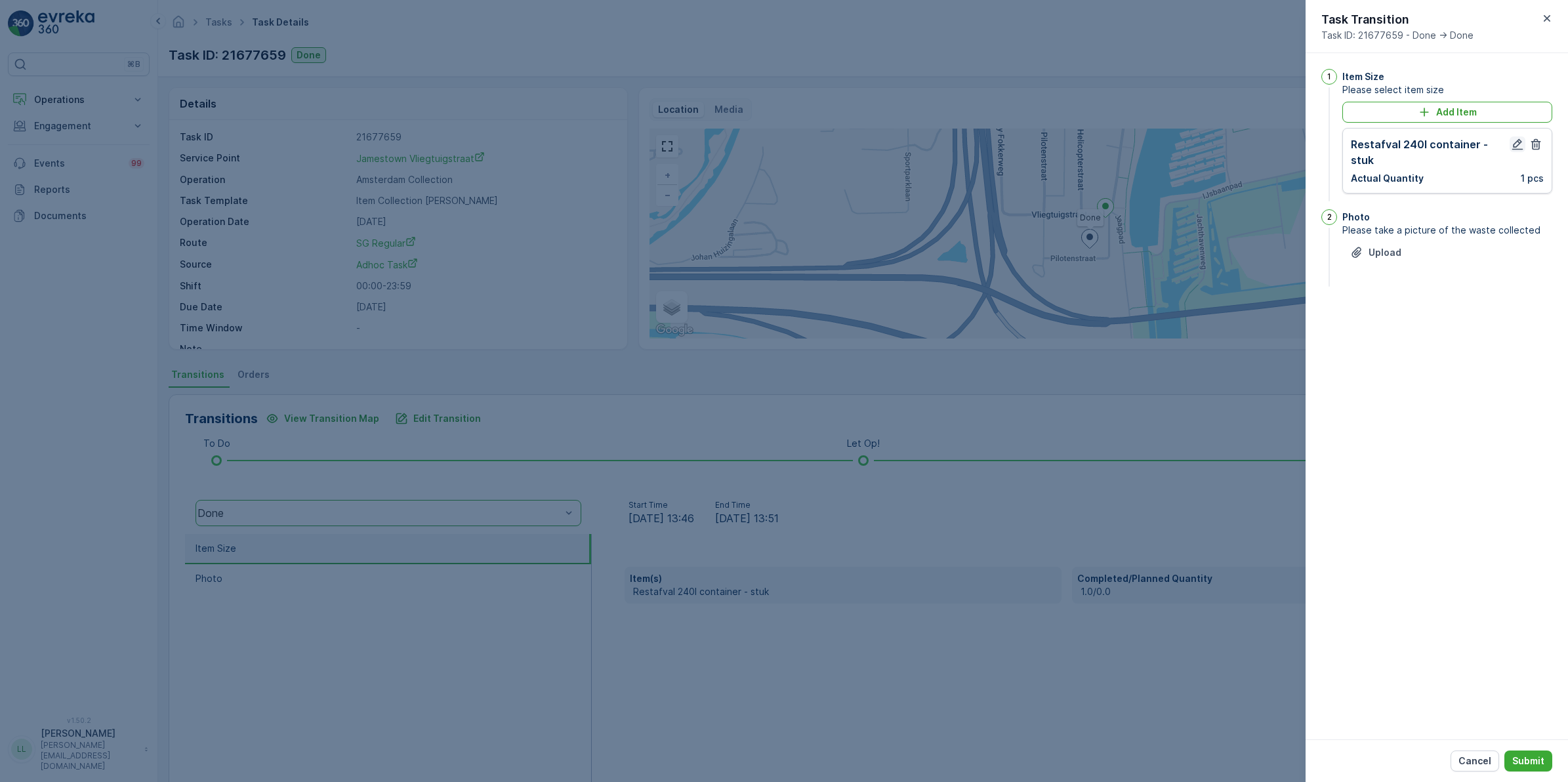
click at [1514, 144] on icon "button" at bounding box center [1517, 144] width 11 height 11
click at [1389, 202] on Quantity "1" at bounding box center [1397, 207] width 94 height 21
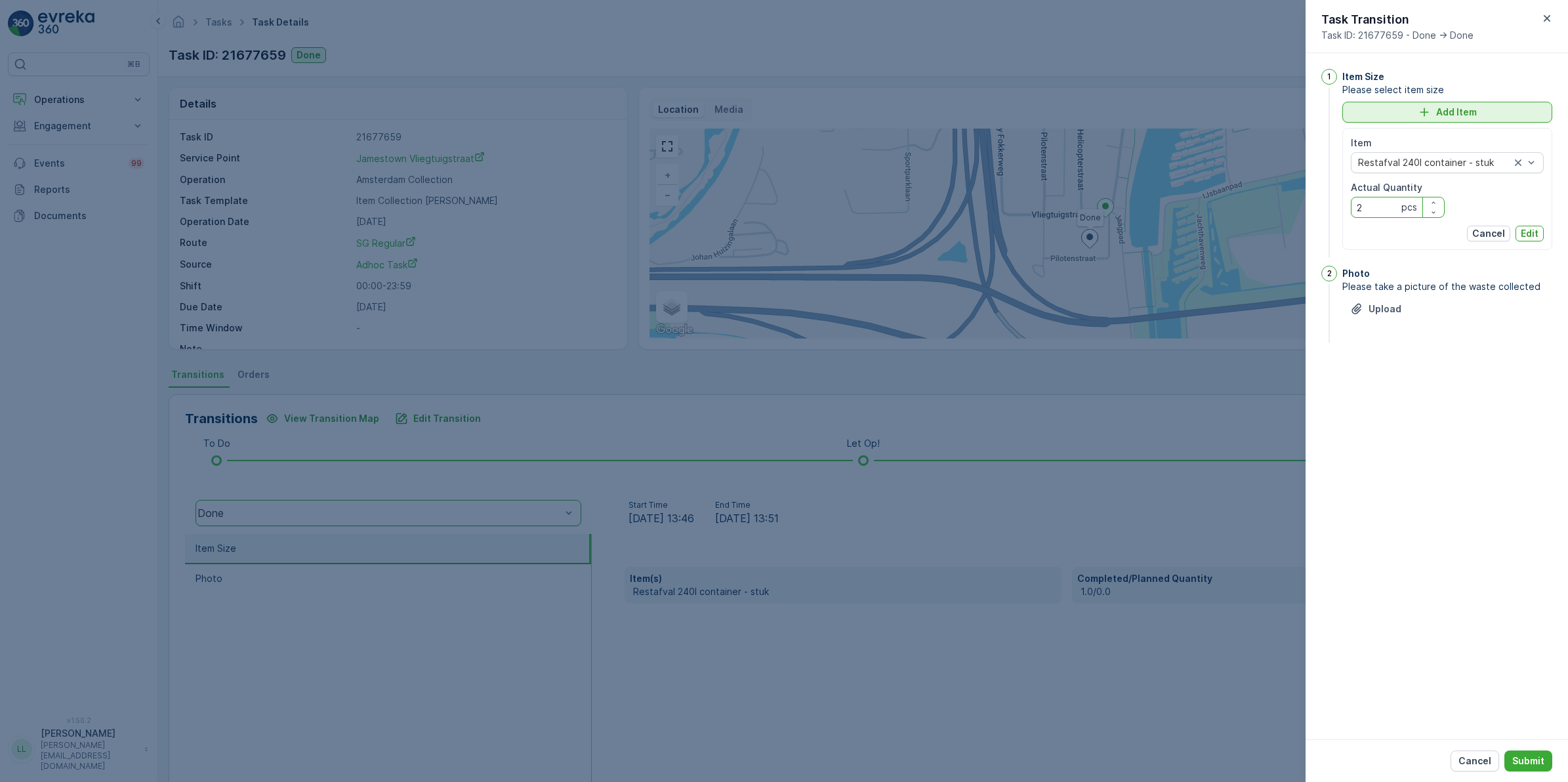
type Quantity "2"
click at [1496, 105] on button "Add Item" at bounding box center [1447, 112] width 210 height 21
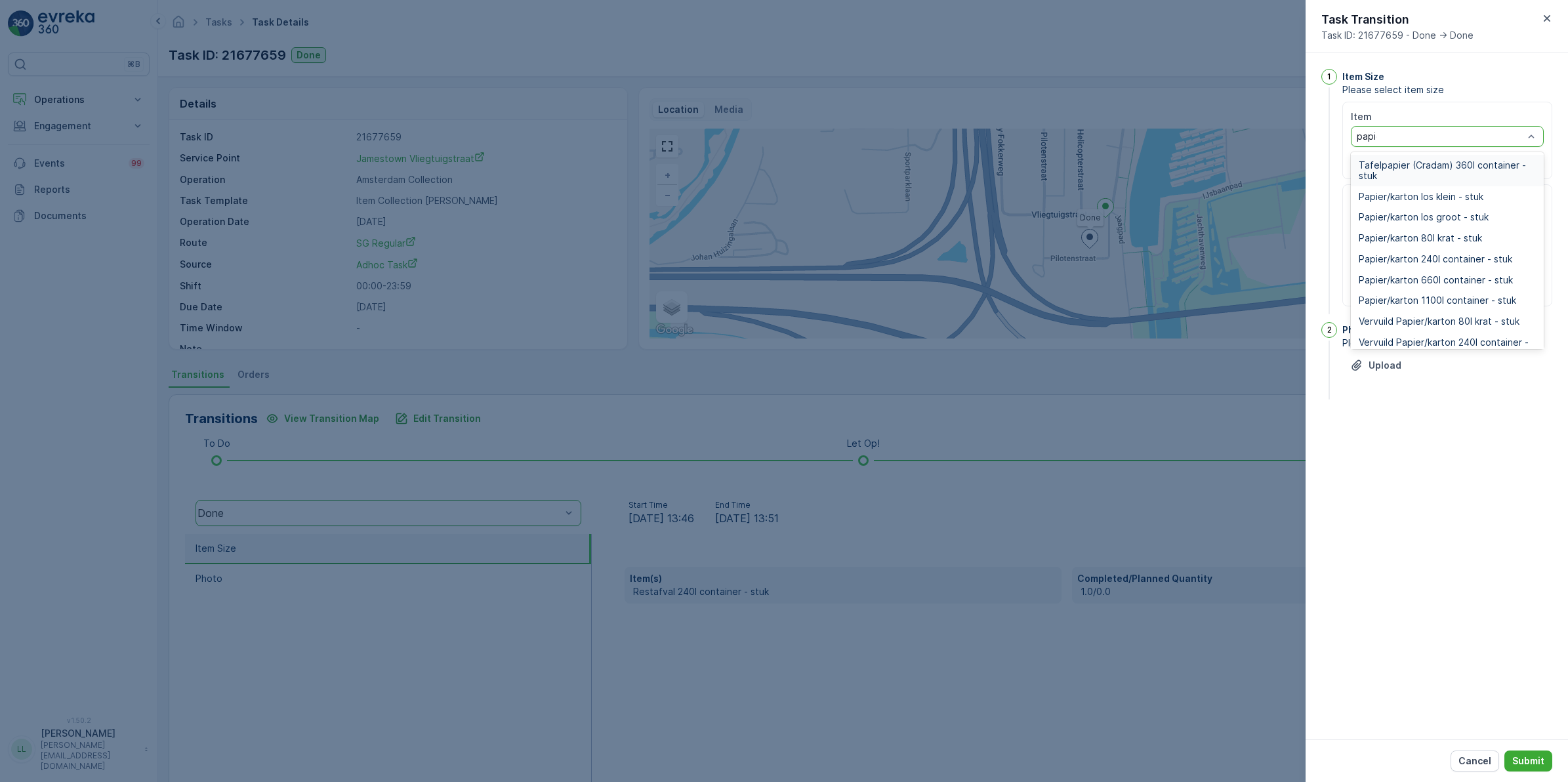
type input "papier"
click at [1474, 277] on span "Papier/karton 660l container - stuk" at bounding box center [1436, 280] width 154 height 10
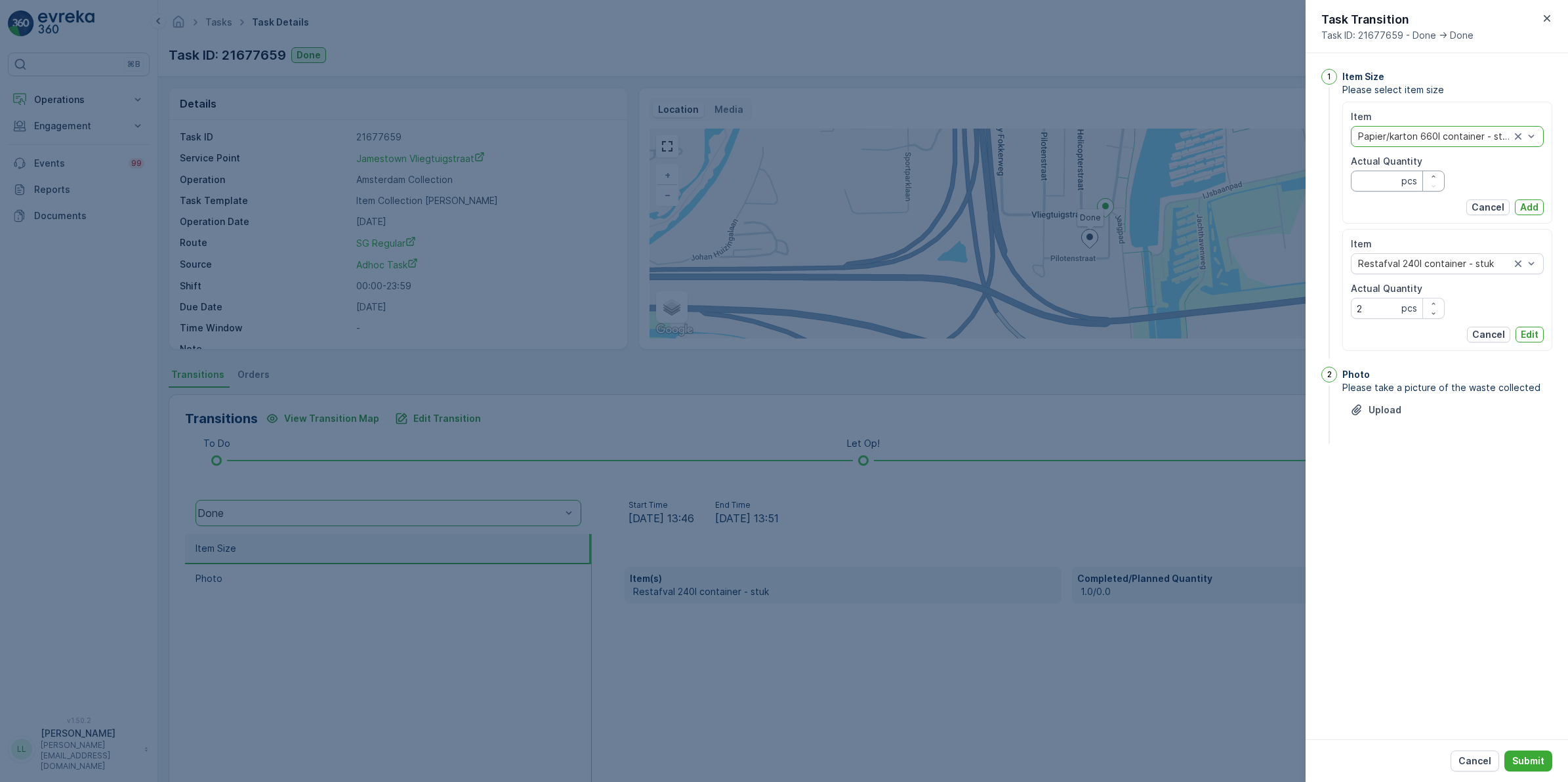
click at [1370, 182] on Quantity "Actual Quantity" at bounding box center [1397, 181] width 94 height 21
type Quantity "2"
click at [1523, 205] on p "Add" at bounding box center [1529, 207] width 18 height 13
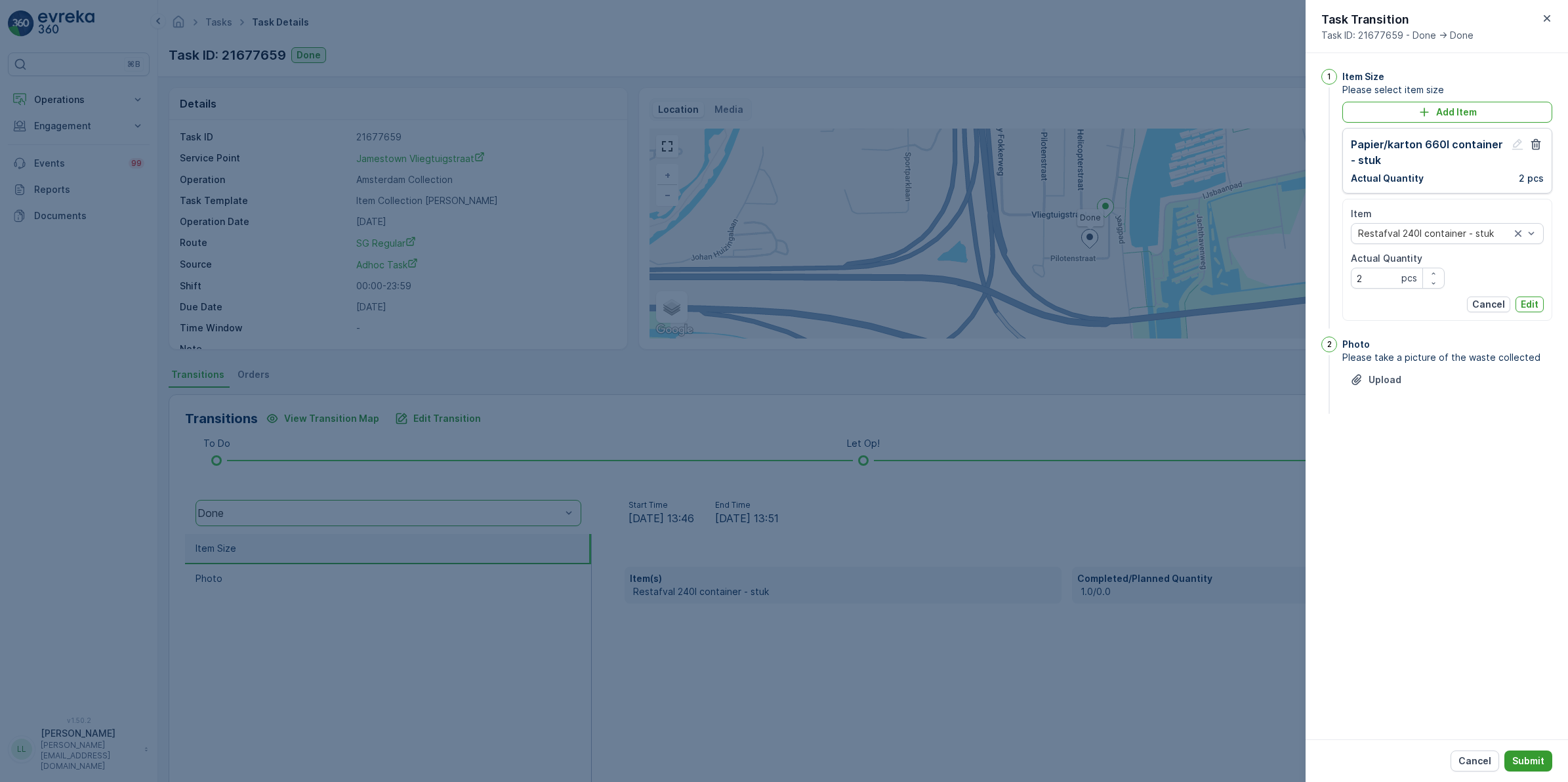
click at [1530, 766] on button "Submit" at bounding box center [1528, 761] width 48 height 21
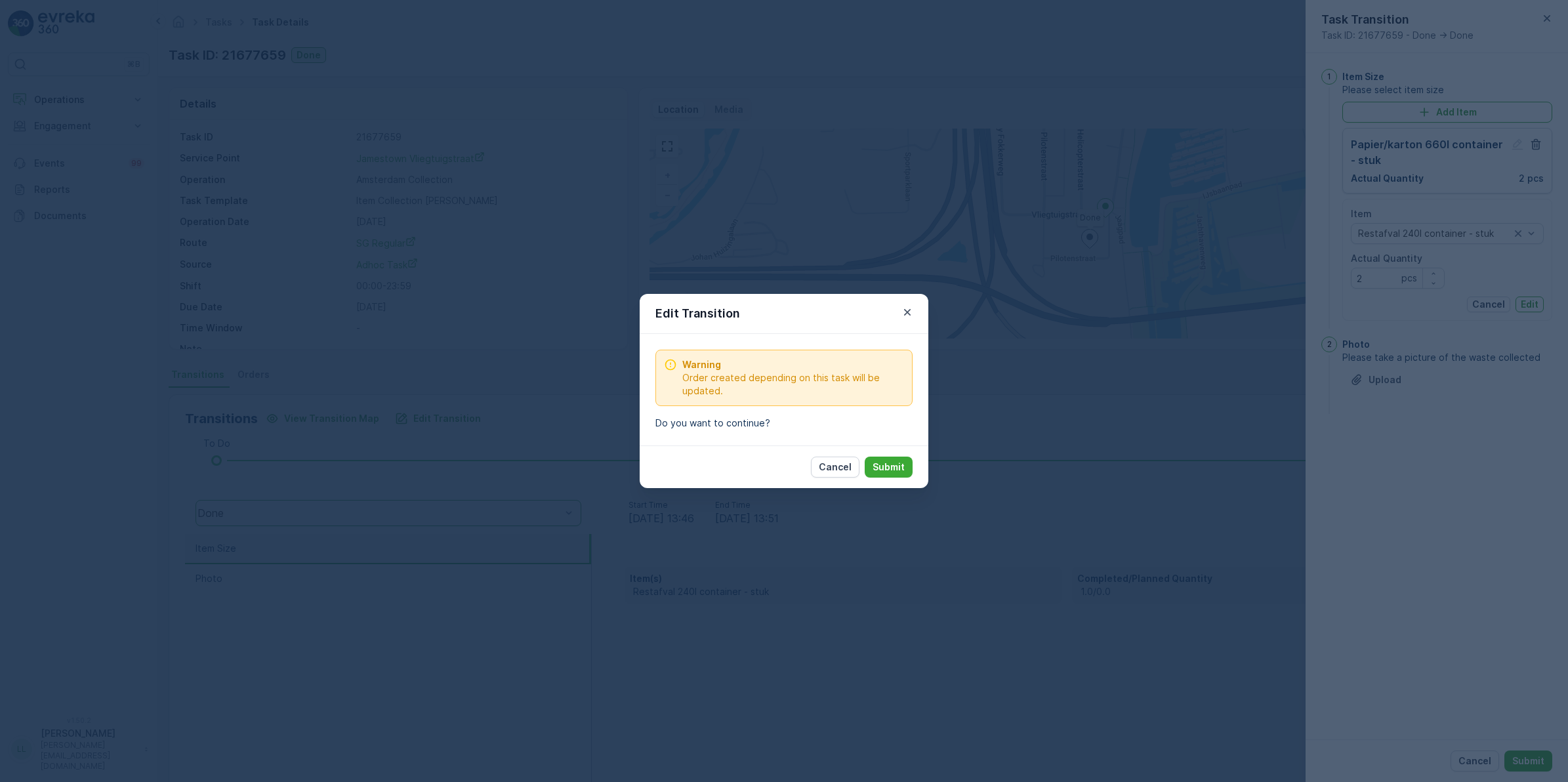
drag, startPoint x: 900, startPoint y: 460, endPoint x: 899, endPoint y: 482, distance: 22.0
click at [900, 459] on button "Submit" at bounding box center [889, 467] width 48 height 21
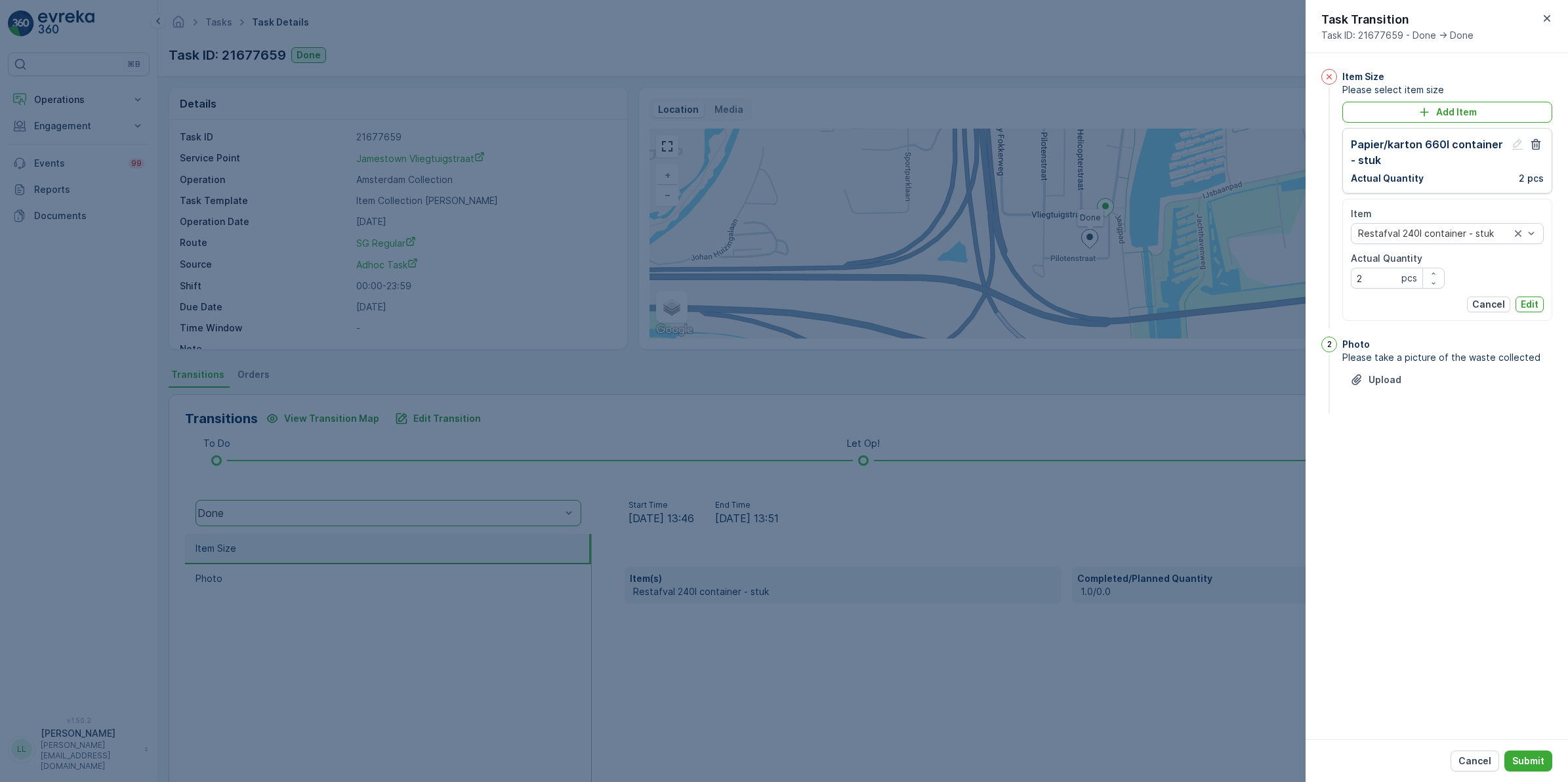
click at [1530, 300] on p "Edit" at bounding box center [1530, 304] width 17 height 13
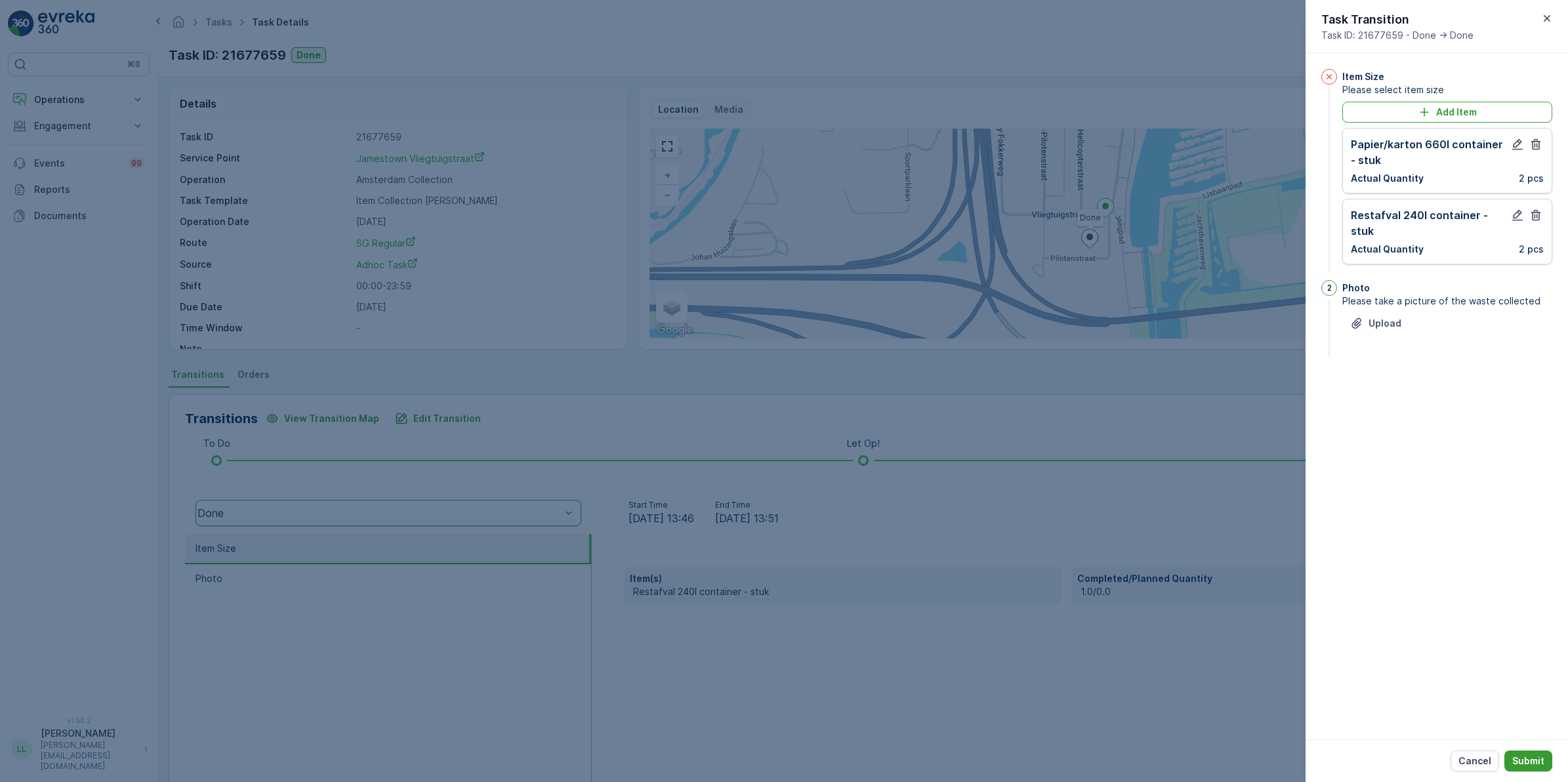
click at [1525, 756] on p "Submit" at bounding box center [1528, 761] width 32 height 13
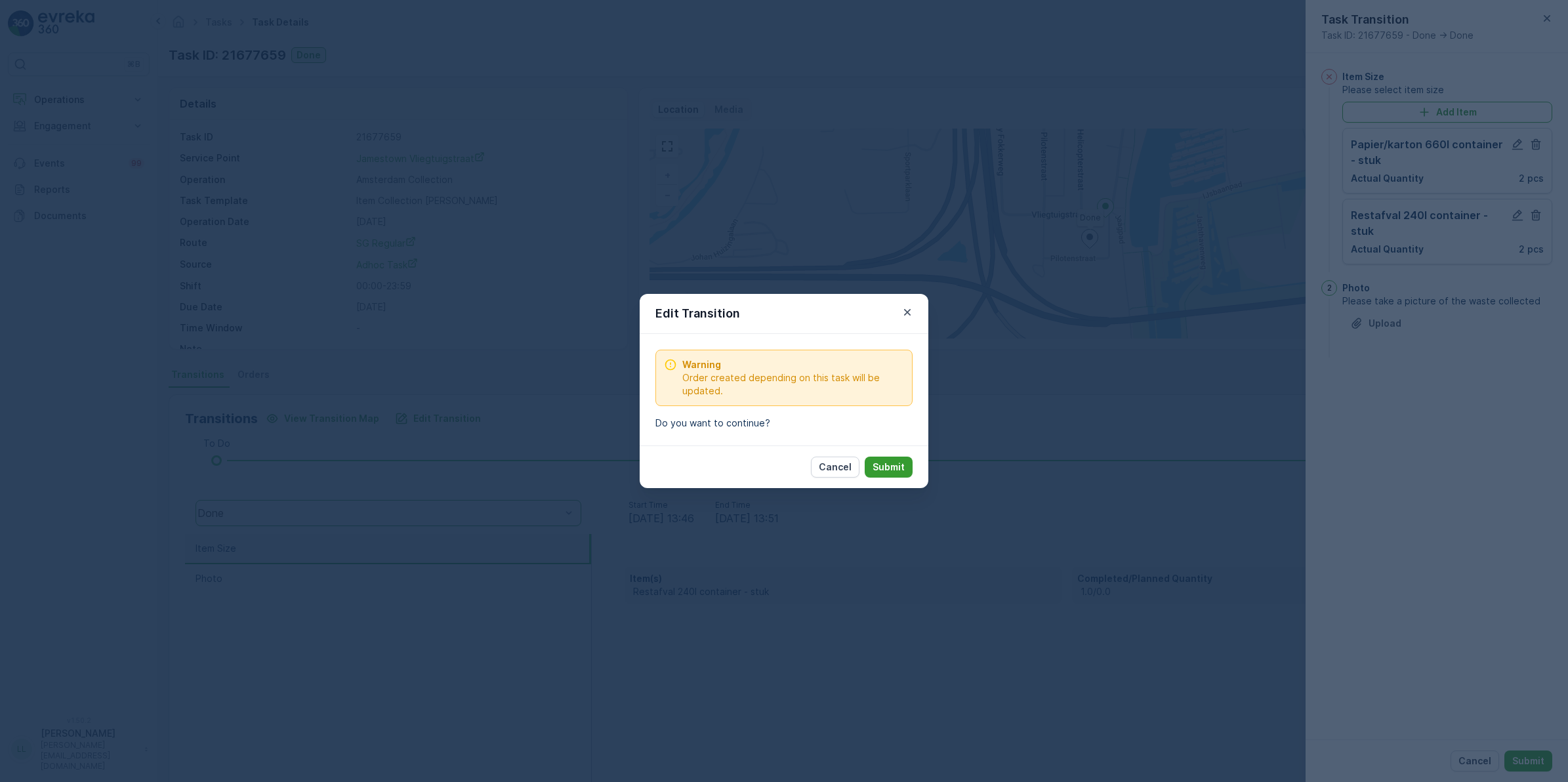
click at [888, 467] on p "Submit" at bounding box center [889, 467] width 32 height 13
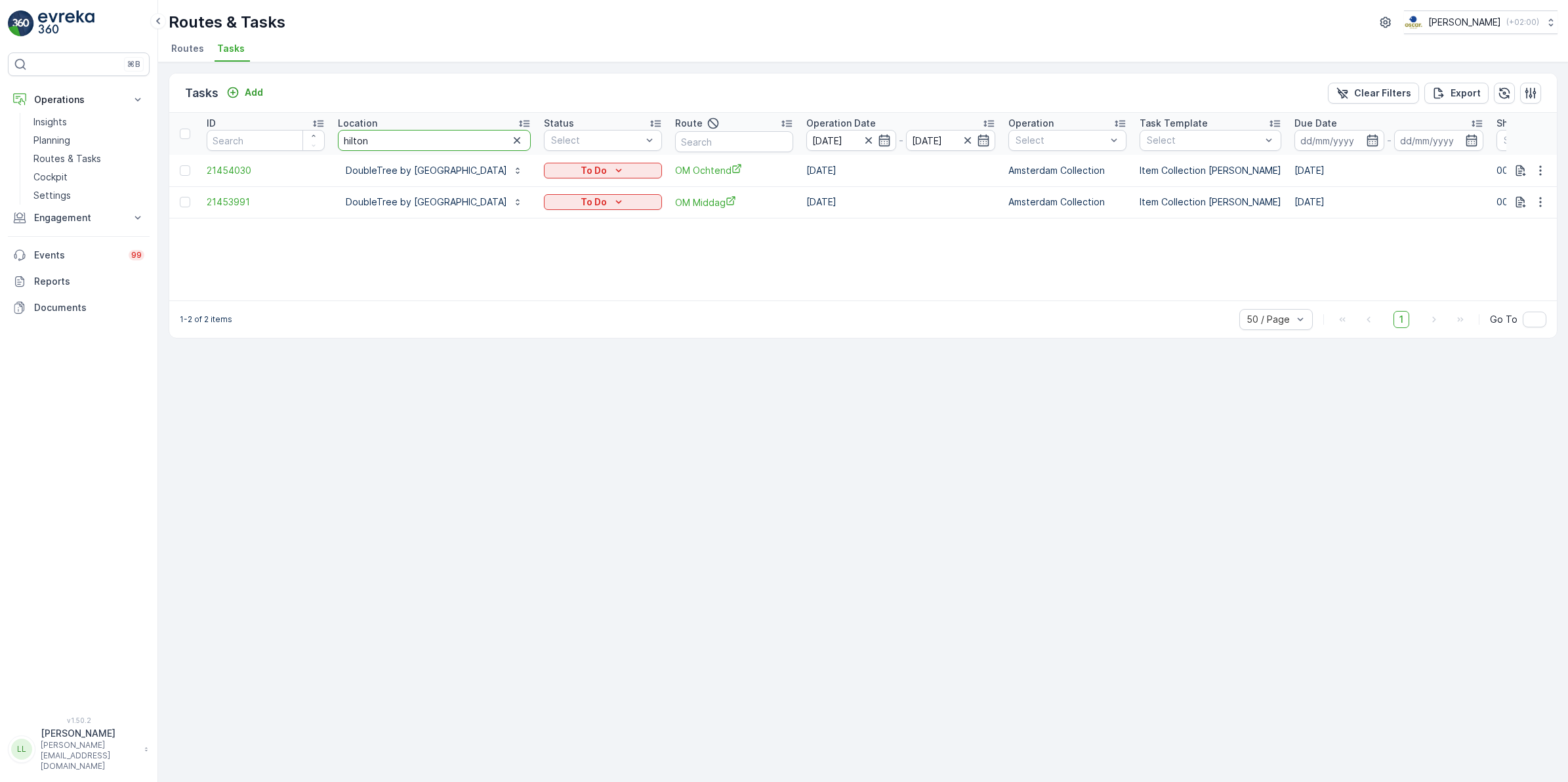
drag, startPoint x: 416, startPoint y: 145, endPoint x: 317, endPoint y: 128, distance: 100.4
click at [317, 128] on tr "ID Location hilton Status Select Route Operation Date [DATE] - [DATE] Operation…" at bounding box center [1219, 134] width 2099 height 42
type input "hwa"
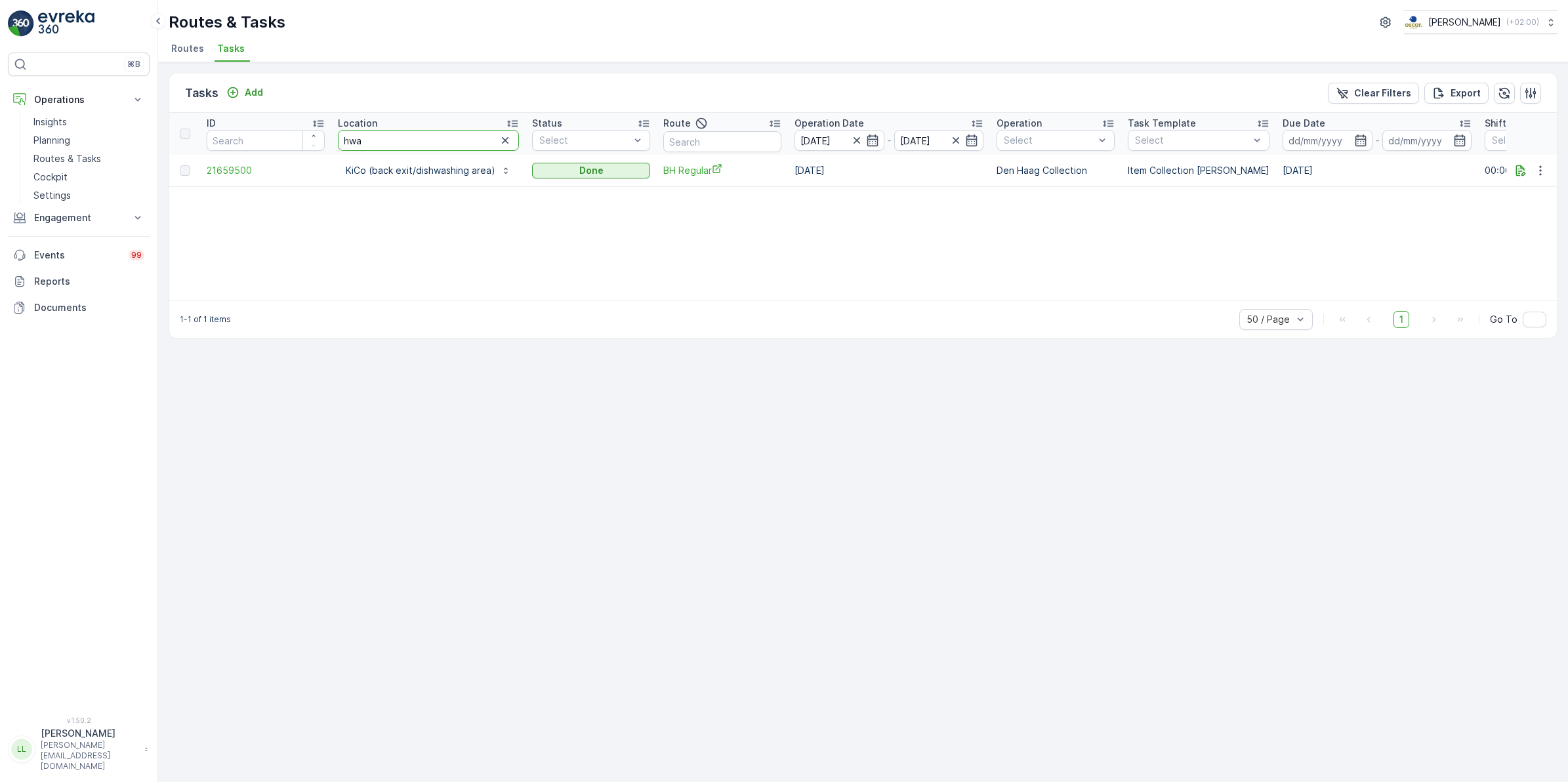
drag, startPoint x: 410, startPoint y: 142, endPoint x: 332, endPoint y: 139, distance: 78.1
click at [332, 139] on th "Location hwa" at bounding box center [429, 134] width 194 height 42
type input "h"
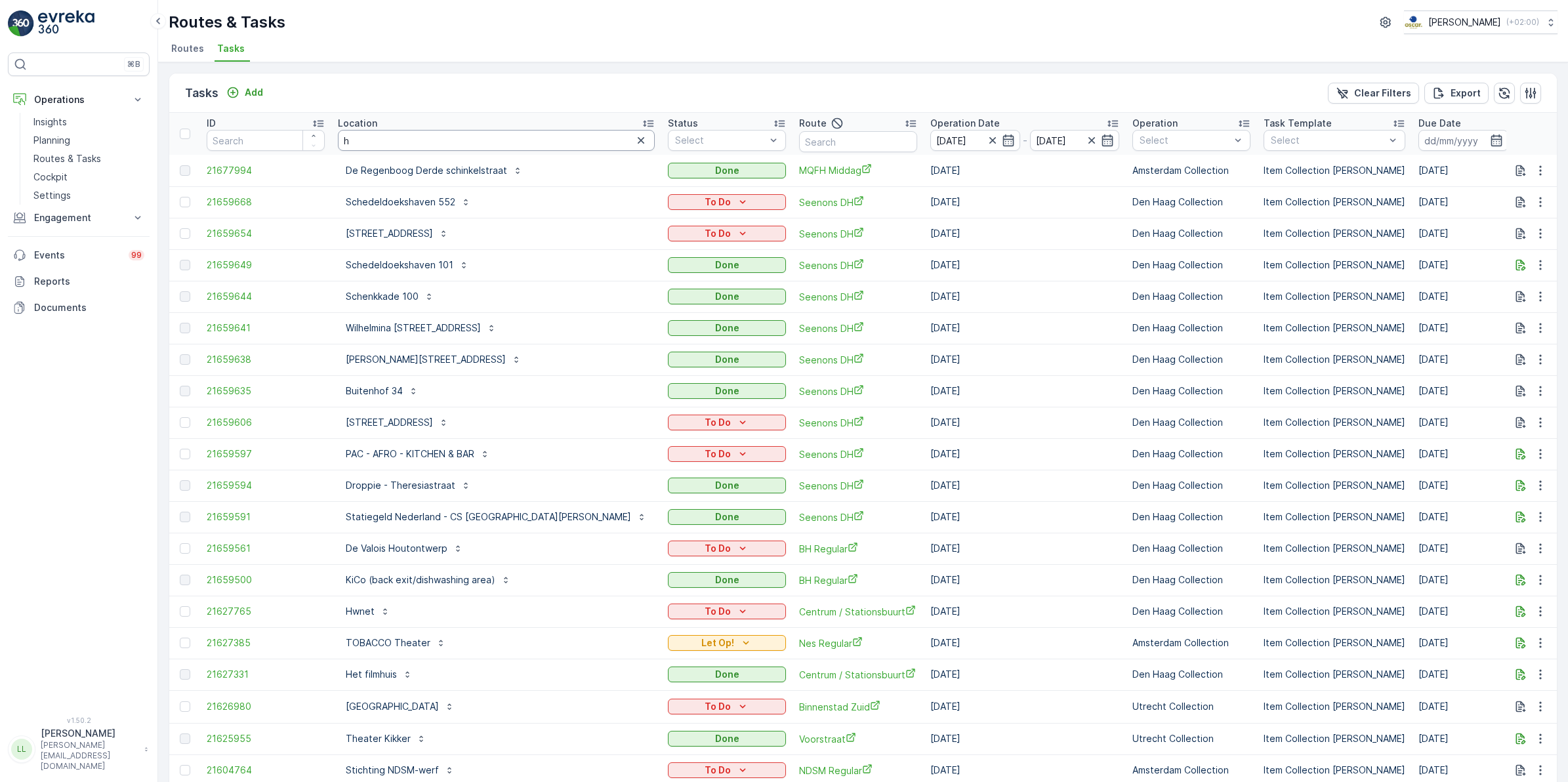
click at [381, 141] on input "h" at bounding box center [496, 141] width 317 height 21
type input "hv"
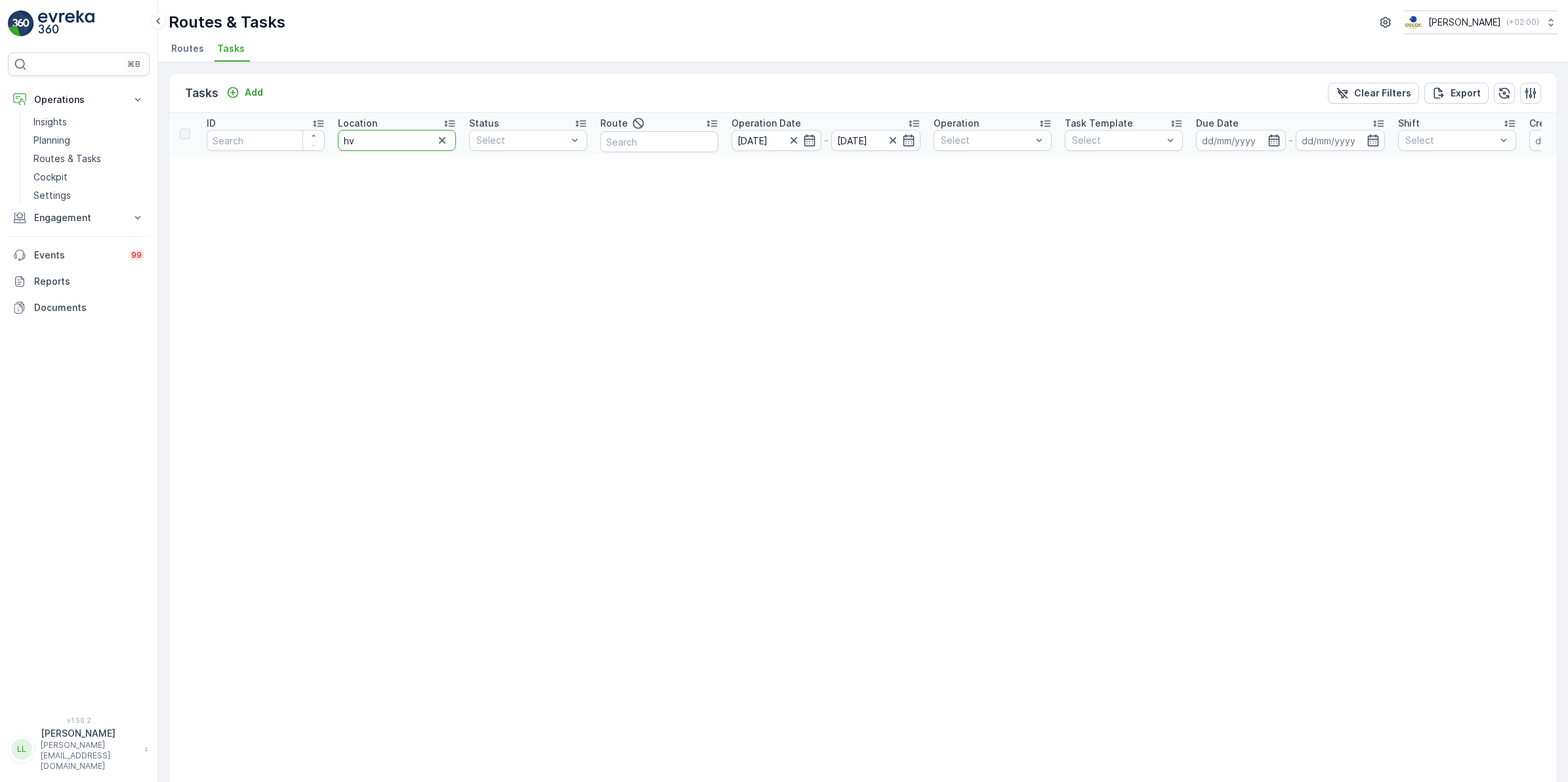
click at [380, 141] on input "hv" at bounding box center [396, 141] width 118 height 21
type input "h"
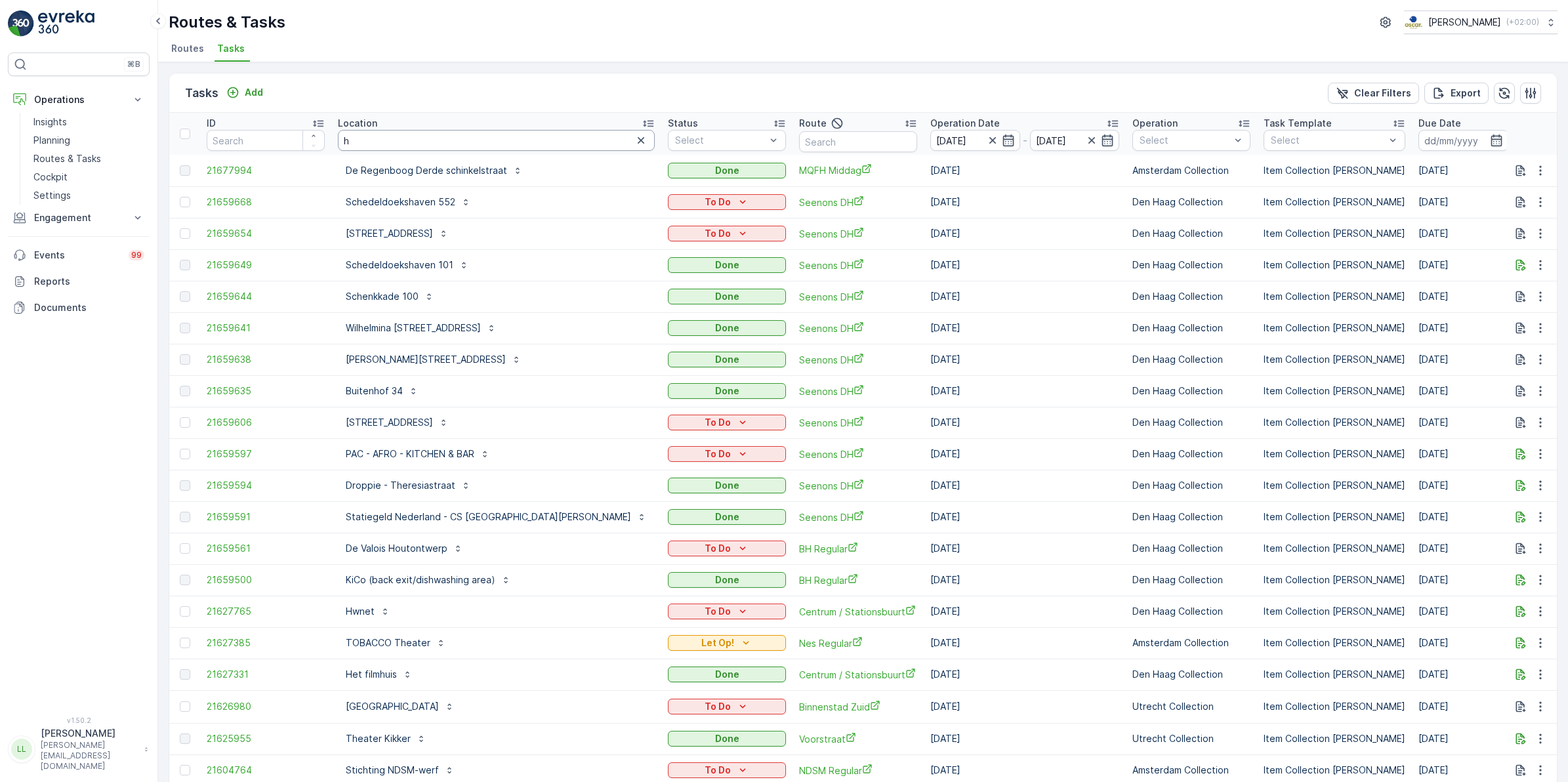
click at [380, 141] on input "h" at bounding box center [496, 141] width 317 height 21
type input "hw"
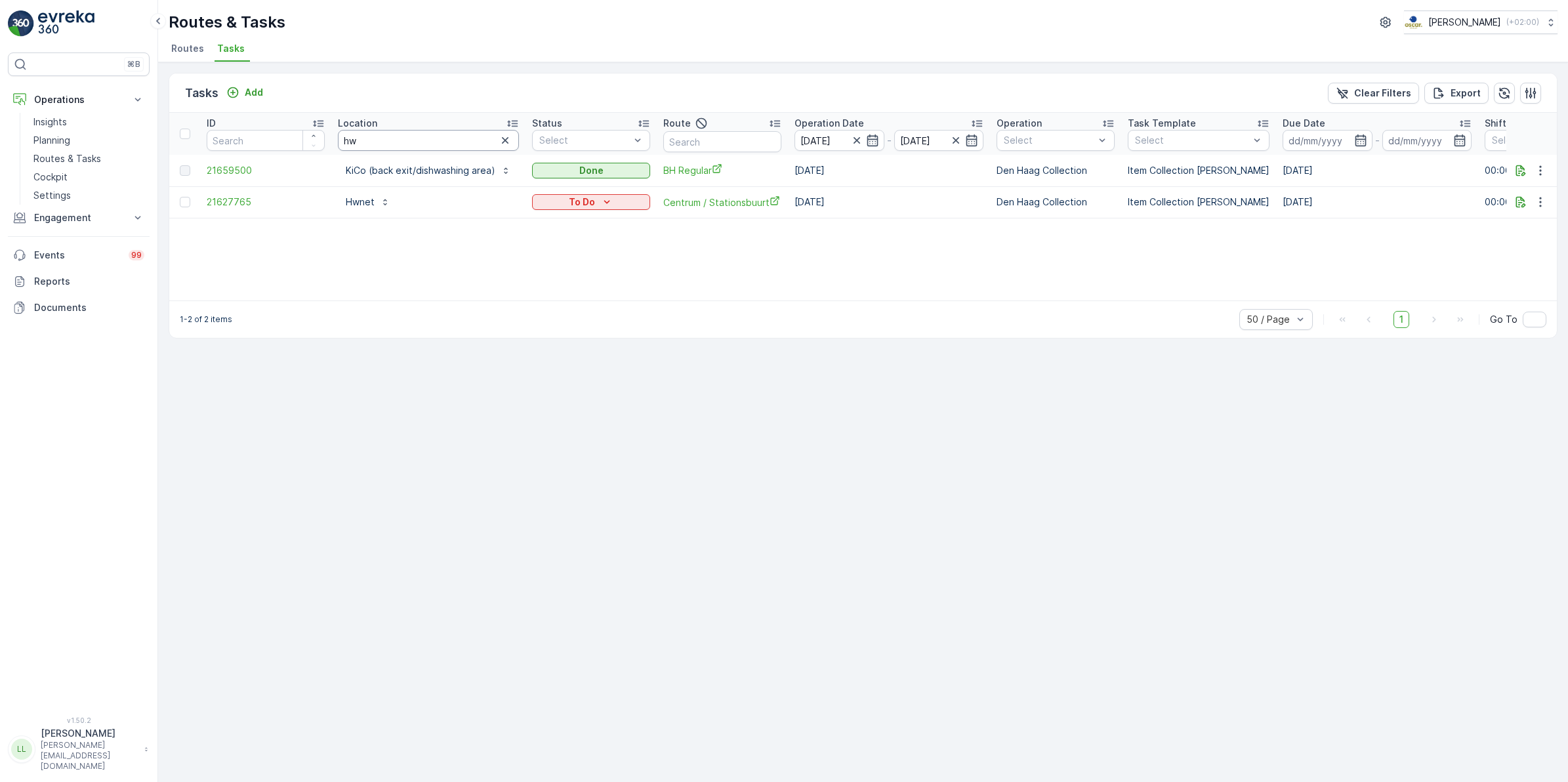
click at [380, 141] on input "hw" at bounding box center [428, 141] width 181 height 21
type input "hwn"
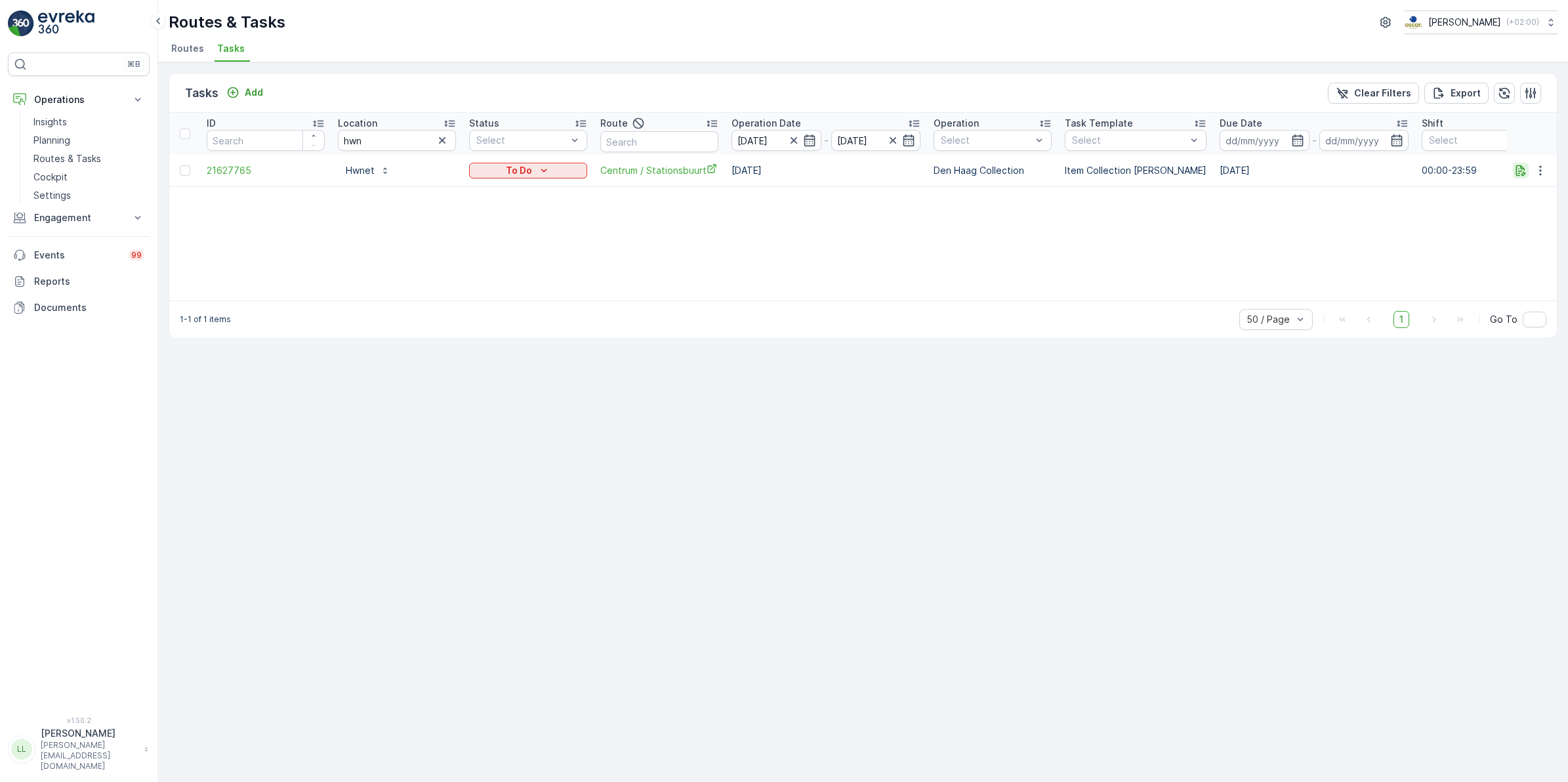
click at [1517, 166] on icon "button" at bounding box center [1521, 171] width 13 height 13
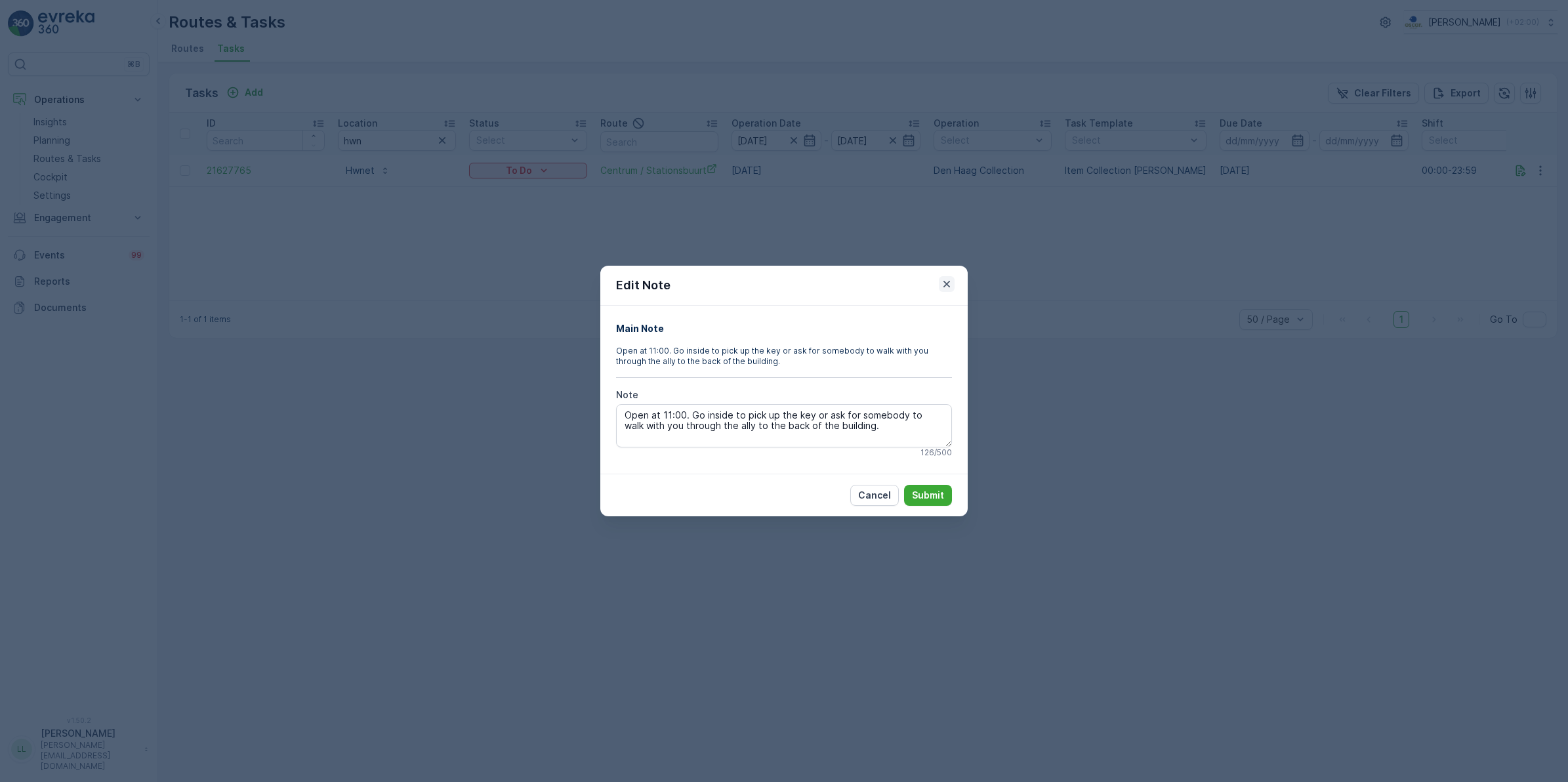
click at [945, 284] on icon "button" at bounding box center [947, 284] width 7 height 7
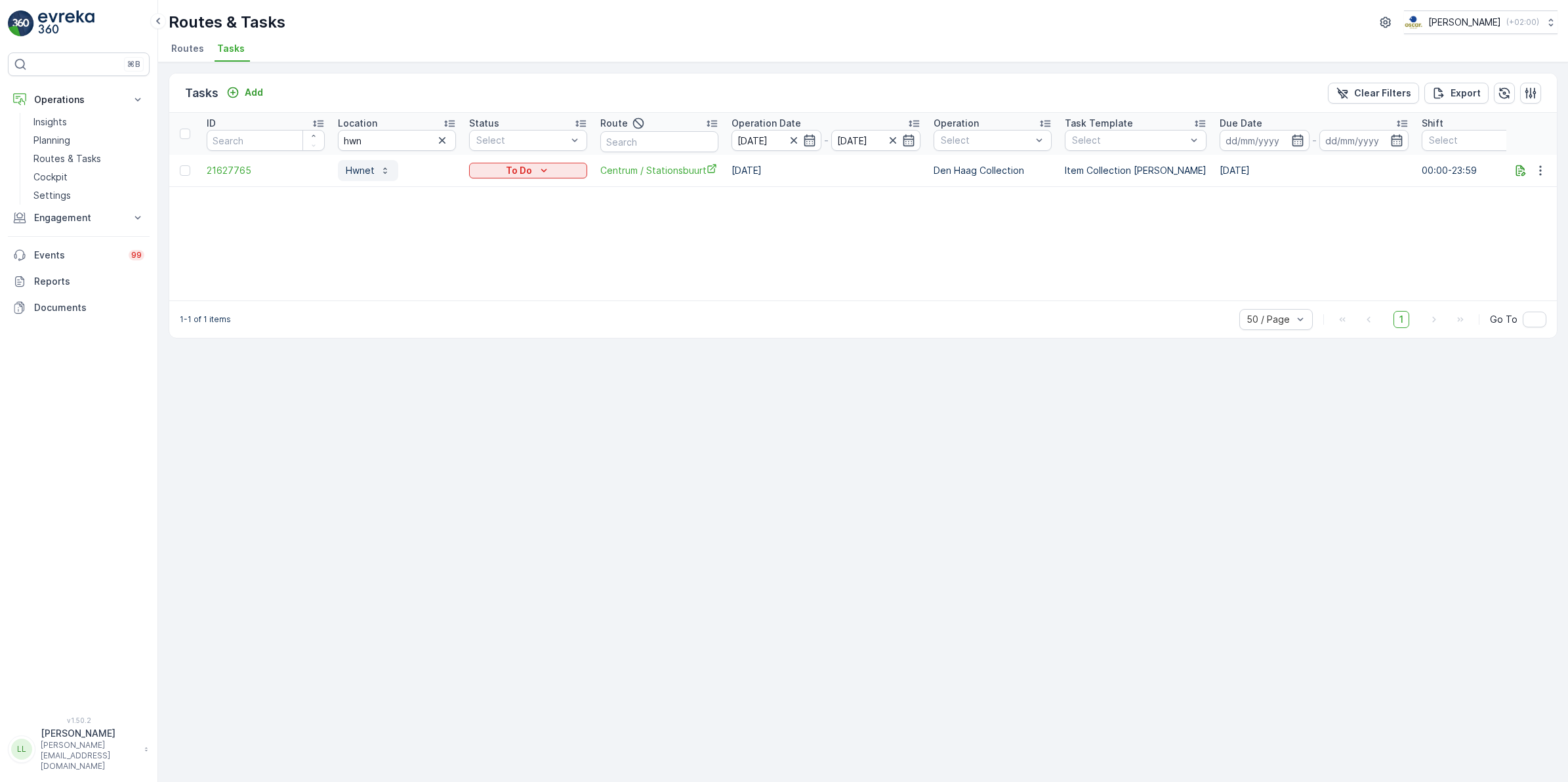
click at [352, 164] on p "Hwnet" at bounding box center [359, 171] width 29 height 13
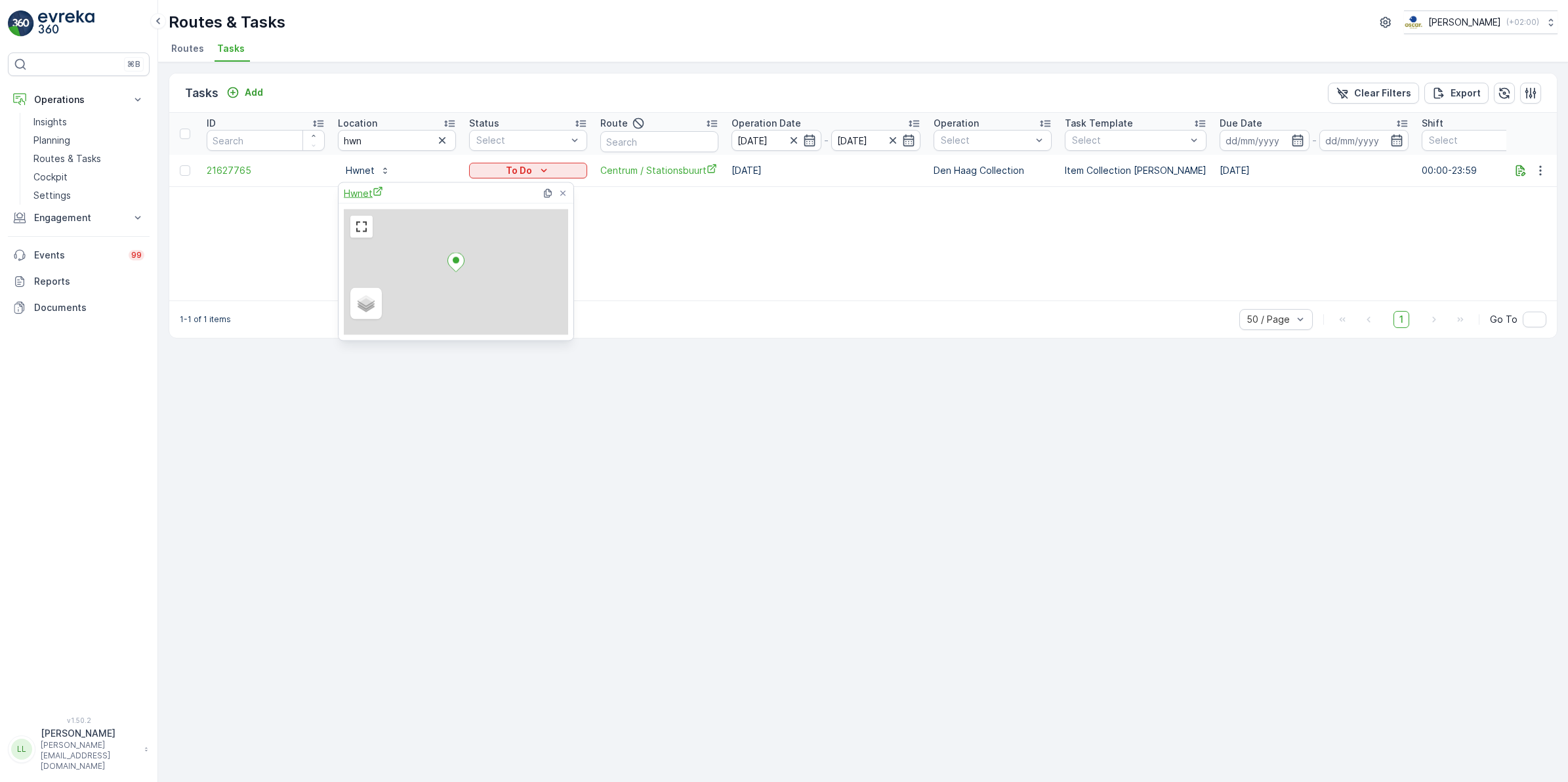
click at [359, 195] on span "Hwnet" at bounding box center [363, 193] width 39 height 14
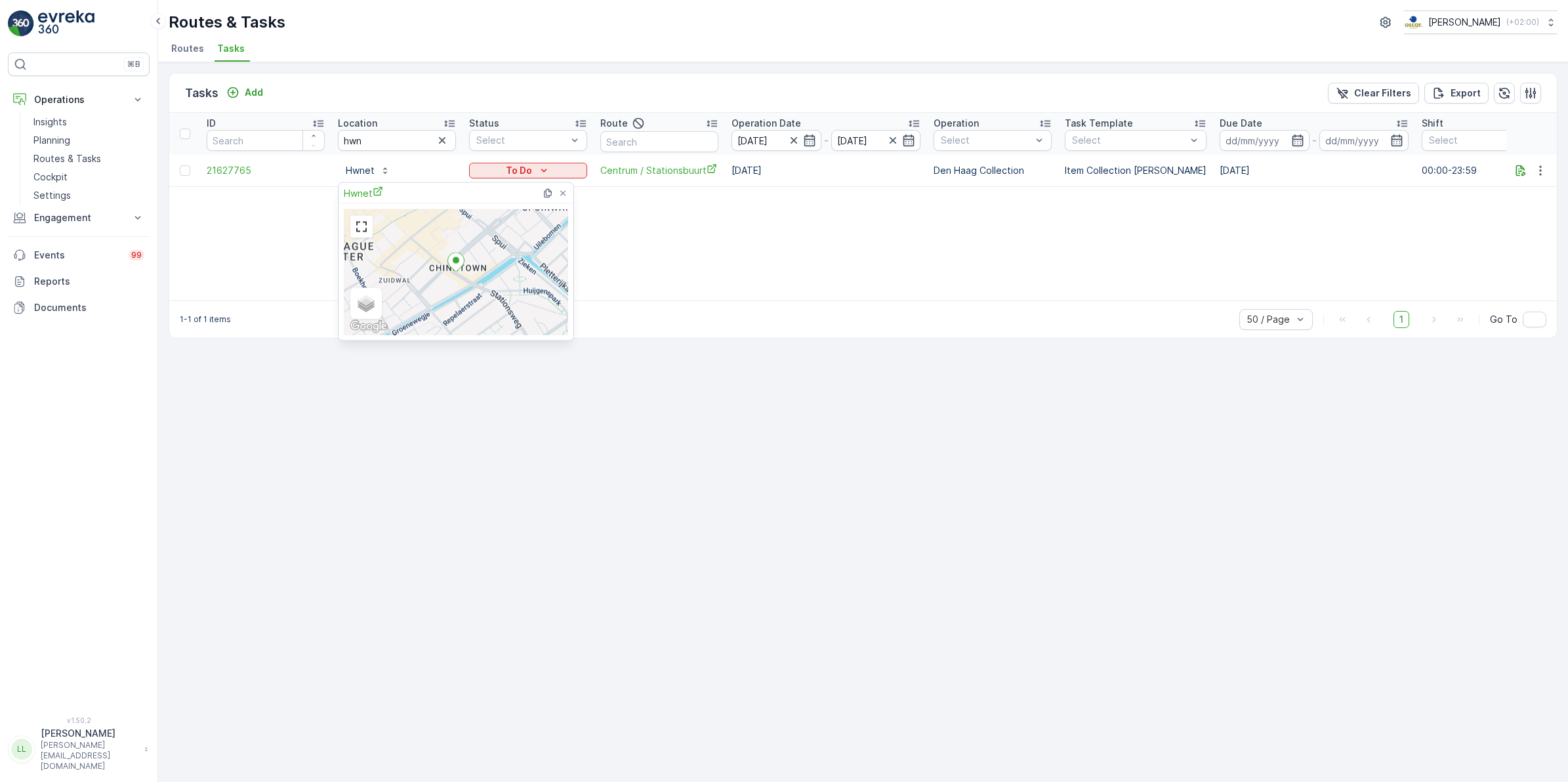
click at [728, 222] on div "ID Location hwn Status Select Route Operation Date 15.09.2025 - 15.09.2025 Oper…" at bounding box center [863, 206] width 1388 height 188
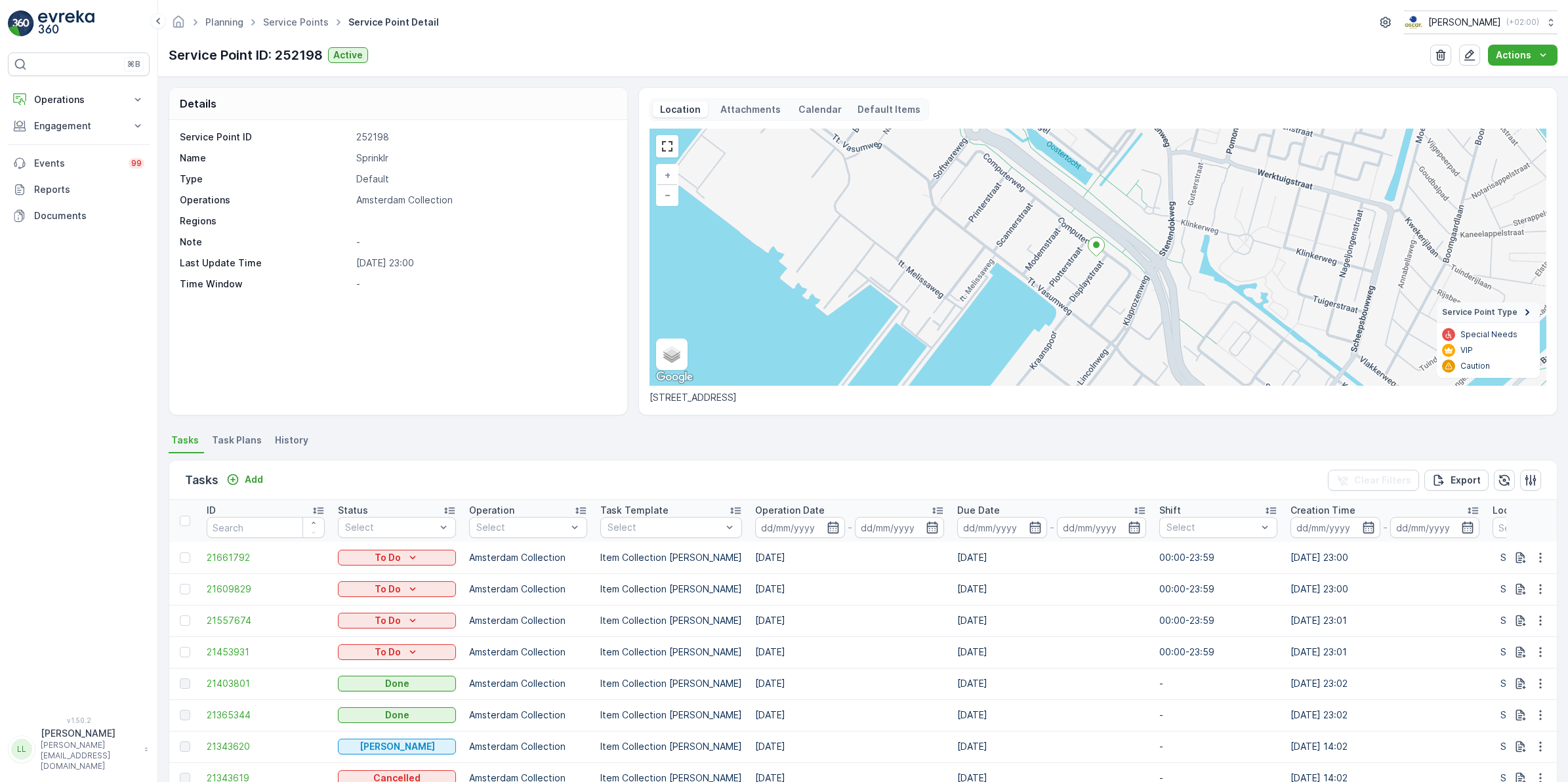
drag, startPoint x: 861, startPoint y: 398, endPoint x: 631, endPoint y: 398, distance: 230.0
click at [631, 398] on div "Details Service Point ID 252198 Name Sprinklr Type Default Operations Amsterdam…" at bounding box center [863, 251] width 1389 height 328
click at [867, 399] on p "[STREET_ADDRESS]" at bounding box center [1098, 397] width 897 height 13
click at [852, 395] on p "[STREET_ADDRESS]" at bounding box center [1098, 397] width 897 height 13
drag, startPoint x: 857, startPoint y: 398, endPoint x: 648, endPoint y: 397, distance: 209.0
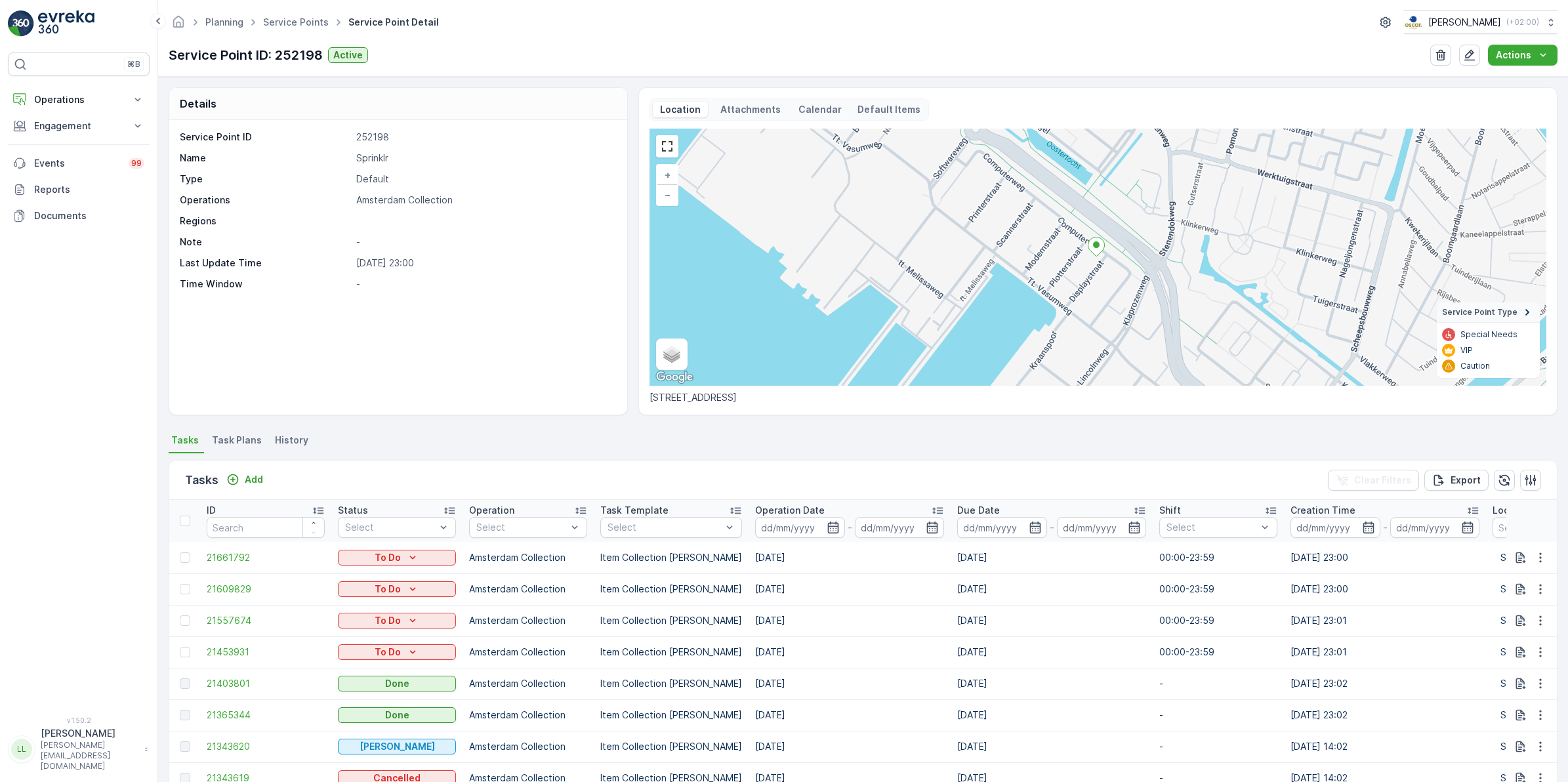
click at [648, 397] on div "Location Attachments Calendar Default Items + − Satellite Roadmap Terrain Hybri…" at bounding box center [1098, 251] width 919 height 328
copy p "[STREET_ADDRESS]"
